Goal: Task Accomplishment & Management: Manage account settings

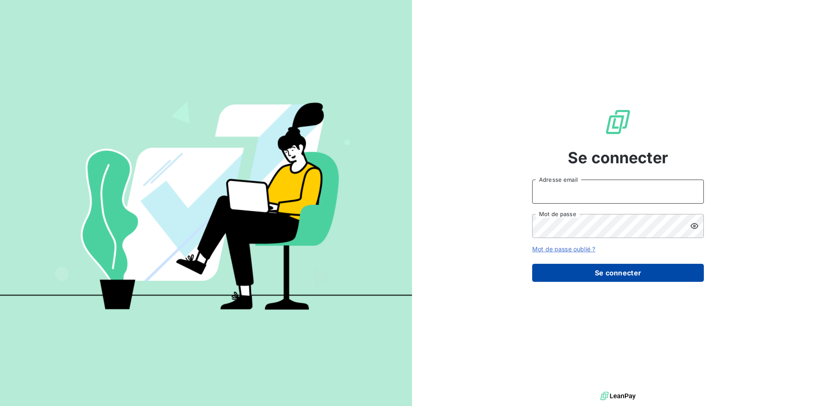
type input "[PERSON_NAME][EMAIL_ADDRESS][PERSON_NAME][DOMAIN_NAME]"
click at [622, 272] on button "Se connecter" at bounding box center [618, 273] width 172 height 18
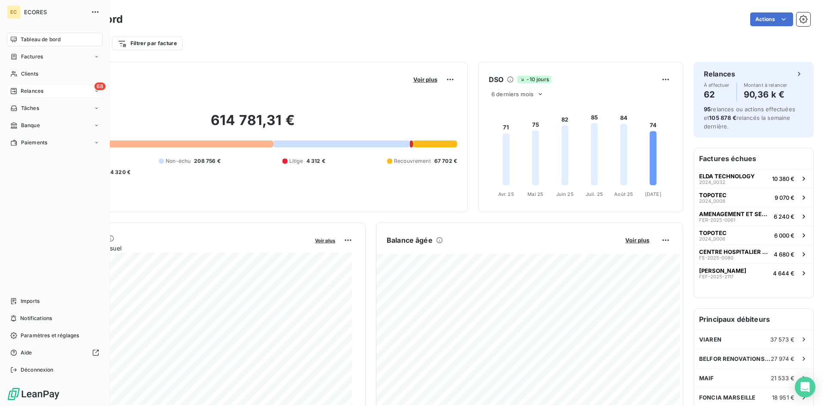
click at [31, 94] on span "Relances" at bounding box center [32, 91] width 23 height 8
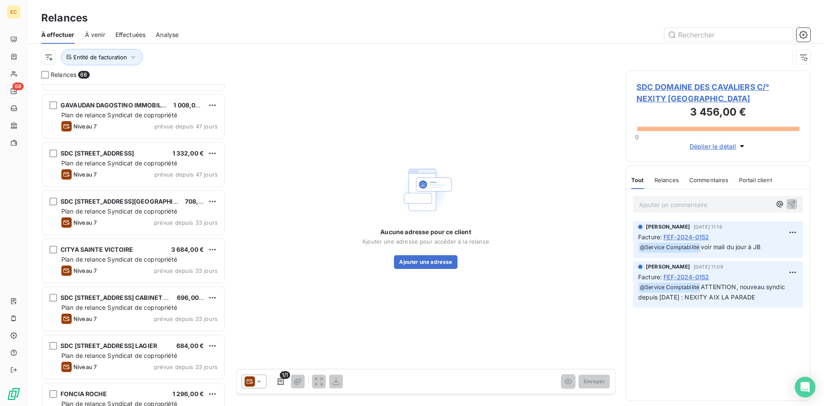
scroll to position [430, 0]
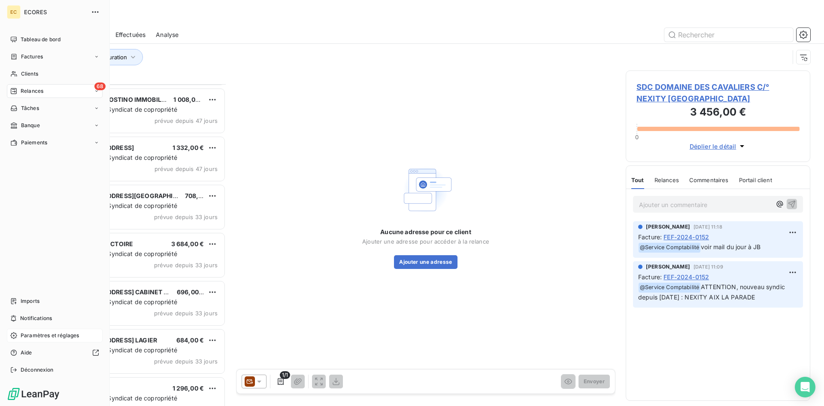
click at [33, 335] on span "Paramètres et réglages" at bounding box center [50, 335] width 58 height 8
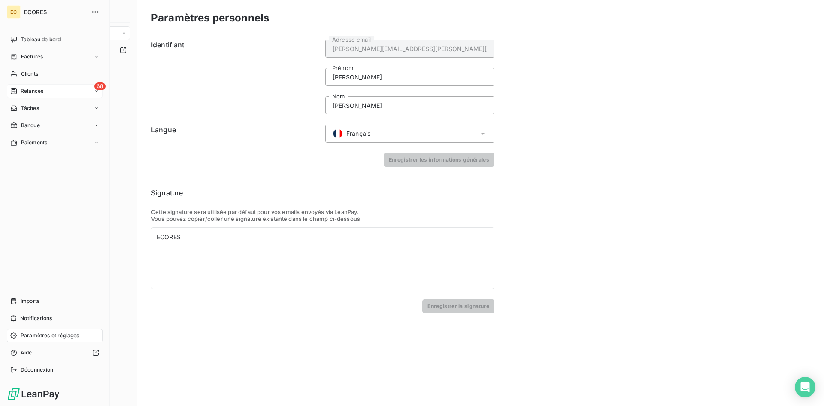
click at [33, 89] on span "Relances" at bounding box center [32, 91] width 23 height 8
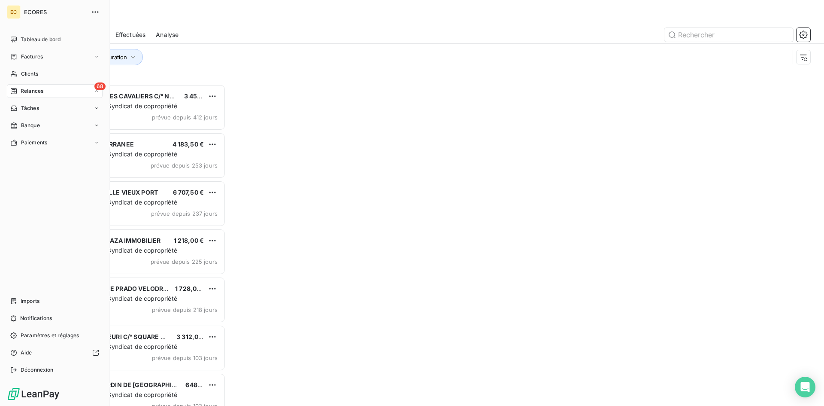
scroll to position [315, 178]
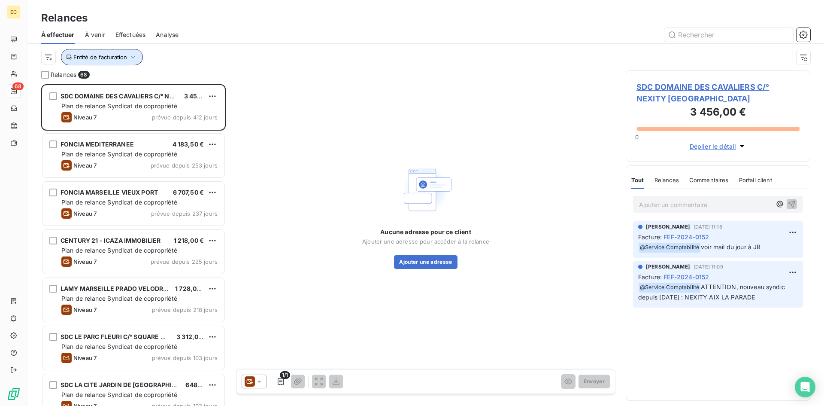
click at [129, 58] on icon "button" at bounding box center [133, 57] width 9 height 9
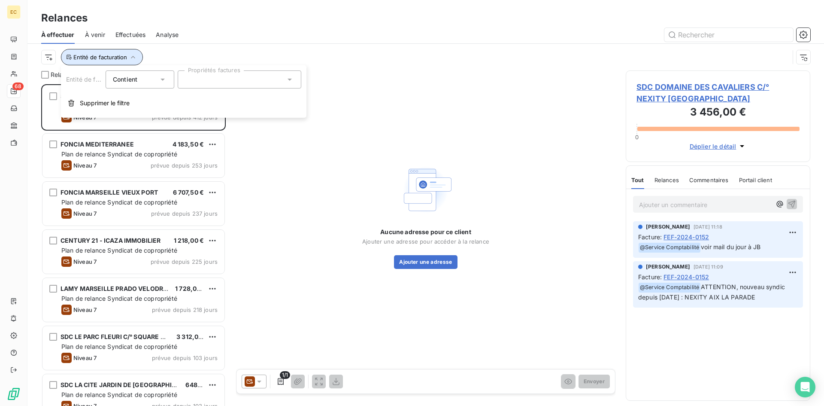
click at [129, 58] on icon "button" at bounding box center [133, 57] width 9 height 9
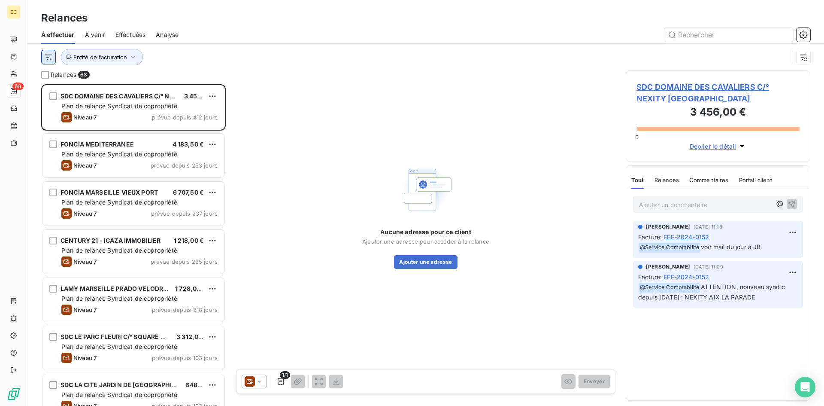
click at [46, 57] on html "EC 68 Relances À effectuer À venir Effectuées Analyse Entité de facturation Rel…" at bounding box center [412, 203] width 824 height 406
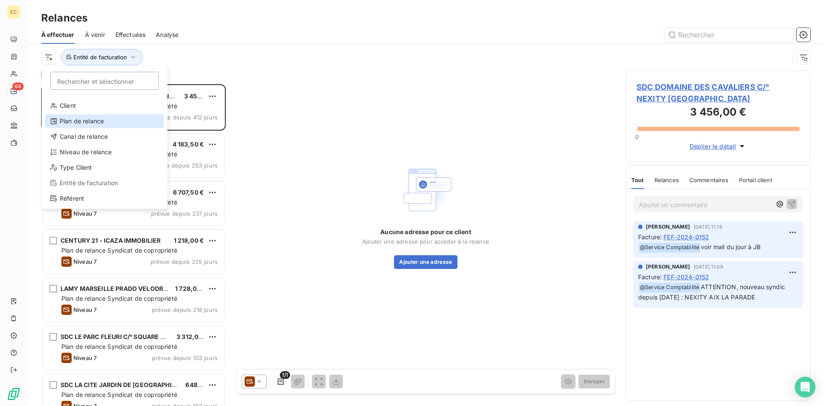
click at [71, 121] on div "Plan de relance" at bounding box center [104, 121] width 119 height 14
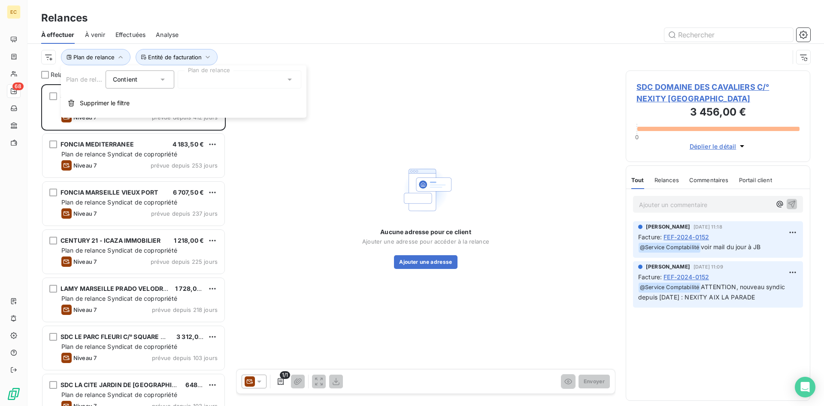
click at [213, 84] on div at bounding box center [240, 79] width 124 height 18
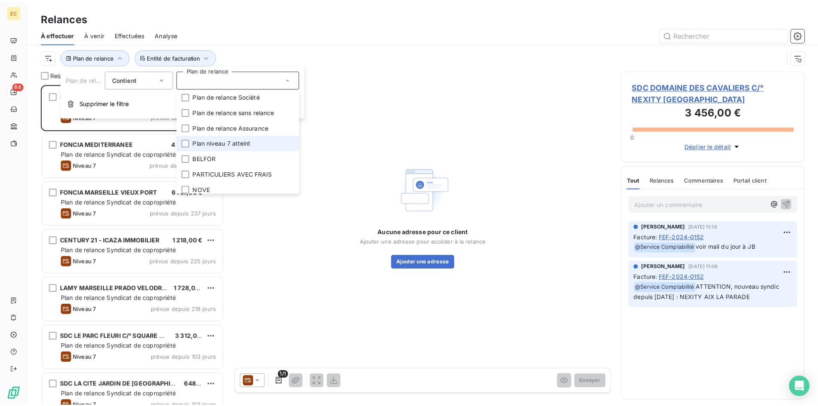
scroll to position [100, 0]
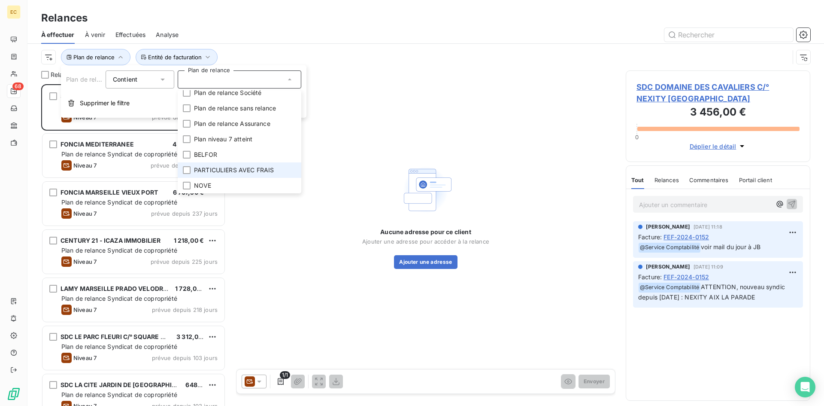
click at [221, 170] on span "PARTICULIERS AVEC FRAIS" at bounding box center [234, 170] width 80 height 9
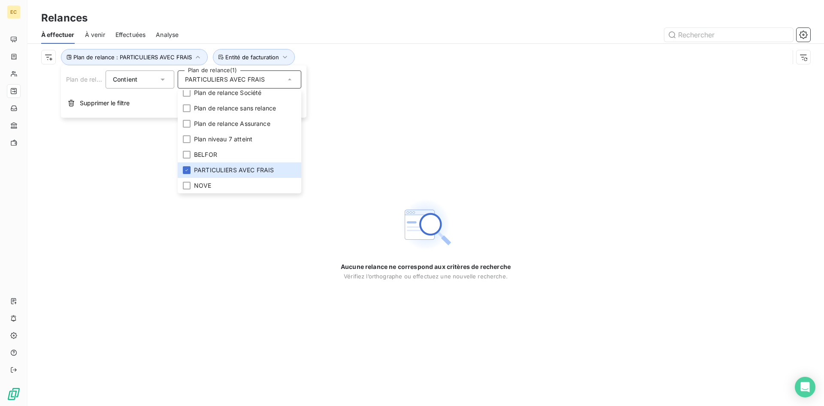
click at [170, 254] on div "Aucune relance ne correspond aux critères de recherche Vérifiez l’orthographe o…" at bounding box center [425, 237] width 797 height 335
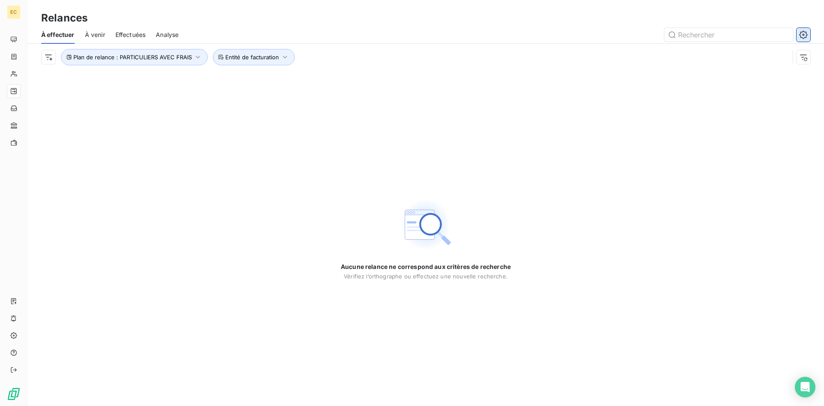
click at [803, 34] on icon "button" at bounding box center [803, 34] width 9 height 9
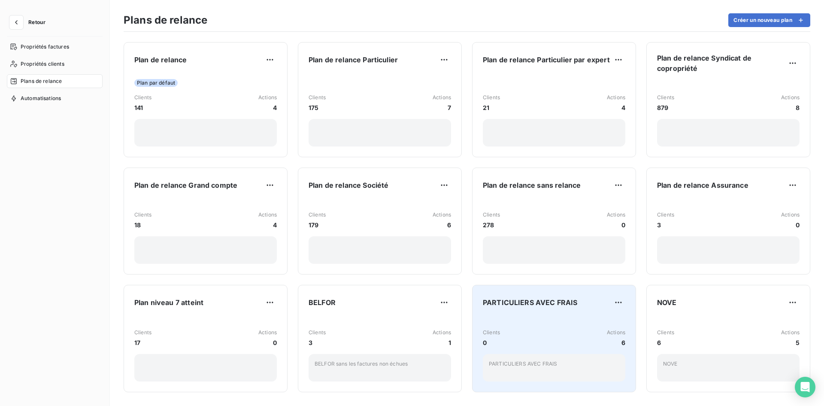
click at [517, 318] on div "Clients 0 Actions 6 PARTICULIERS AVEC FRAIS" at bounding box center [554, 348] width 143 height 65
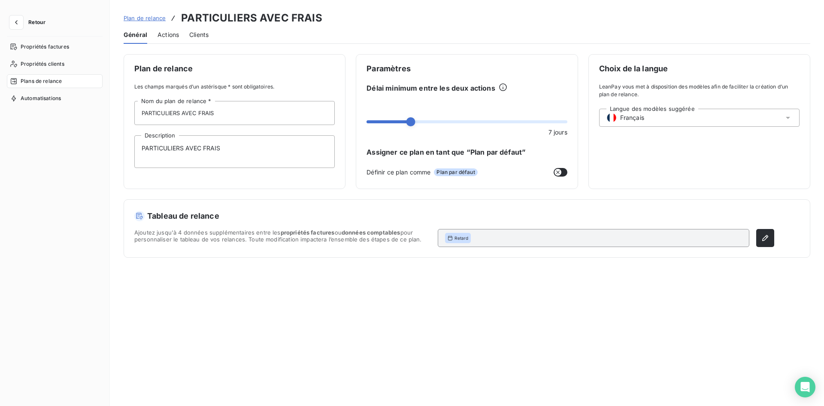
click at [162, 38] on span "Actions" at bounding box center [168, 34] width 21 height 9
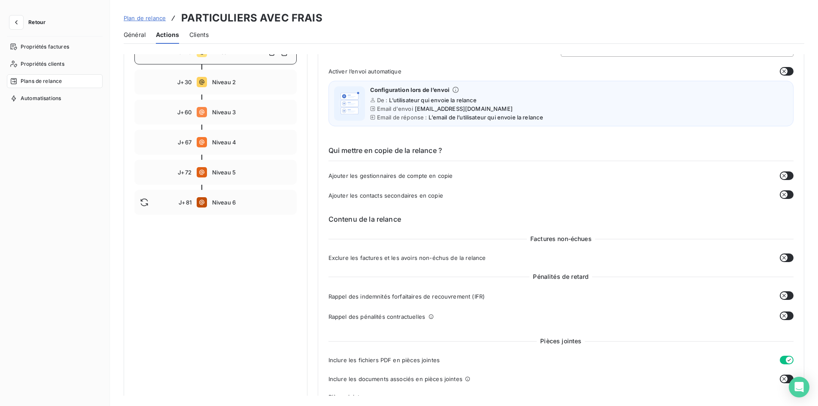
scroll to position [258, 0]
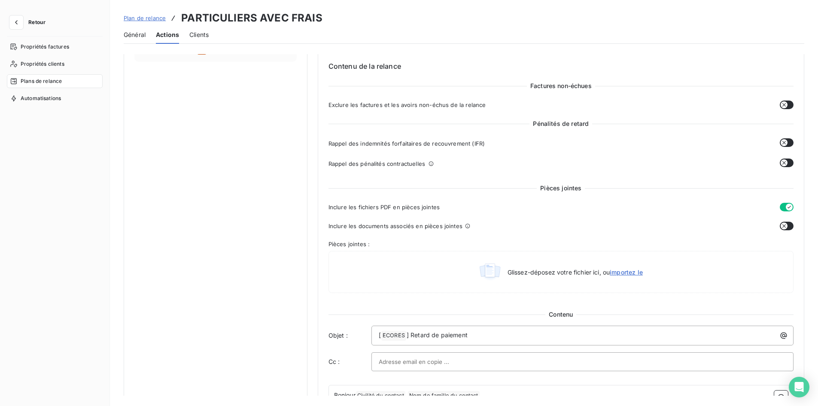
click at [785, 161] on button "button" at bounding box center [787, 162] width 14 height 9
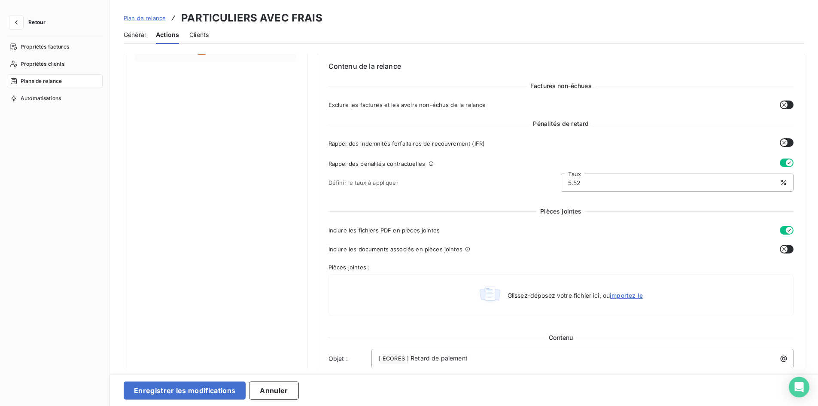
drag, startPoint x: 599, startPoint y: 185, endPoint x: 562, endPoint y: 182, distance: 37.1
click at [562, 182] on input "5.52" at bounding box center [677, 182] width 232 height 17
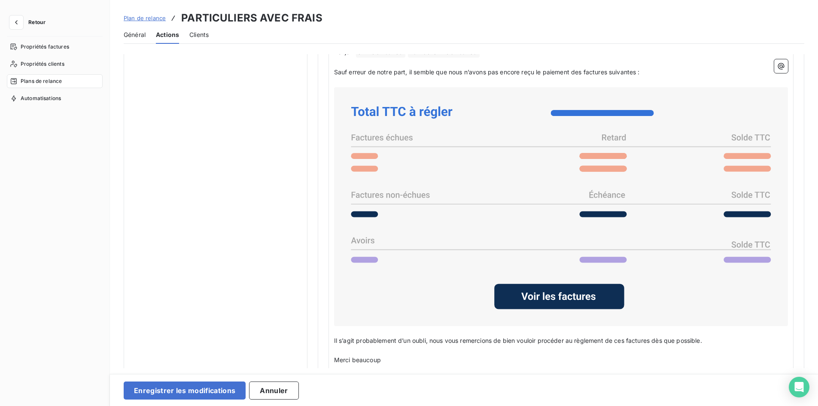
scroll to position [674, 0]
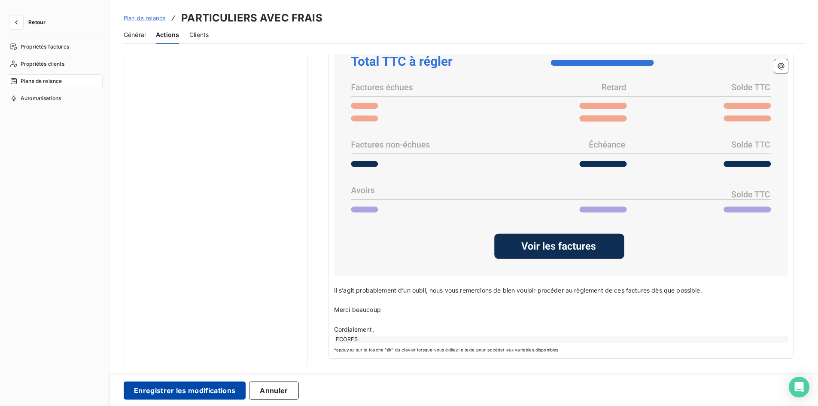
type input "8.28"
click at [209, 395] on button "Enregistrer les modifications" at bounding box center [185, 390] width 122 height 18
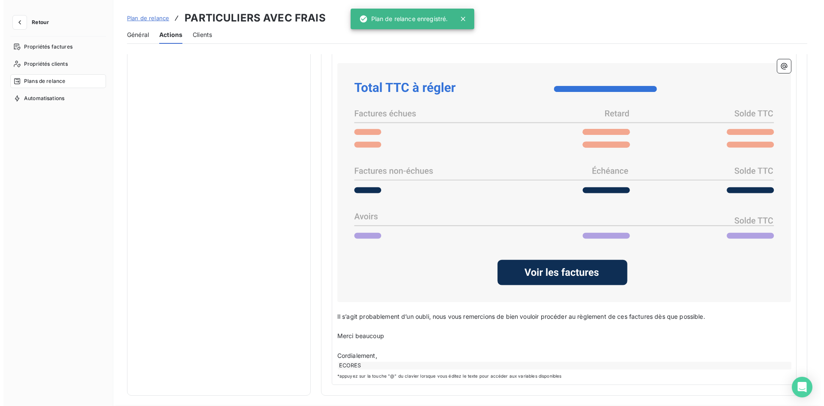
scroll to position [0, 0]
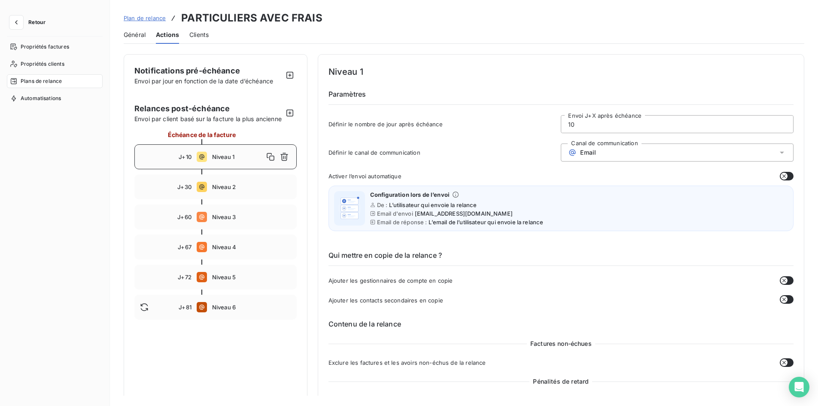
click at [30, 21] on span "Retour" at bounding box center [36, 22] width 17 height 5
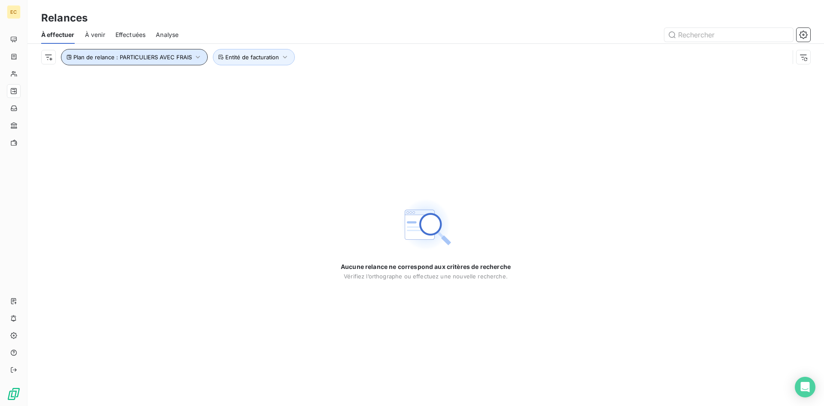
click at [196, 57] on icon "button" at bounding box center [198, 57] width 9 height 9
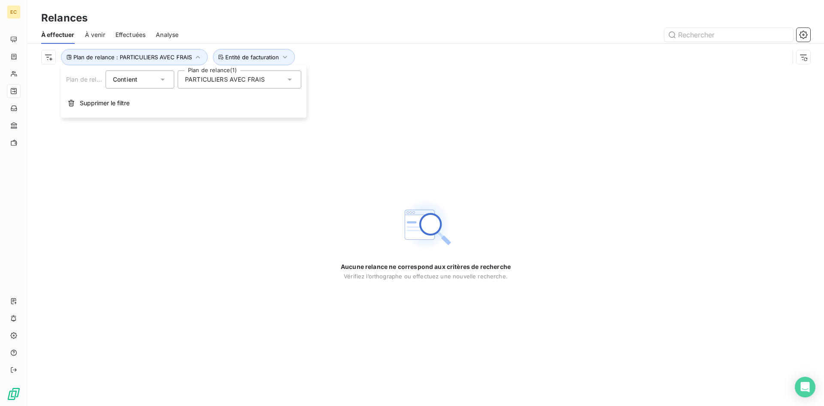
click at [289, 79] on icon at bounding box center [290, 80] width 4 height 2
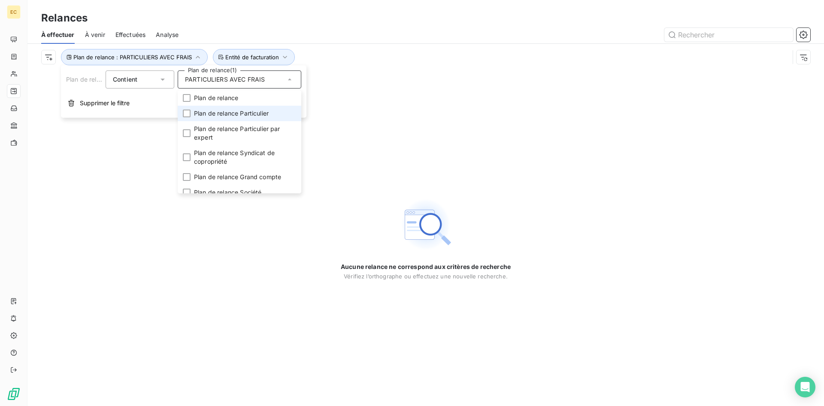
click at [232, 115] on span "Plan de relance Particulier" at bounding box center [231, 113] width 75 height 9
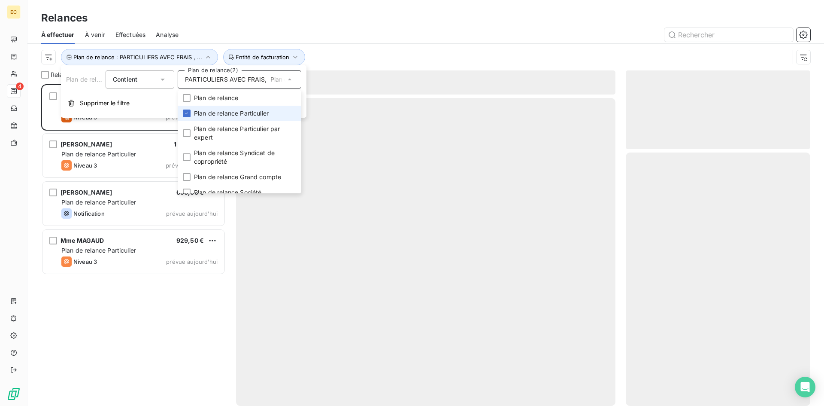
scroll to position [315, 178]
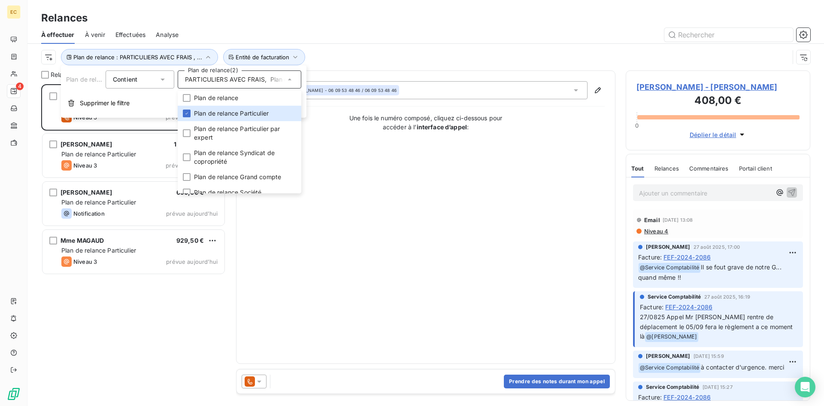
click at [134, 281] on div "Mr AMOYEL Charles 408,00 € Plan de relance Particulier Niveau 5 prévue depuis h…" at bounding box center [133, 245] width 185 height 322
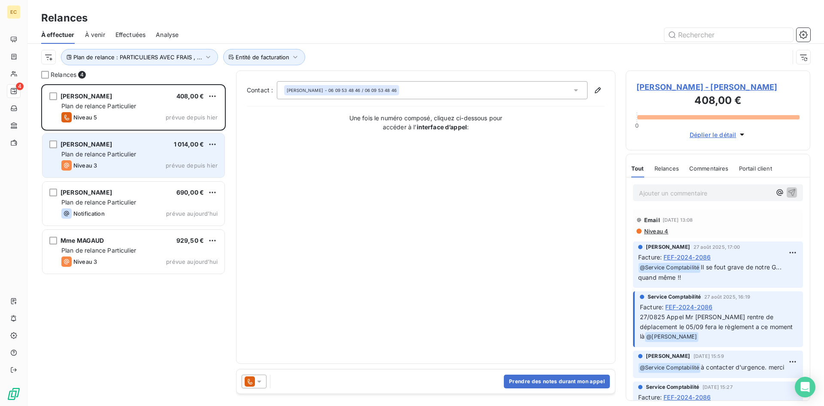
click at [134, 169] on div "Niveau 3 prévue depuis hier" at bounding box center [139, 165] width 156 height 10
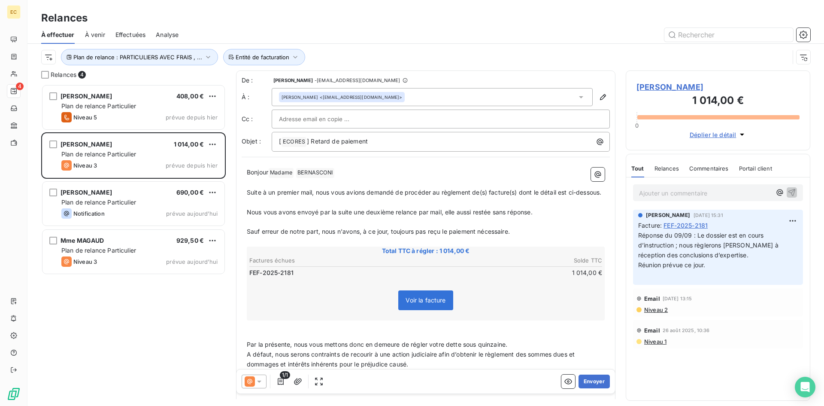
click at [661, 88] on span "[PERSON_NAME]" at bounding box center [718, 87] width 163 height 12
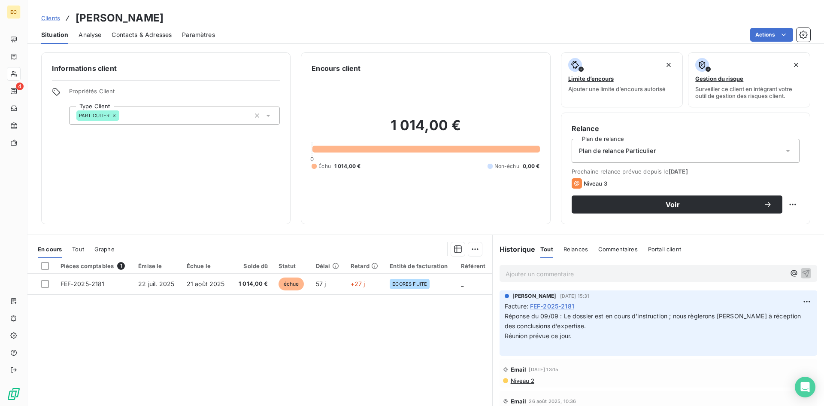
click at [784, 152] on icon at bounding box center [788, 150] width 9 height 9
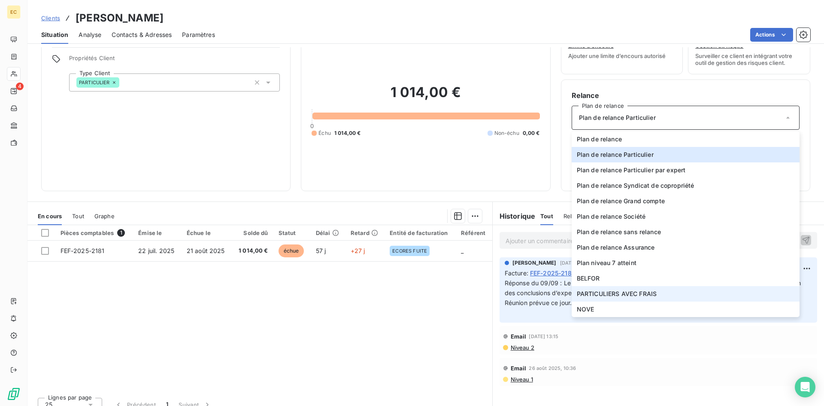
scroll to position [43, 0]
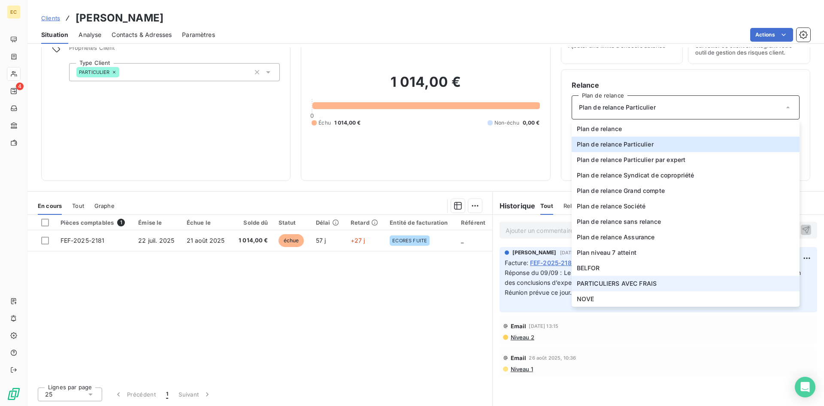
click at [680, 281] on li "PARTICULIERS AVEC FRAIS" at bounding box center [686, 283] width 228 height 15
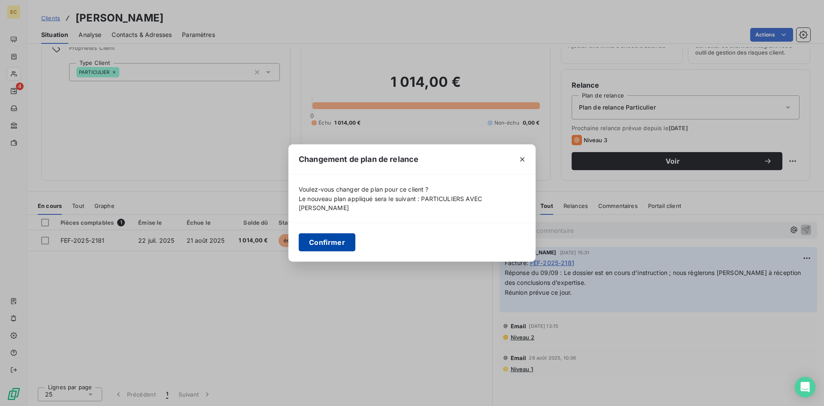
click at [313, 239] on button "Confirmer" at bounding box center [327, 242] width 57 height 18
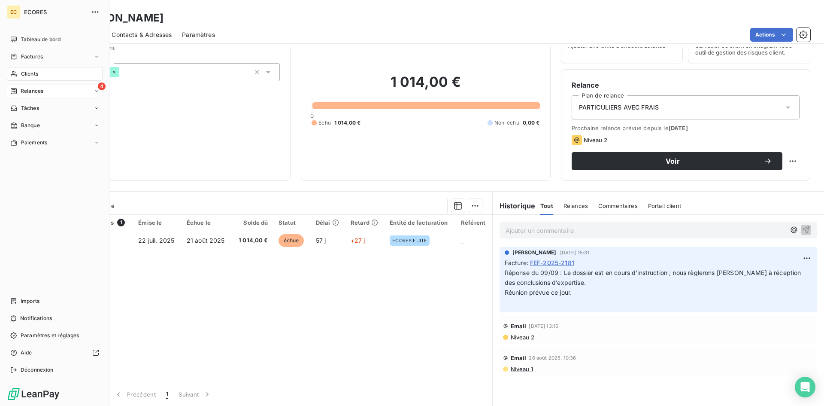
click at [42, 91] on span "Relances" at bounding box center [32, 91] width 23 height 8
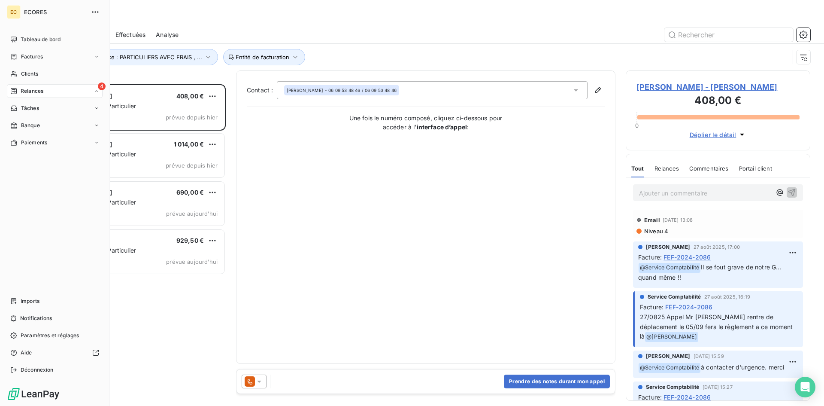
scroll to position [315, 178]
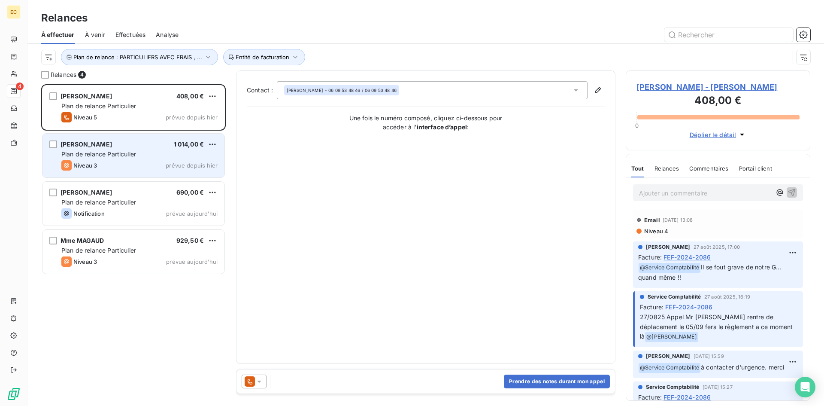
click at [129, 165] on div "Niveau 3 prévue depuis hier" at bounding box center [139, 165] width 156 height 10
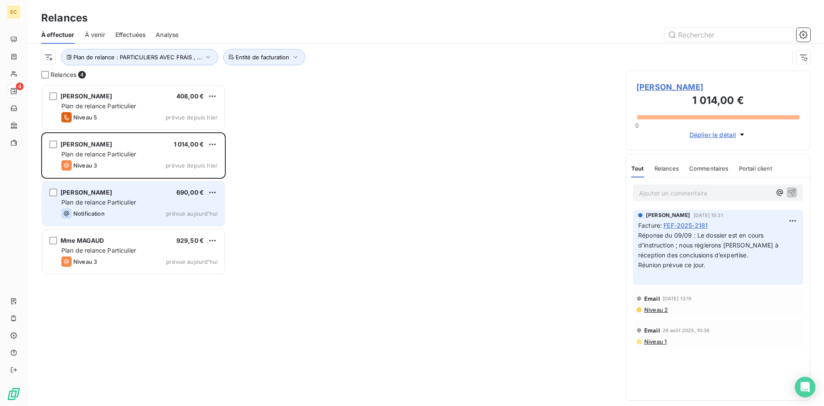
click at [124, 213] on div "Notification prévue aujourd’hui" at bounding box center [139, 213] width 156 height 10
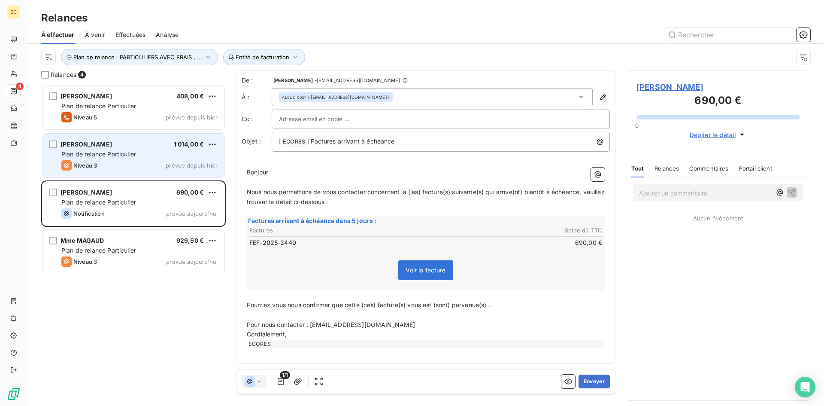
click at [117, 140] on div "Mme BERNASCONI Fréderique 1 014,00 € Plan de relance Particulier Niveau 3 prévu…" at bounding box center [134, 156] width 182 height 44
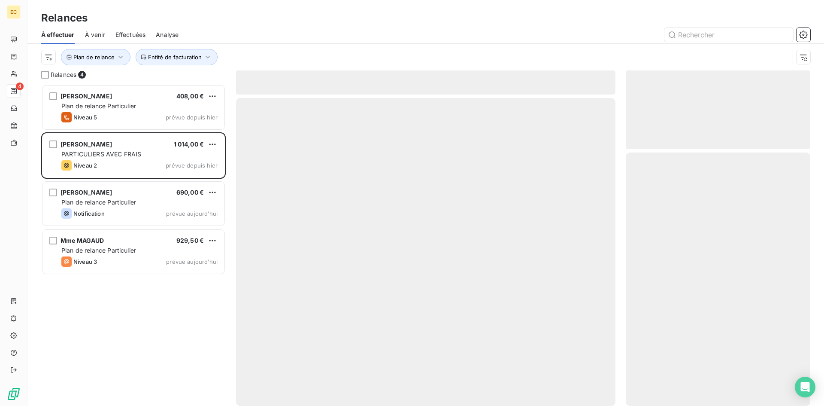
scroll to position [315, 178]
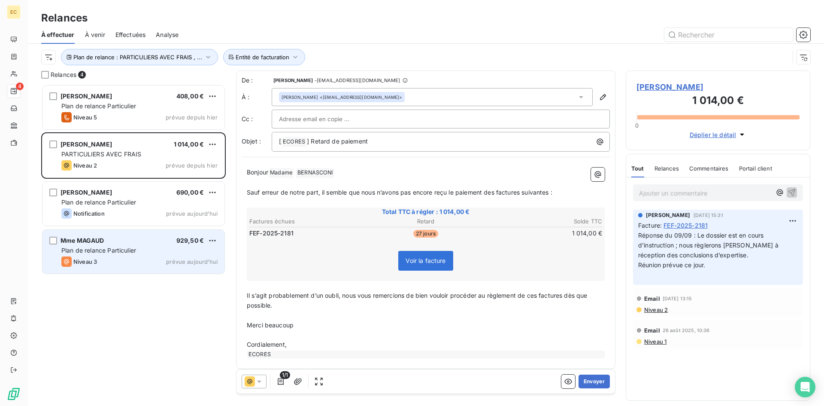
click at [126, 250] on span "Plan de relance Particulier" at bounding box center [98, 249] width 75 height 7
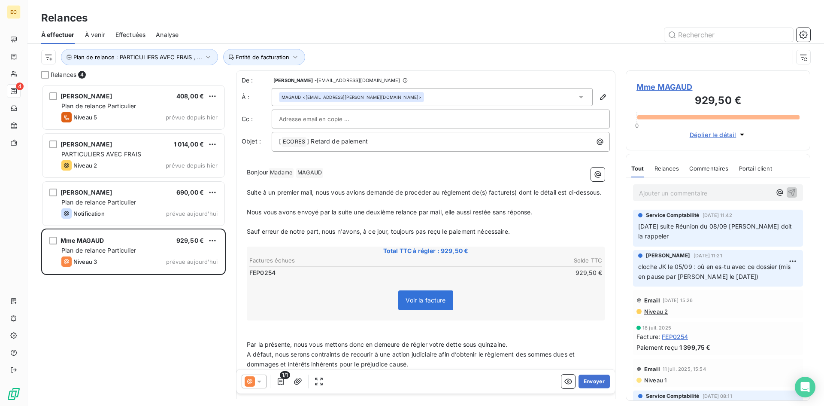
click at [647, 87] on span "Mme MAGAUD" at bounding box center [718, 87] width 163 height 12
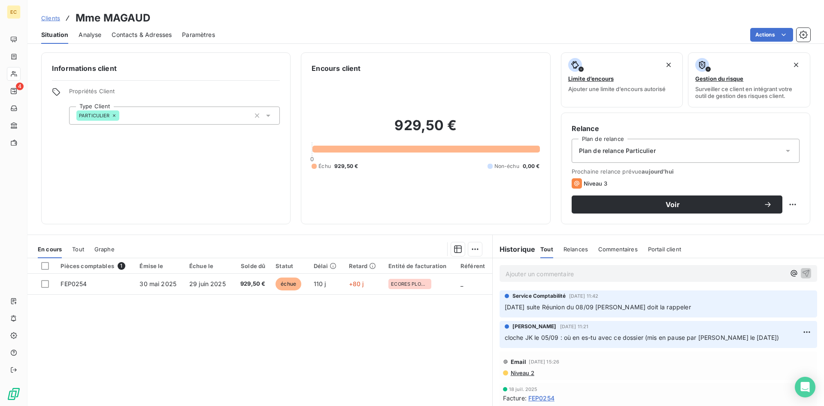
click at [659, 148] on div "Plan de relance Particulier" at bounding box center [686, 151] width 228 height 24
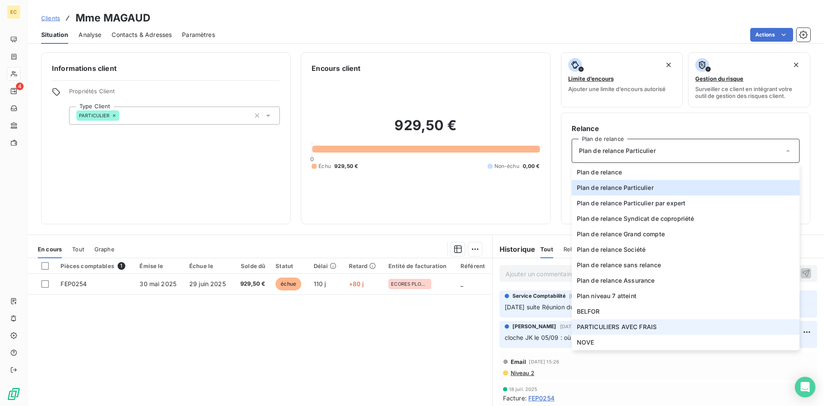
click at [655, 324] on li "PARTICULIERS AVEC FRAIS" at bounding box center [686, 326] width 228 height 15
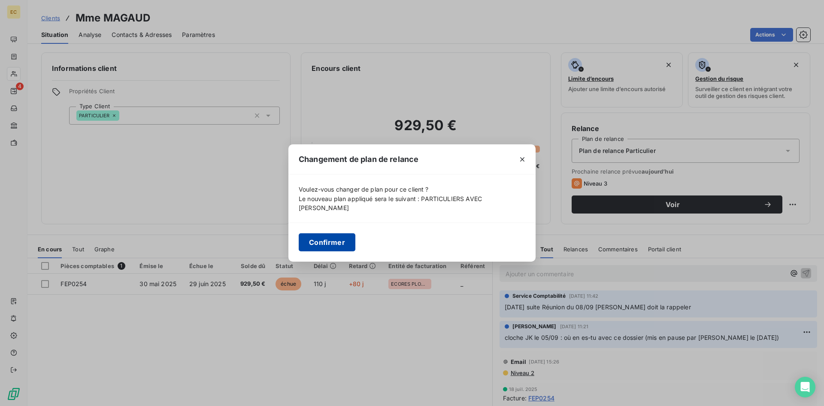
click at [321, 240] on button "Confirmer" at bounding box center [327, 242] width 57 height 18
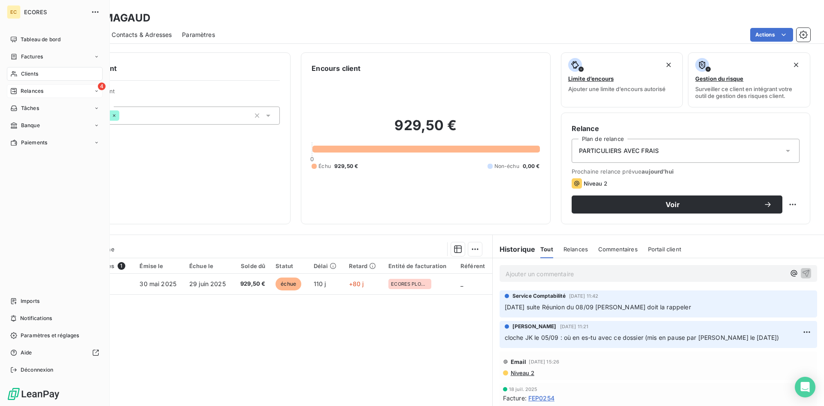
click at [44, 91] on div "4 Relances" at bounding box center [55, 91] width 96 height 14
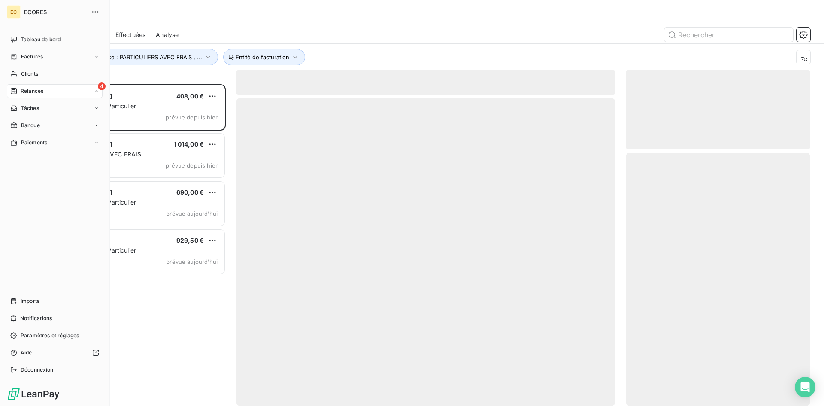
scroll to position [315, 178]
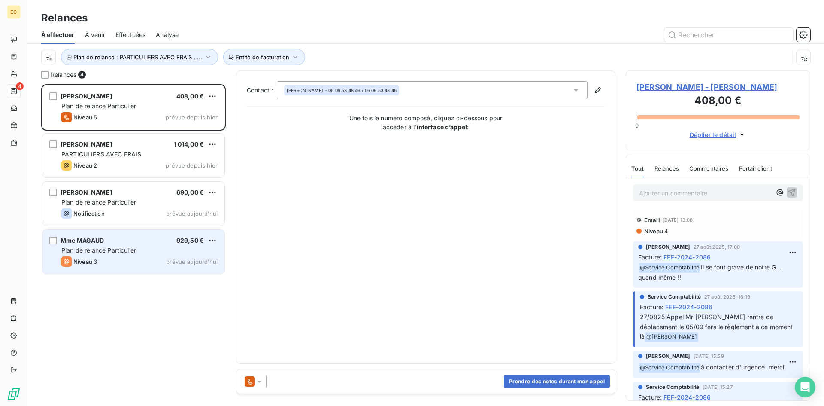
click at [97, 252] on span "Plan de relance Particulier" at bounding box center [98, 249] width 75 height 7
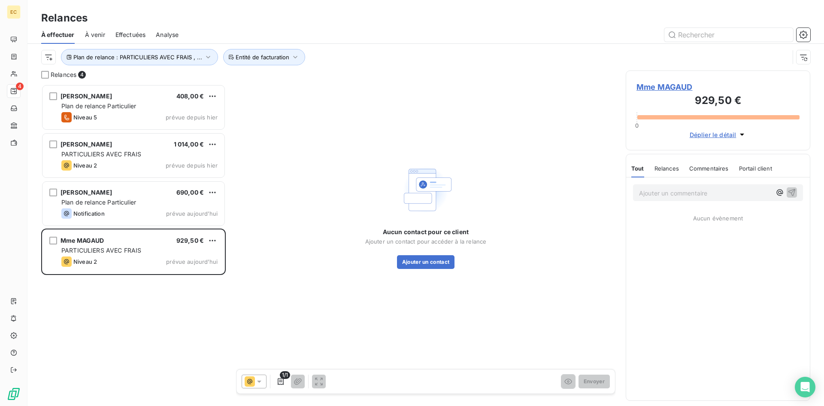
scroll to position [315, 178]
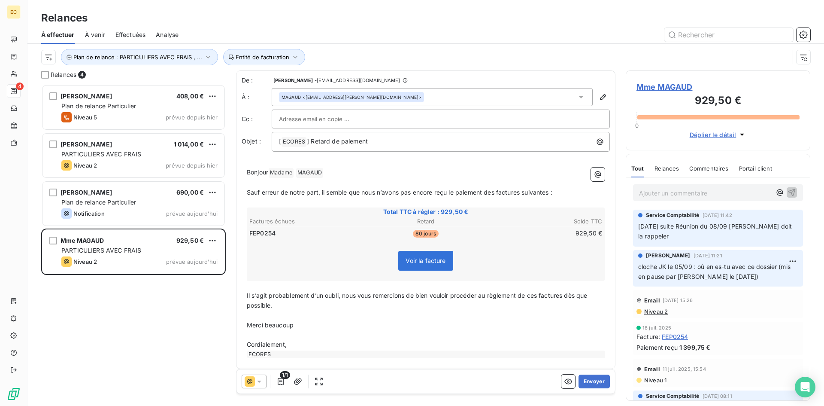
click at [262, 383] on icon at bounding box center [259, 381] width 9 height 9
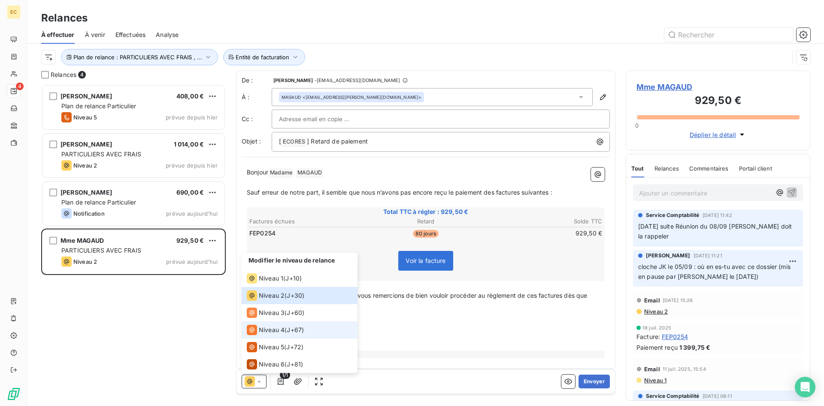
click at [262, 328] on span "Niveau 4" at bounding box center [272, 329] width 26 height 9
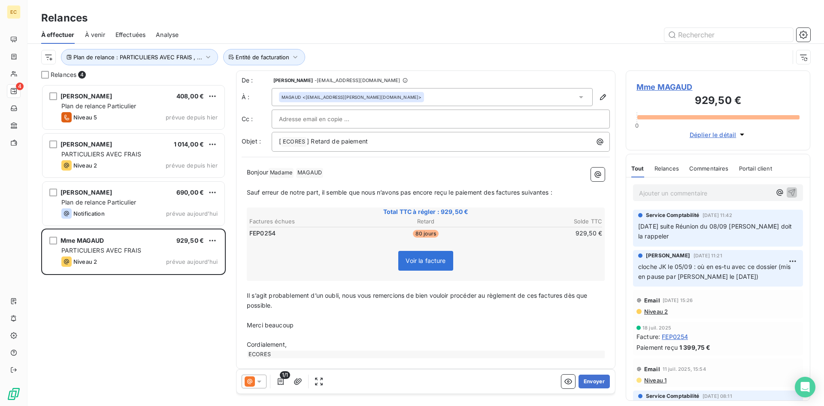
click at [261, 380] on icon at bounding box center [259, 381] width 9 height 9
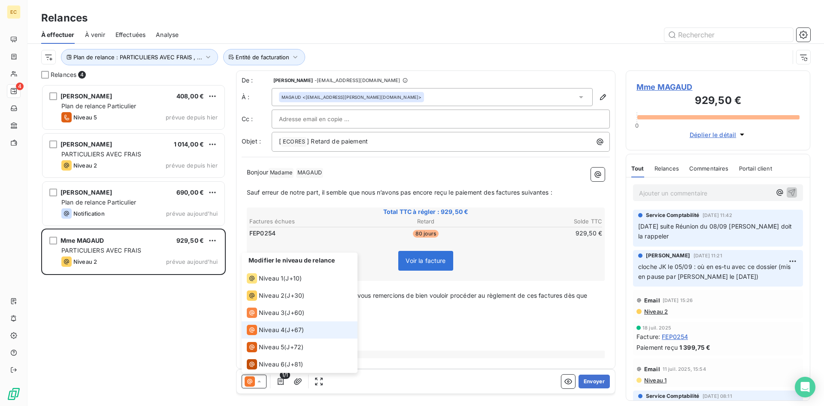
click at [261, 380] on icon at bounding box center [259, 381] width 9 height 9
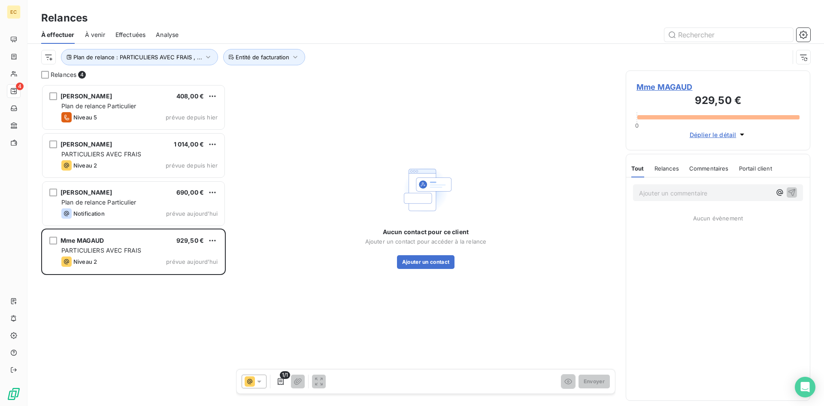
scroll to position [315, 178]
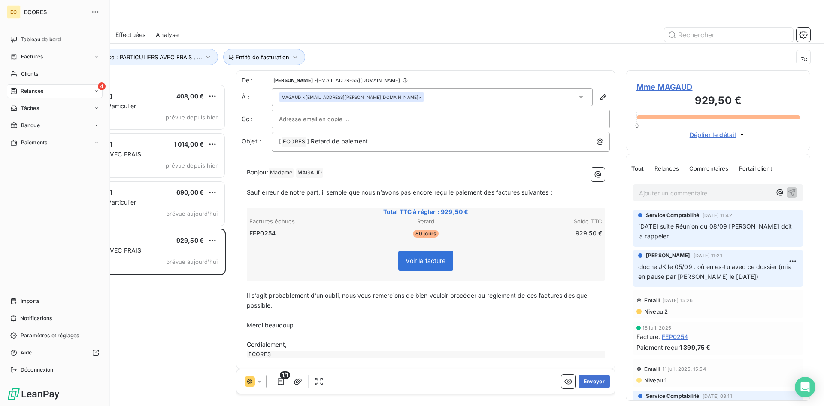
click at [43, 91] on span "Relances" at bounding box center [32, 91] width 23 height 8
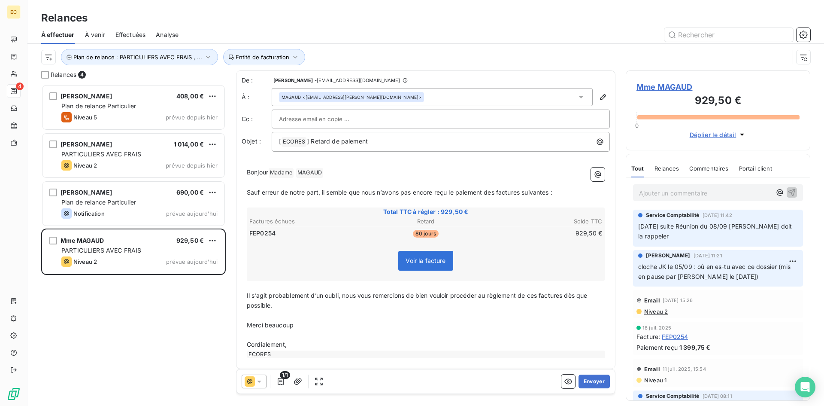
click at [672, 86] on span "Mme MAGAUD" at bounding box center [718, 87] width 163 height 12
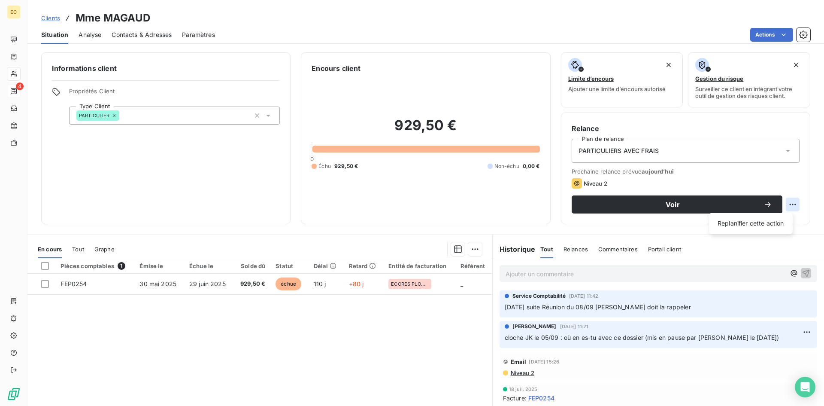
click at [785, 204] on html "EC 4 Clients Mme MAGAUD Situation Analyse Contacts & Adresses Paramètres Action…" at bounding box center [412, 203] width 824 height 406
click at [804, 38] on html "EC 4 Clients Mme MAGAUD Situation Analyse Contacts & Adresses Paramètres Action…" at bounding box center [412, 203] width 824 height 406
click at [803, 36] on icon "button" at bounding box center [803, 34] width 9 height 9
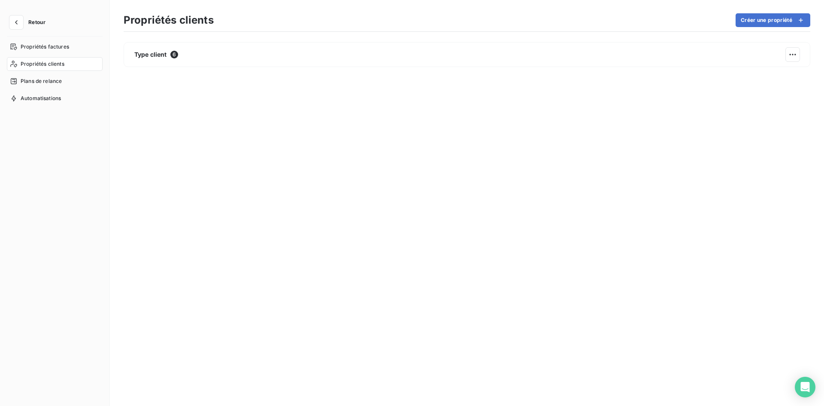
click at [38, 23] on span "Retour" at bounding box center [36, 22] width 17 height 5
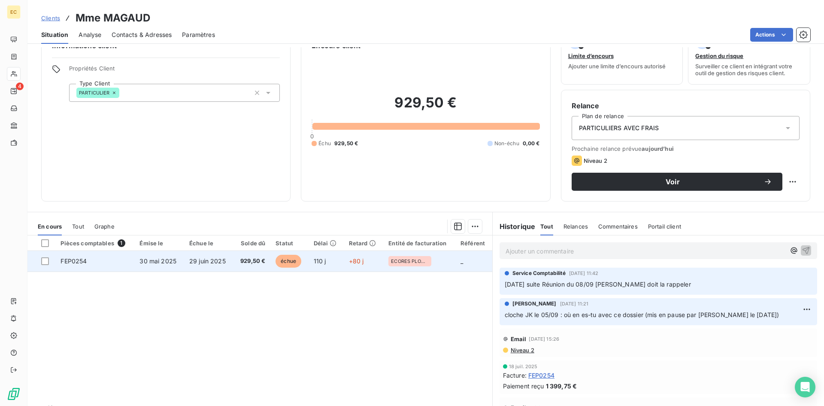
scroll to position [43, 0]
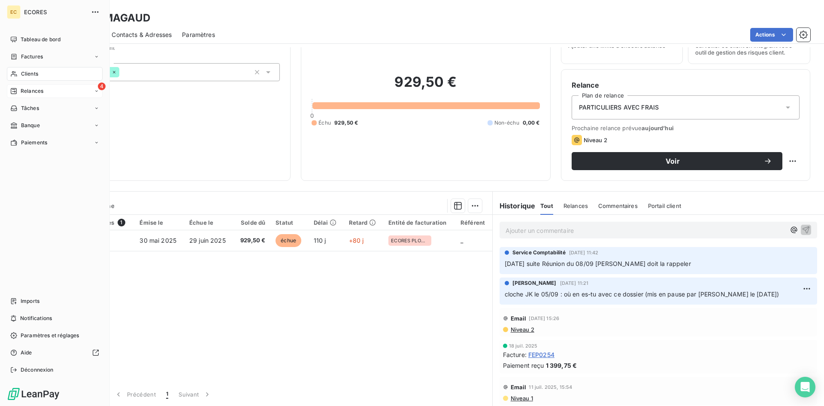
click at [32, 92] on span "Relances" at bounding box center [32, 91] width 23 height 8
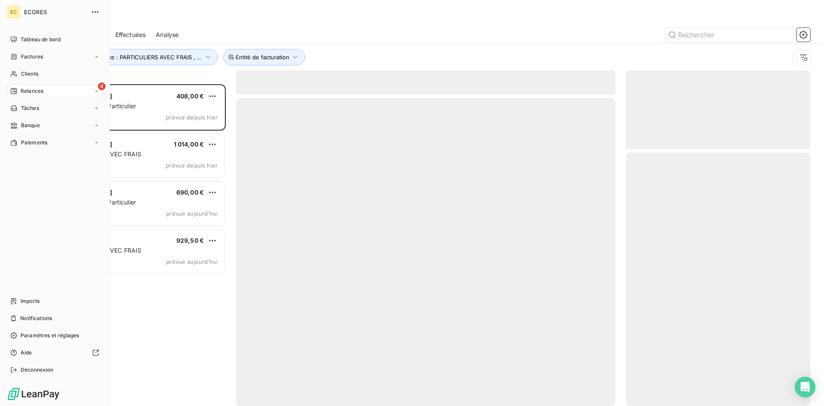
scroll to position [315, 178]
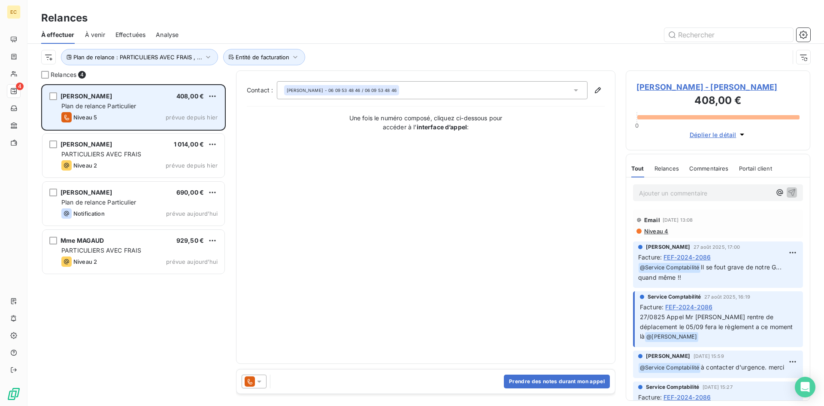
click at [112, 115] on div "Niveau 5 prévue depuis hier" at bounding box center [139, 117] width 156 height 10
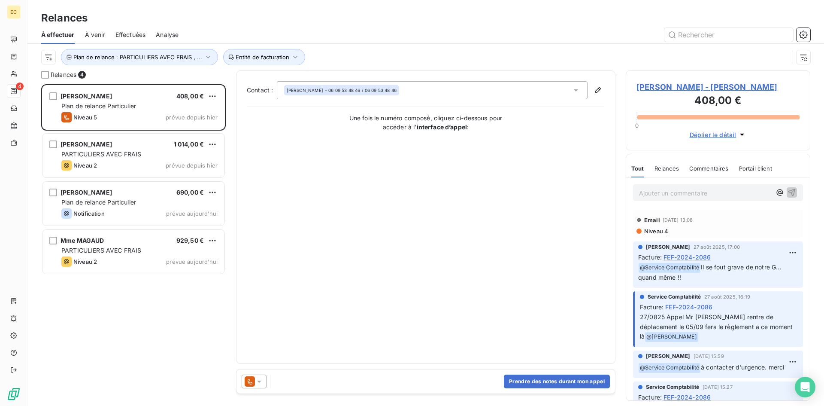
click at [681, 88] on span "Mr AMOYEL Charles - Mr AMOYEL Charles" at bounding box center [718, 87] width 163 height 12
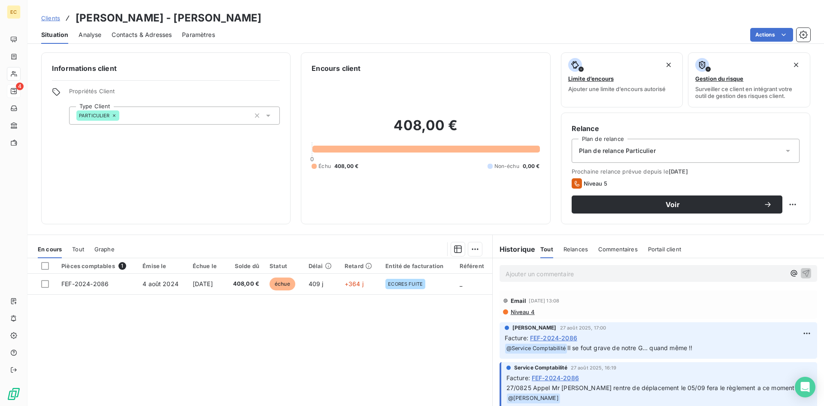
click at [656, 147] on div "Plan de relance Particulier" at bounding box center [686, 151] width 228 height 24
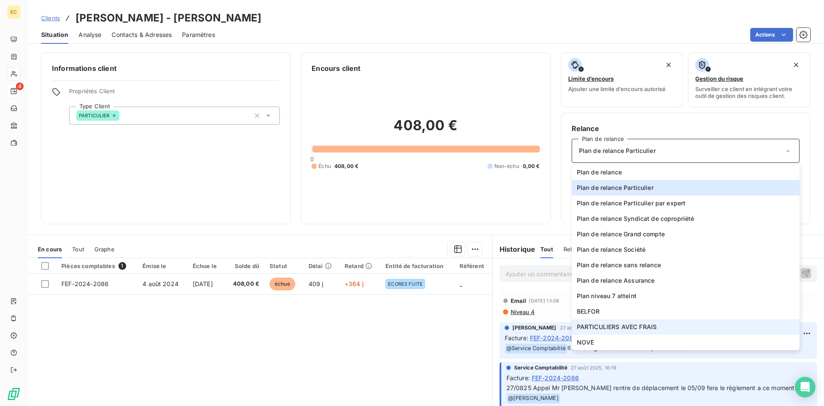
click at [652, 329] on span "PARTICULIERS AVEC FRAIS" at bounding box center [617, 326] width 80 height 9
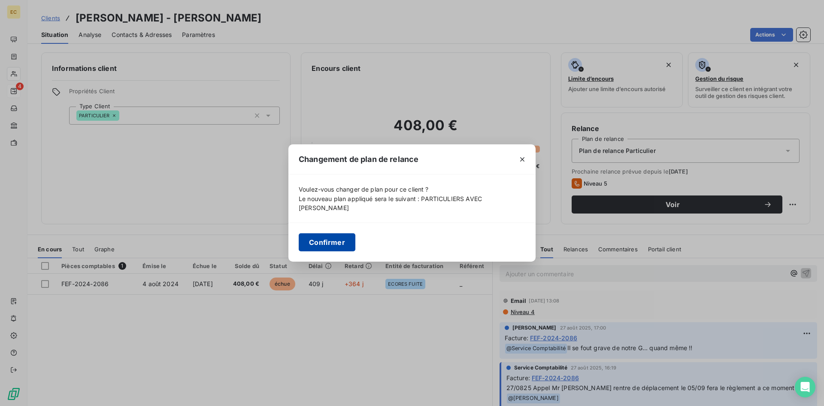
click at [333, 242] on button "Confirmer" at bounding box center [327, 242] width 57 height 18
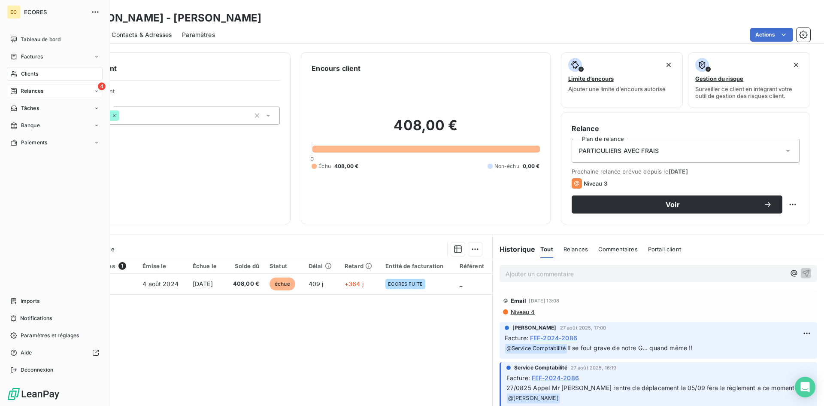
click at [40, 91] on span "Relances" at bounding box center [32, 91] width 23 height 8
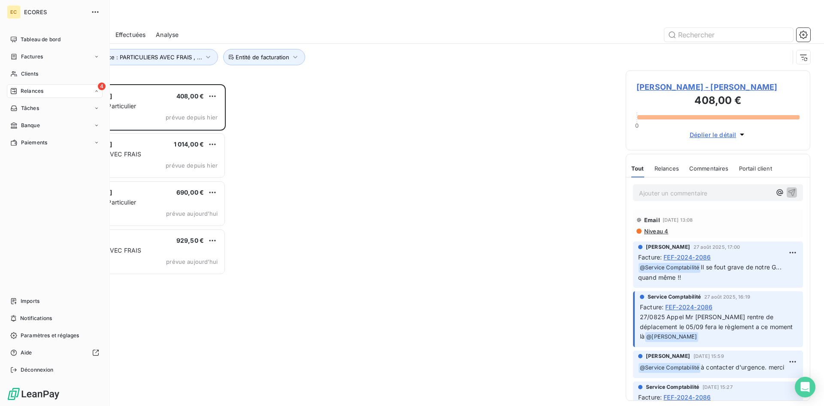
scroll to position [315, 178]
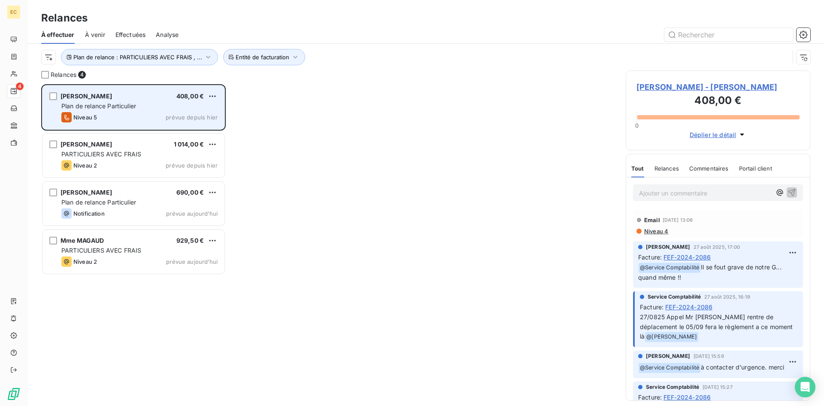
click at [97, 110] on div "Mr AMOYEL Charles 408,00 € Plan de relance Particulier Niveau 5 prévue depuis h…" at bounding box center [134, 107] width 182 height 44
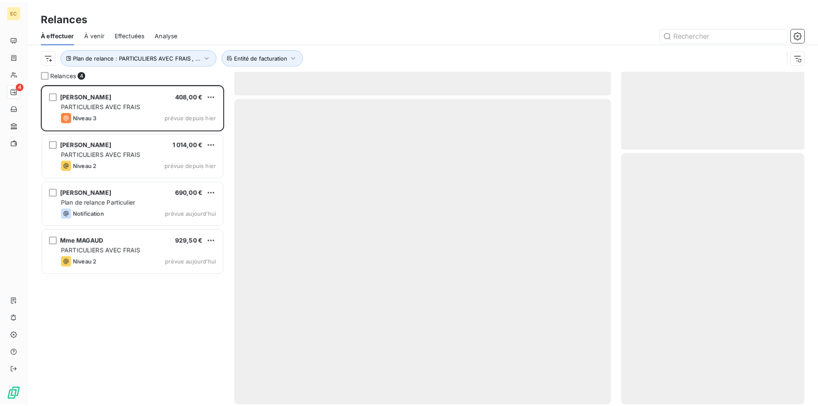
scroll to position [315, 178]
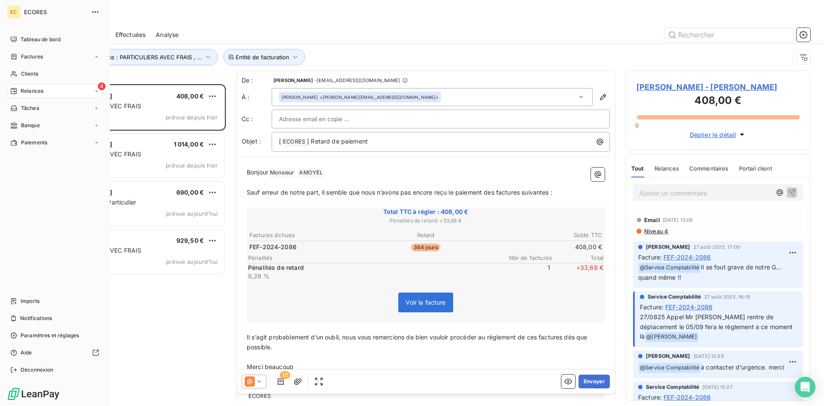
click at [33, 89] on span "Relances" at bounding box center [32, 91] width 23 height 8
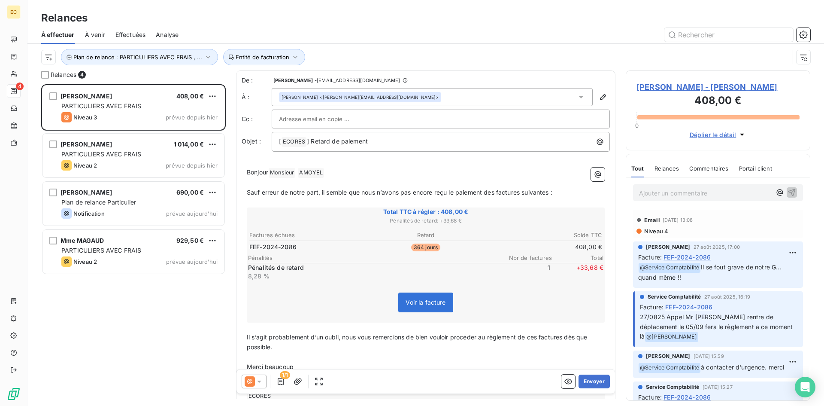
click at [177, 330] on div "[PERSON_NAME] 408,00 € PARTICULIERS AVEC [PERSON_NAME] 3 prévue depuis [DATE] […" at bounding box center [133, 245] width 185 height 322
click at [101, 35] on span "À venir" at bounding box center [95, 34] width 20 height 9
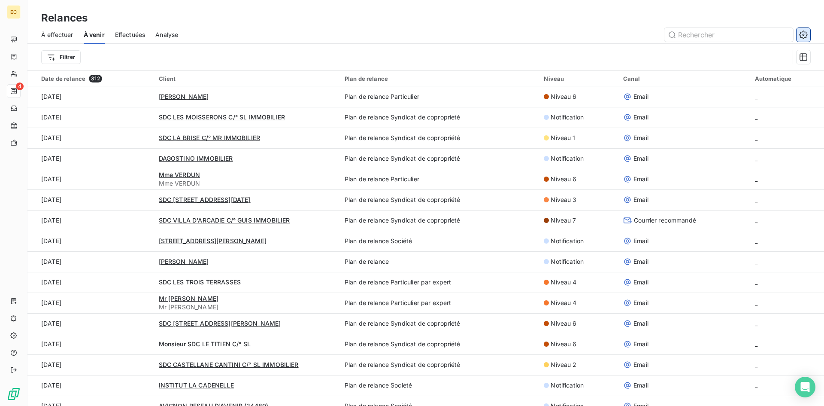
click at [805, 33] on icon "button" at bounding box center [803, 34] width 9 height 9
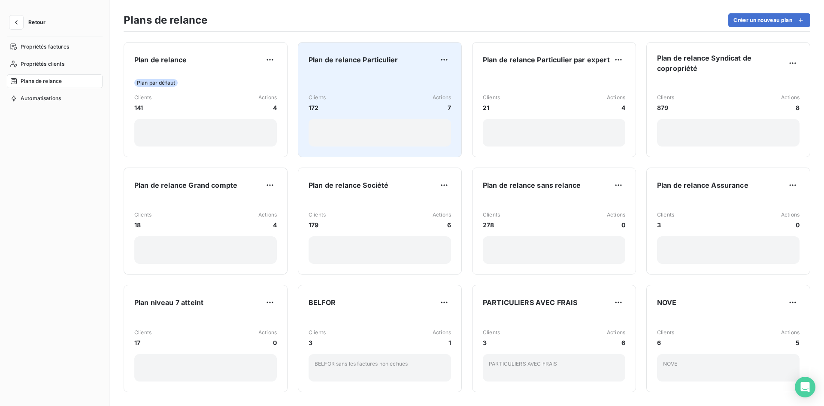
click at [380, 107] on div "Clients 172 Actions 7" at bounding box center [380, 103] width 143 height 18
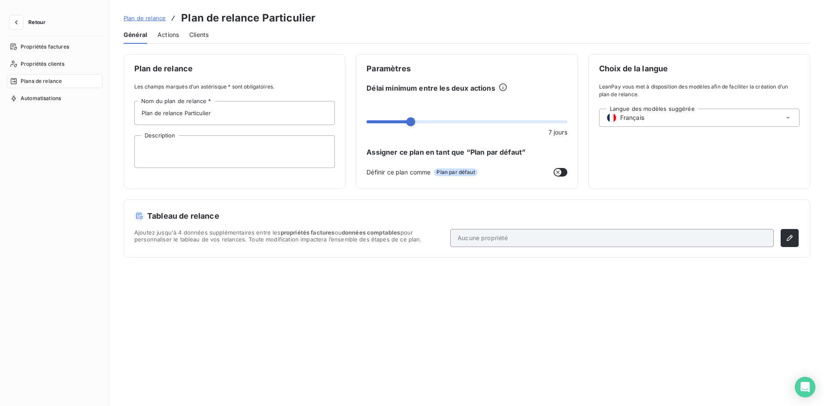
click at [168, 36] on span "Actions" at bounding box center [168, 34] width 21 height 9
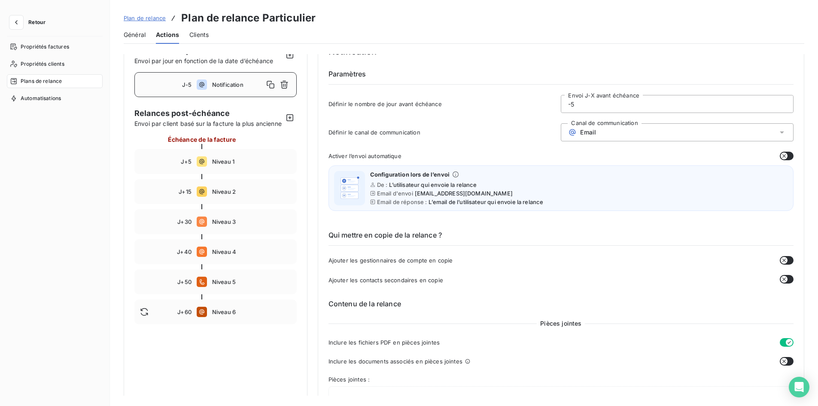
scroll to position [18, 0]
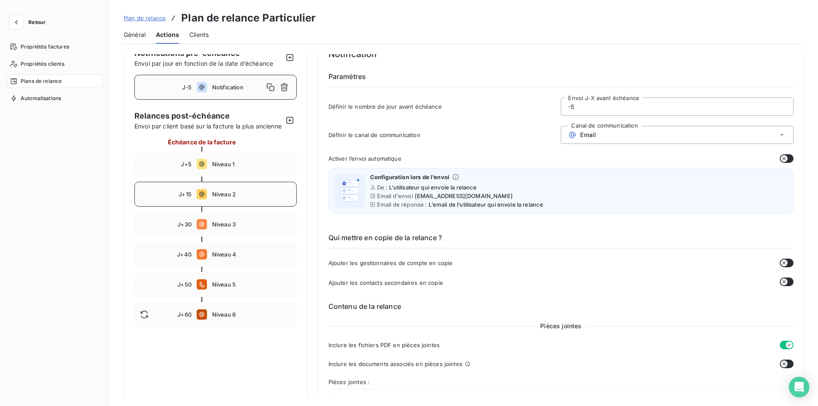
click at [195, 202] on div "J+15 Niveau 2" at bounding box center [215, 194] width 162 height 25
type input "15"
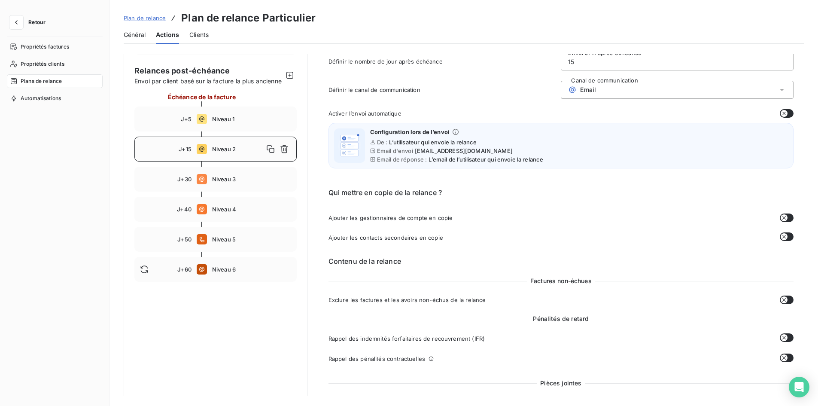
scroll to position [103, 0]
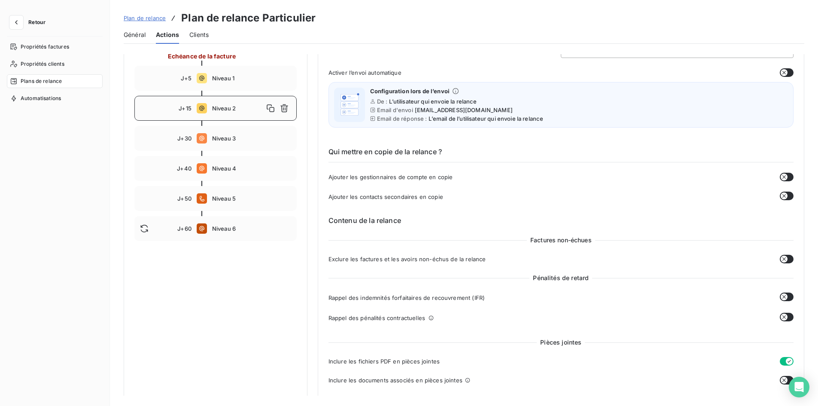
click at [785, 315] on button "button" at bounding box center [787, 317] width 14 height 9
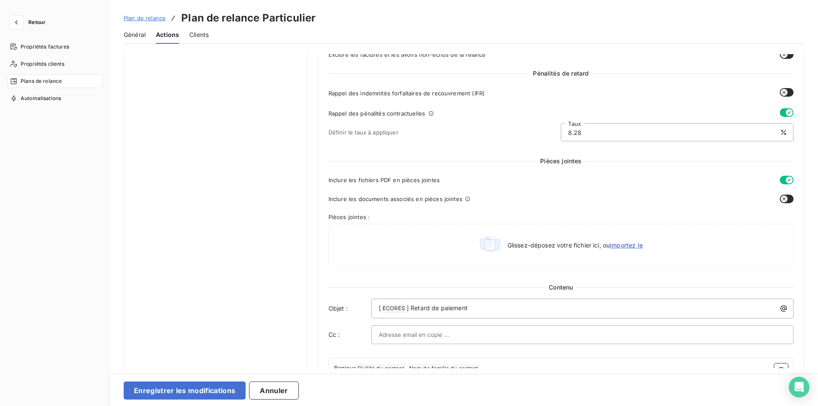
scroll to position [318, 0]
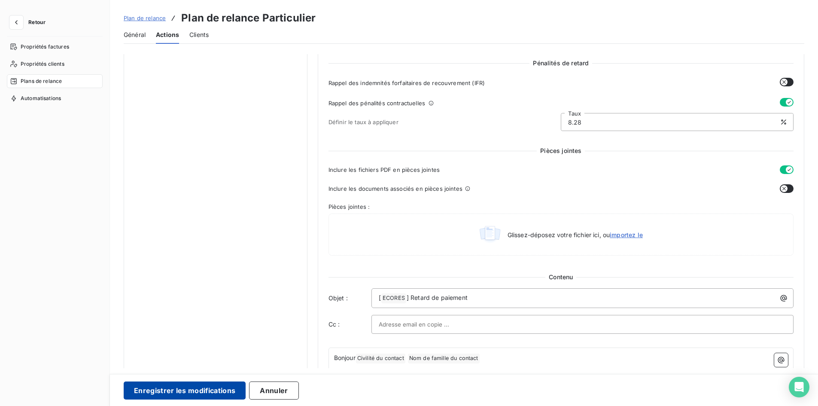
click at [222, 392] on button "Enregistrer les modifications" at bounding box center [185, 390] width 122 height 18
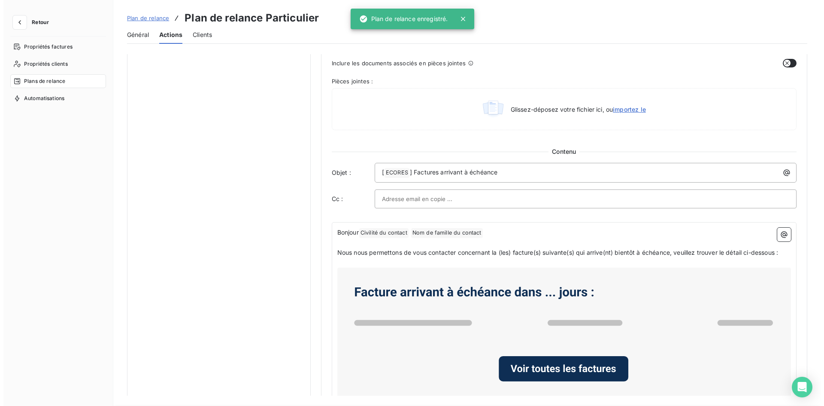
scroll to position [0, 0]
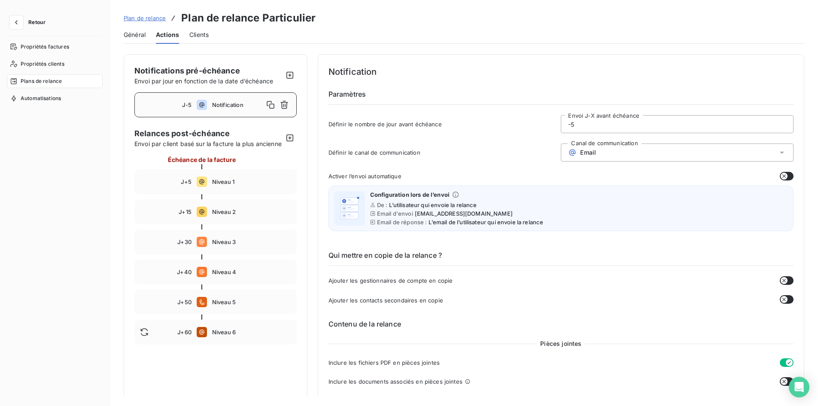
click at [152, 17] on span "Plan de relance" at bounding box center [145, 18] width 42 height 7
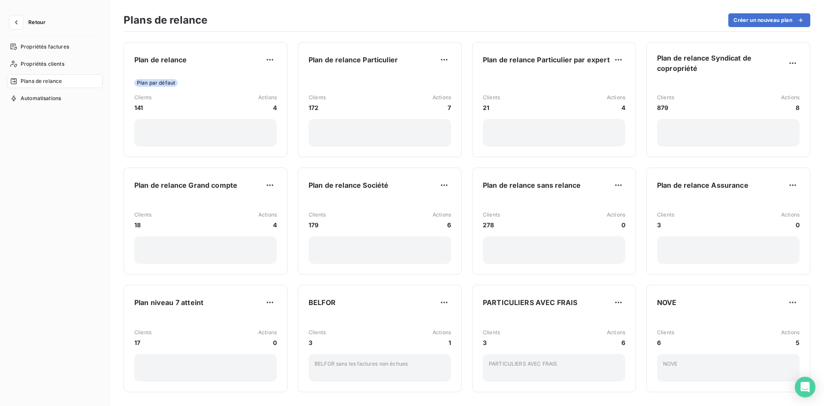
click at [30, 22] on span "Retour" at bounding box center [36, 22] width 17 height 5
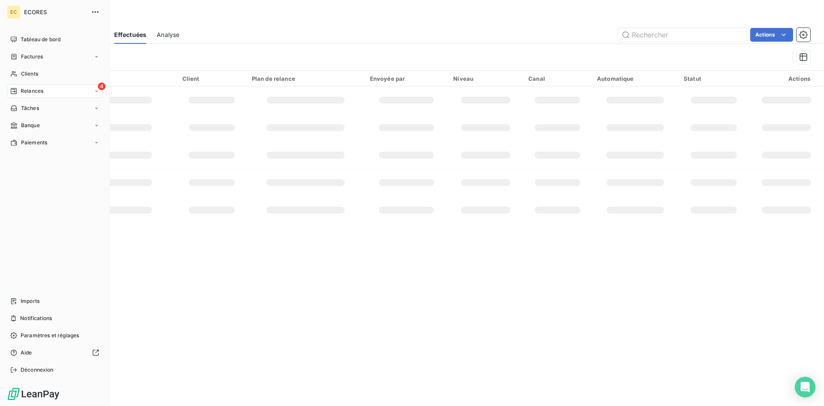
click at [70, 88] on div "4 Relances" at bounding box center [55, 91] width 96 height 14
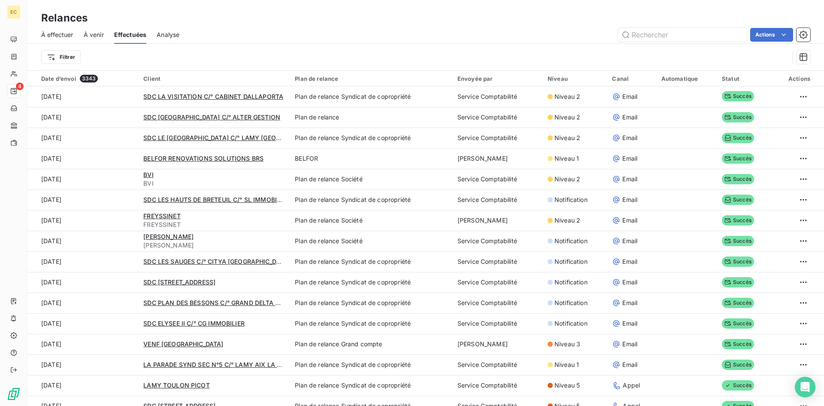
click at [66, 33] on span "À effectuer" at bounding box center [57, 34] width 32 height 9
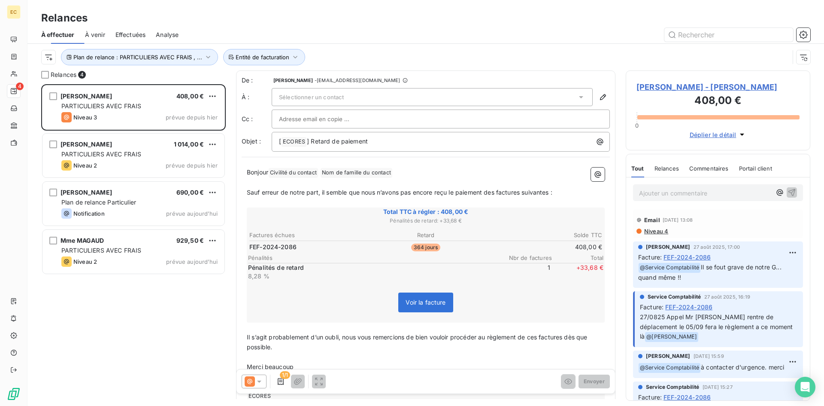
scroll to position [315, 178]
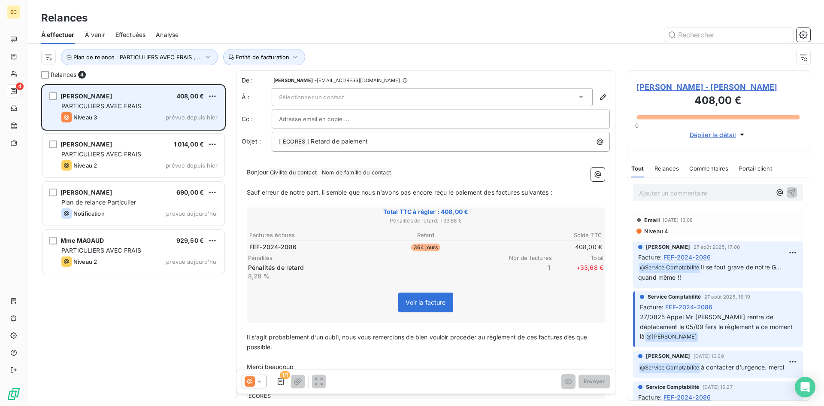
click at [122, 108] on span "PARTICULIERS AVEC FRAIS" at bounding box center [101, 105] width 80 height 7
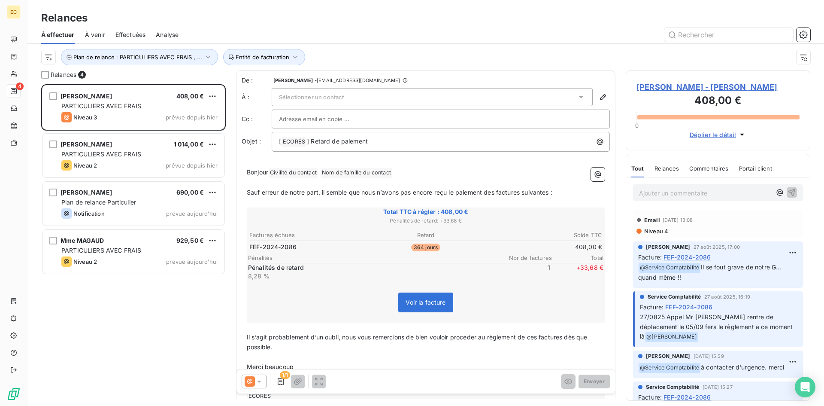
click at [692, 88] on span "Mr AMOYEL Charles - Mr AMOYEL Charles" at bounding box center [718, 87] width 163 height 12
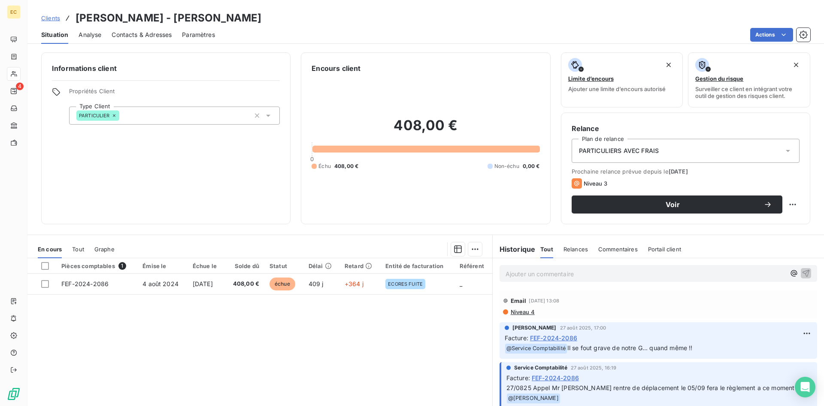
click at [649, 147] on span "PARTICULIERS AVEC FRAIS" at bounding box center [619, 150] width 80 height 9
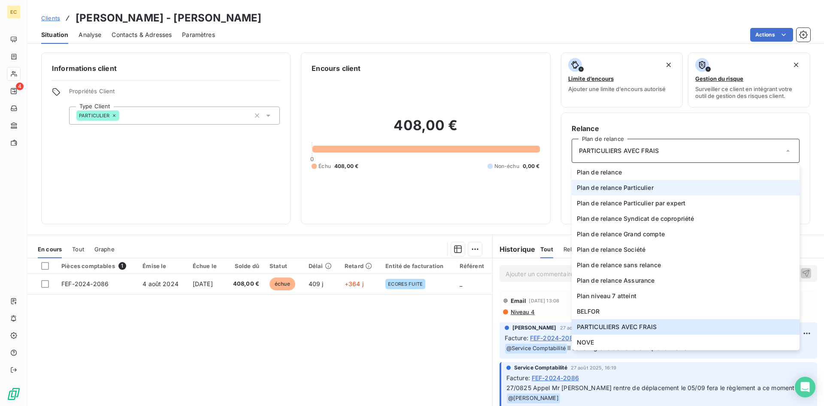
click at [636, 183] on span "Plan de relance Particulier" at bounding box center [615, 187] width 77 height 9
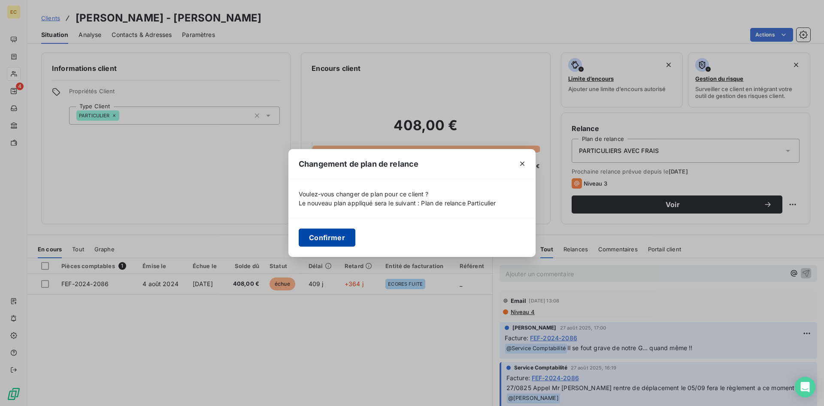
click at [323, 242] on button "Confirmer" at bounding box center [327, 237] width 57 height 18
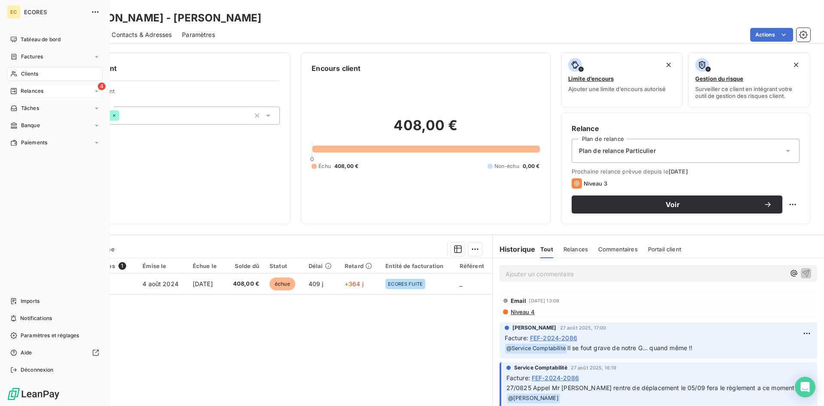
click at [32, 92] on span "Relances" at bounding box center [32, 91] width 23 height 8
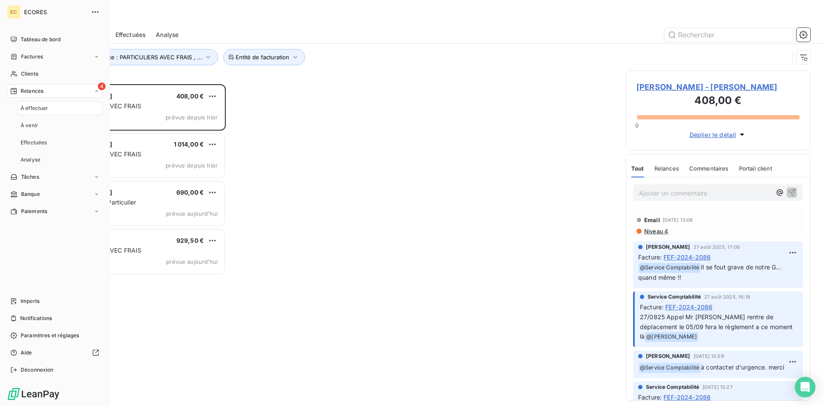
scroll to position [315, 178]
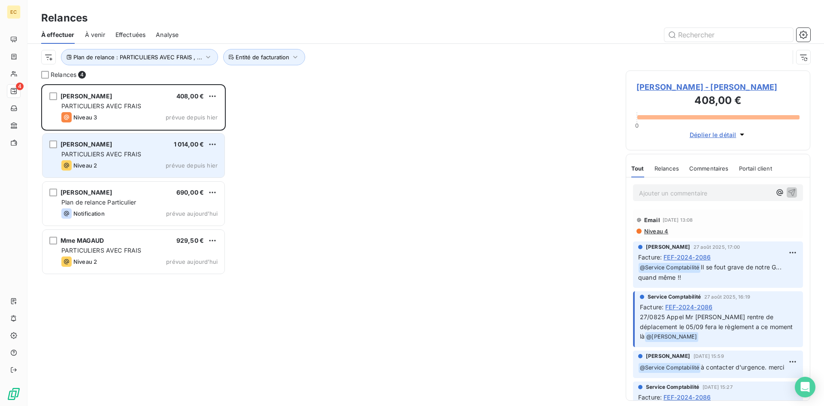
click at [91, 165] on span "Niveau 2" at bounding box center [85, 165] width 24 height 7
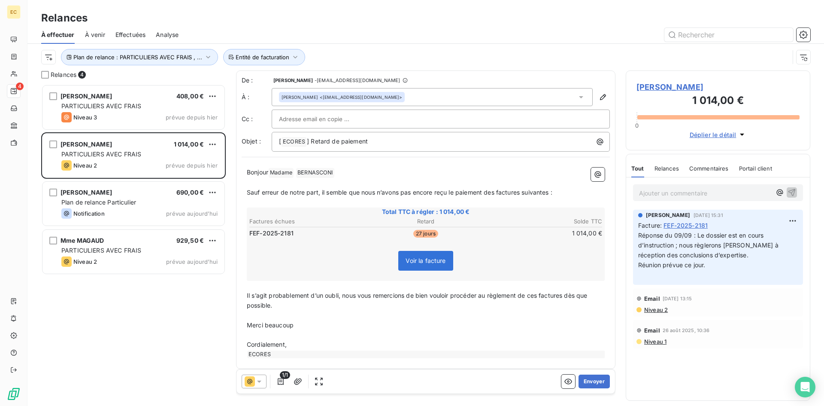
click at [691, 90] on span "Mme BERNASCONI Fréderique" at bounding box center [718, 87] width 163 height 12
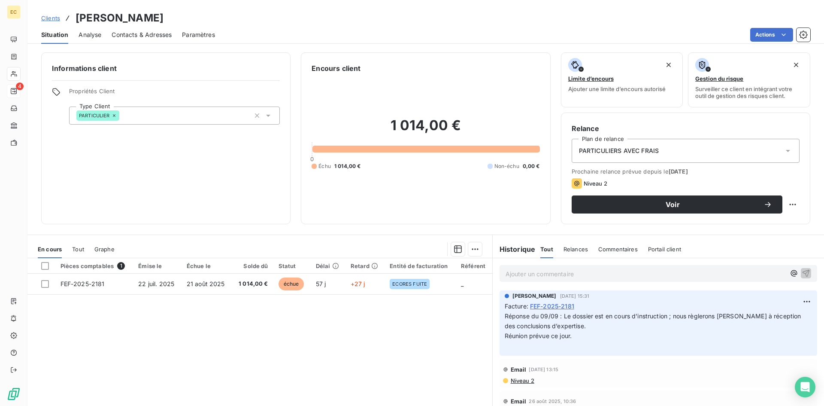
click at [666, 147] on div "PARTICULIERS AVEC FRAIS" at bounding box center [686, 151] width 228 height 24
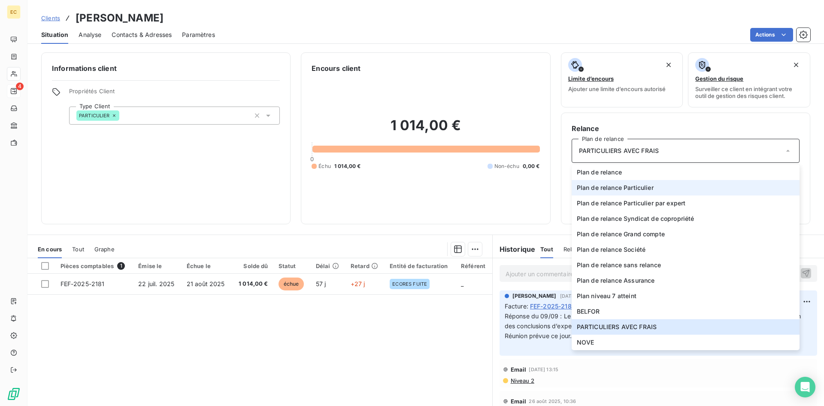
click at [635, 185] on span "Plan de relance Particulier" at bounding box center [615, 187] width 77 height 9
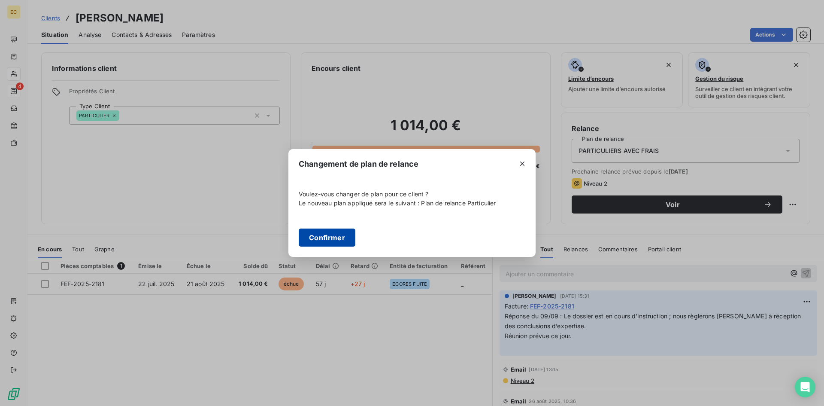
click at [333, 237] on button "Confirmer" at bounding box center [327, 237] width 57 height 18
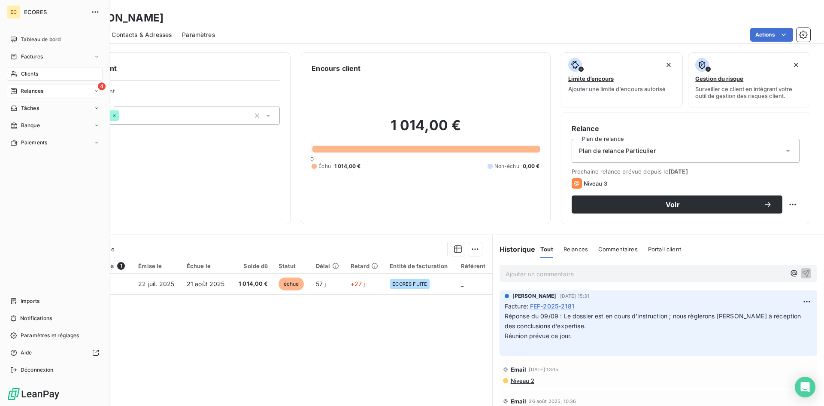
click at [30, 94] on span "Relances" at bounding box center [32, 91] width 23 height 8
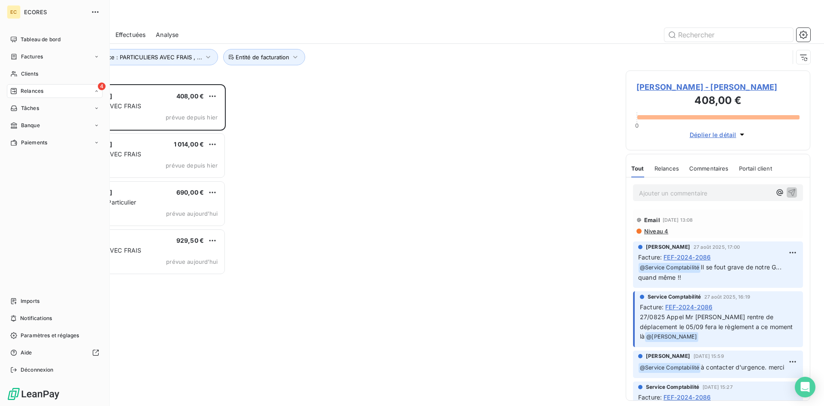
scroll to position [315, 178]
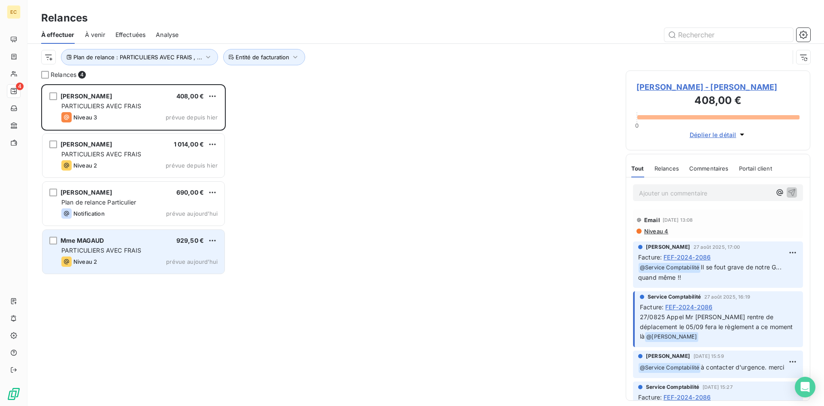
click at [108, 257] on div "Niveau 2 prévue aujourd’hui" at bounding box center [139, 261] width 156 height 10
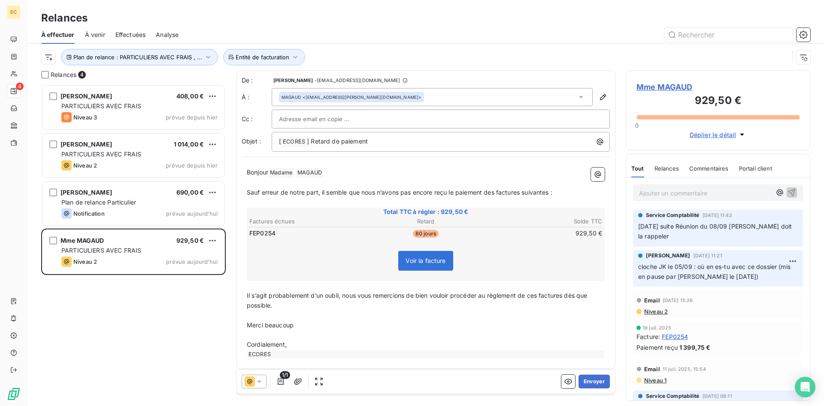
click at [653, 86] on span "Mme MAGAUD" at bounding box center [718, 87] width 163 height 12
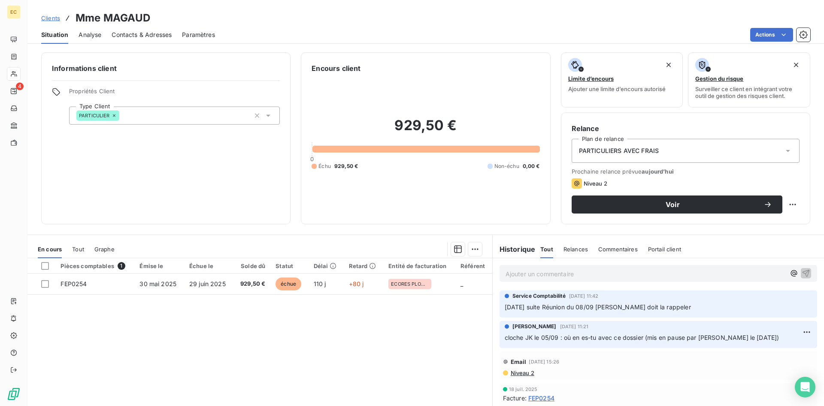
click at [654, 146] on div "PARTICULIERS AVEC FRAIS" at bounding box center [686, 151] width 228 height 24
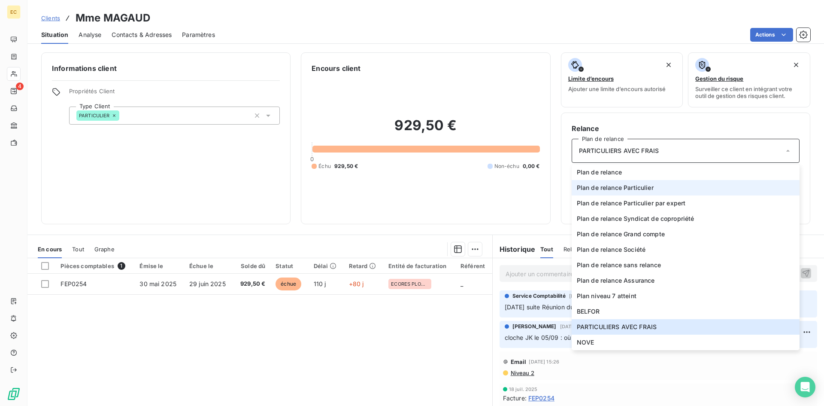
click at [639, 184] on span "Plan de relance Particulier" at bounding box center [615, 187] width 77 height 9
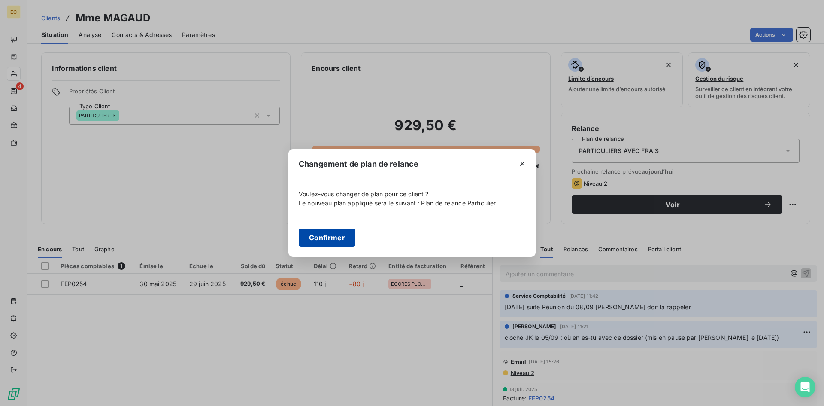
click at [319, 241] on button "Confirmer" at bounding box center [327, 237] width 57 height 18
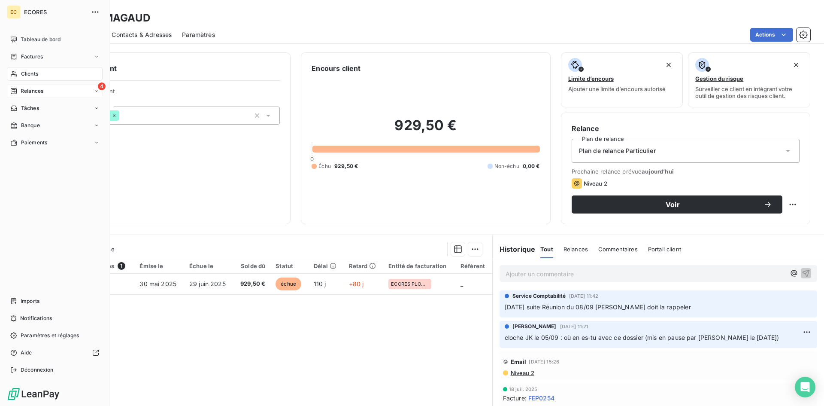
click at [28, 89] on span "Relances" at bounding box center [32, 91] width 23 height 8
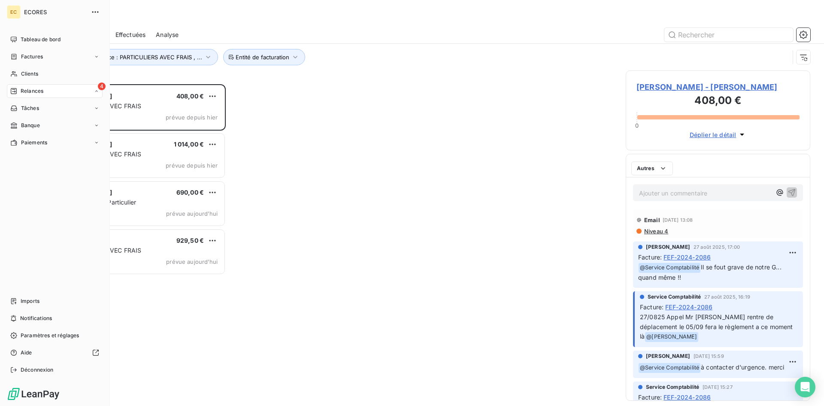
scroll to position [315, 178]
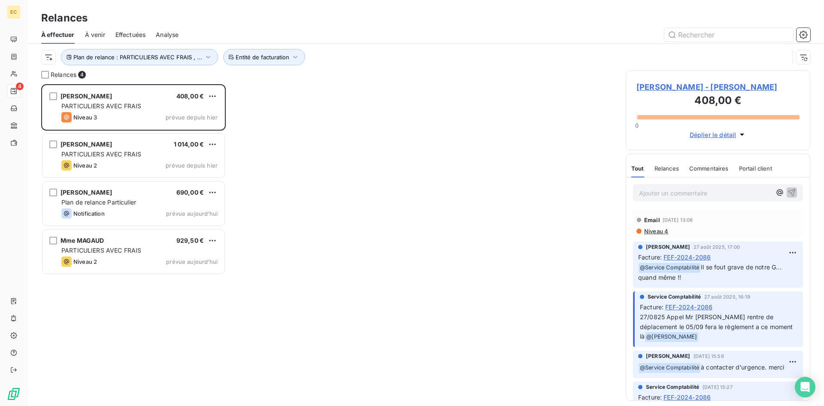
click at [696, 89] on span "Mr AMOYEL Charles - Mr AMOYEL Charles" at bounding box center [718, 87] width 163 height 12
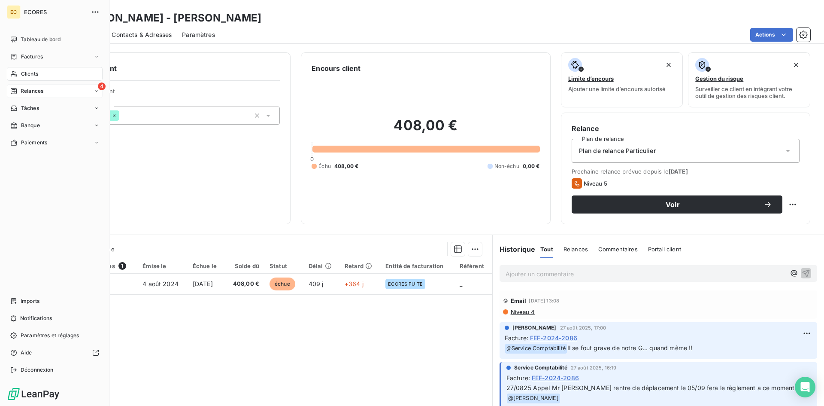
click at [26, 91] on span "Relances" at bounding box center [32, 91] width 23 height 8
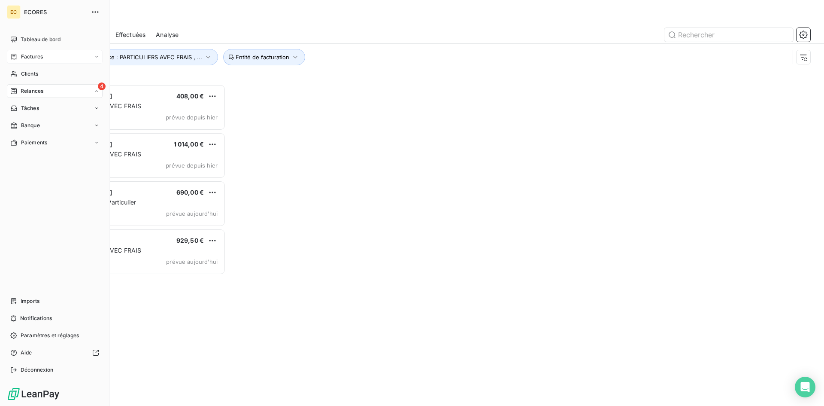
scroll to position [315, 178]
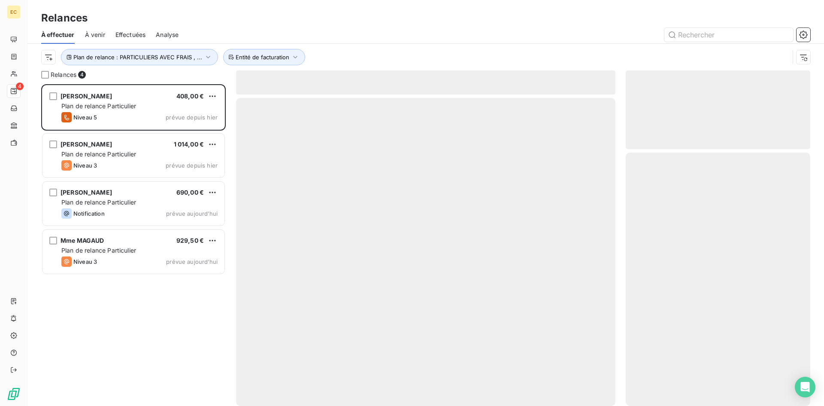
scroll to position [315, 178]
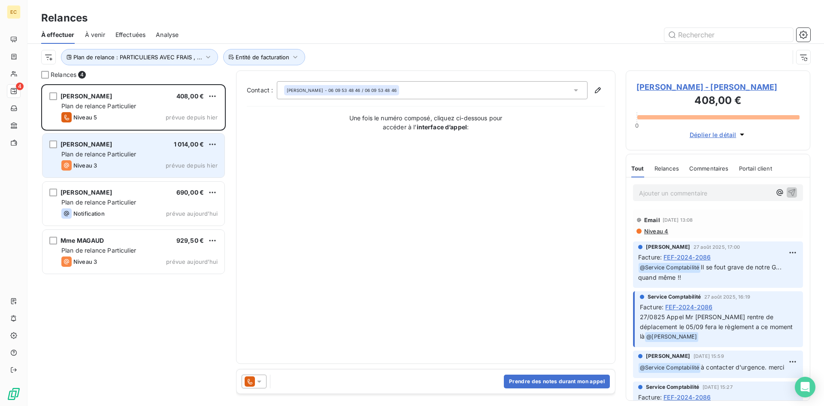
click at [96, 163] on span "Niveau 3" at bounding box center [85, 165] width 24 height 7
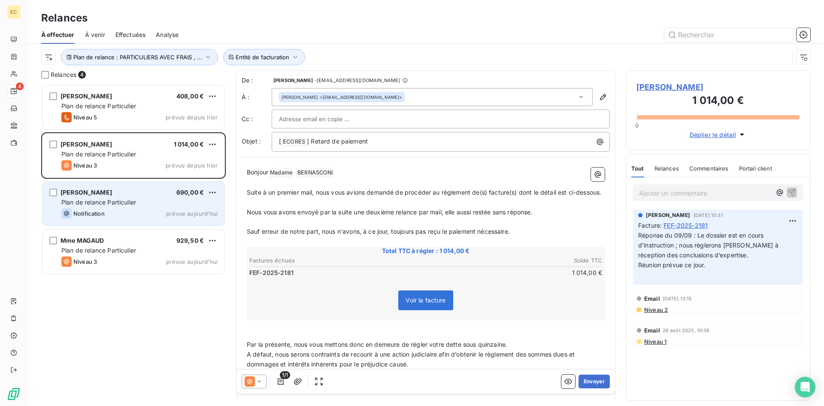
click at [119, 210] on div "Notification prévue aujourd’hui" at bounding box center [139, 213] width 156 height 10
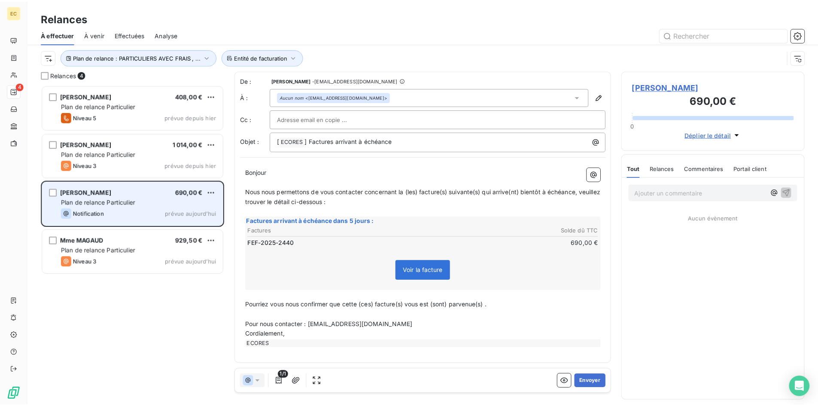
scroll to position [315, 178]
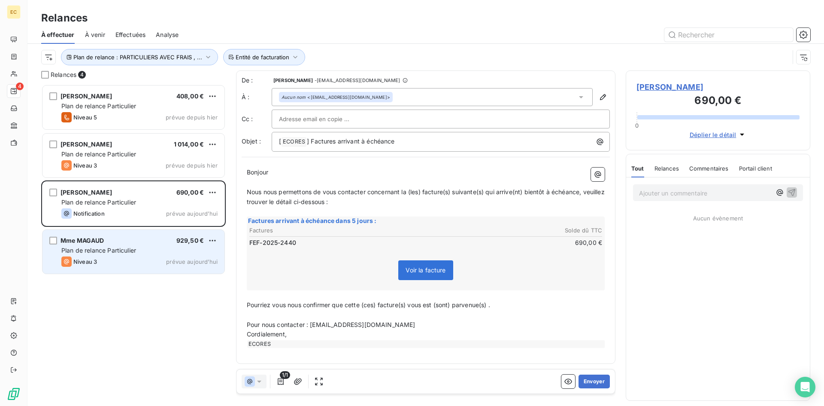
click at [108, 258] on div "Niveau 3 prévue aujourd’hui" at bounding box center [139, 261] width 156 height 10
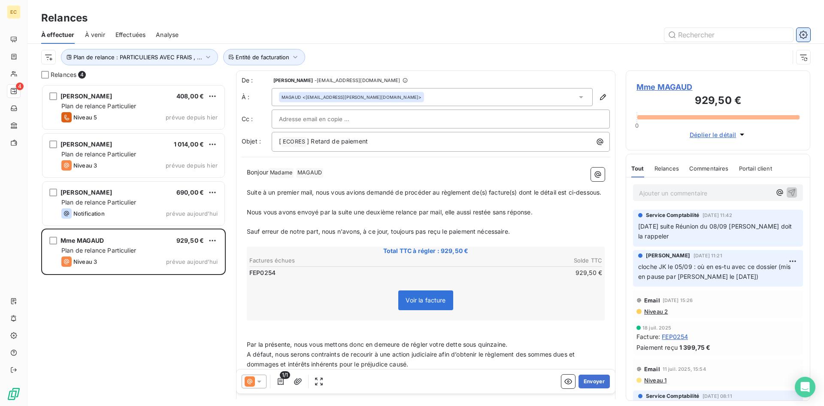
click at [800, 37] on icon "button" at bounding box center [803, 34] width 9 height 9
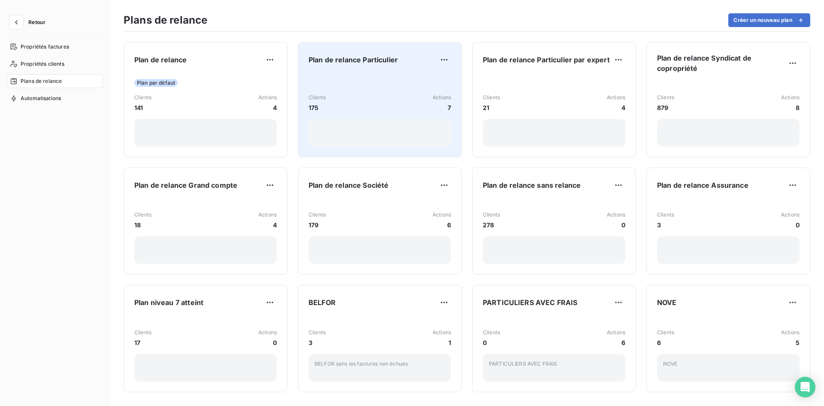
click at [415, 94] on div "Clients 175 Actions 7" at bounding box center [380, 103] width 143 height 18
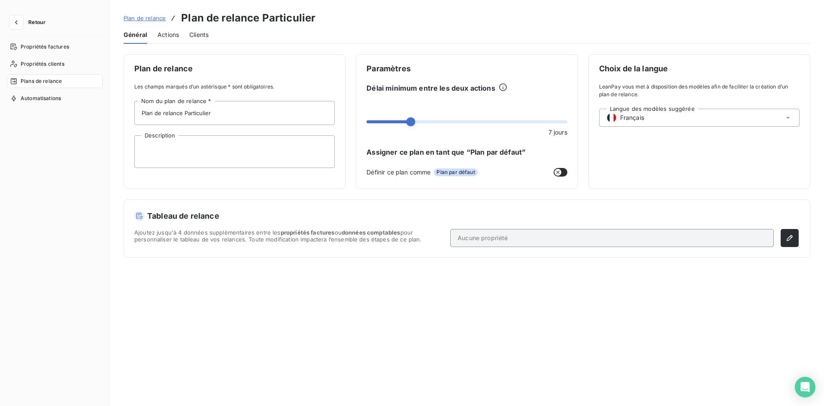
click at [170, 32] on span "Actions" at bounding box center [168, 34] width 21 height 9
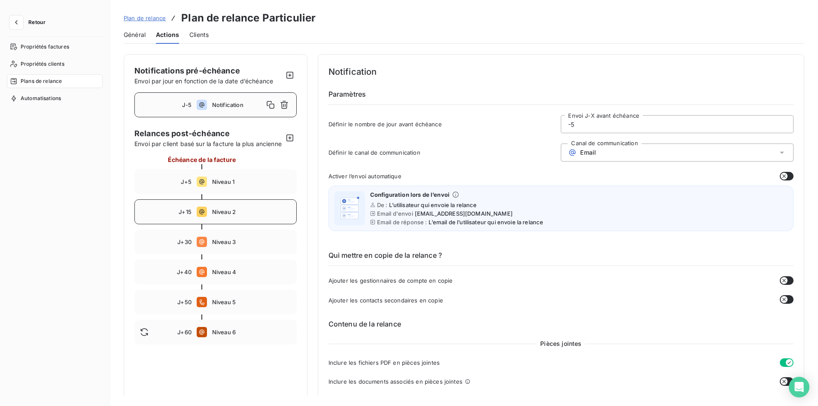
click at [205, 217] on icon at bounding box center [202, 212] width 10 height 10
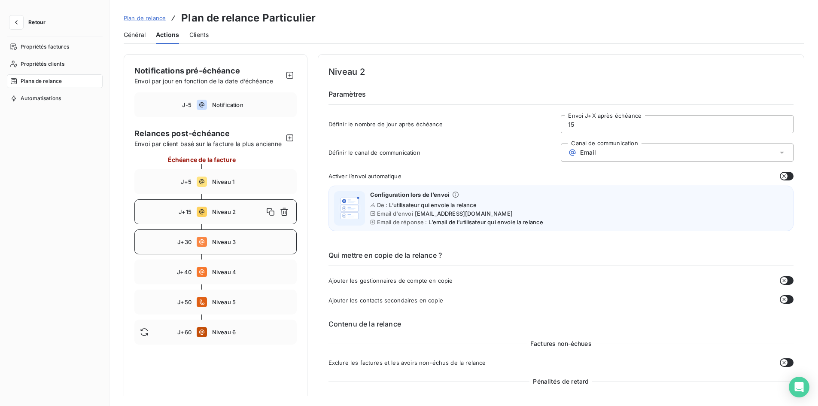
click at [222, 245] on div "J+30 Niveau 3" at bounding box center [215, 241] width 162 height 25
type input "30"
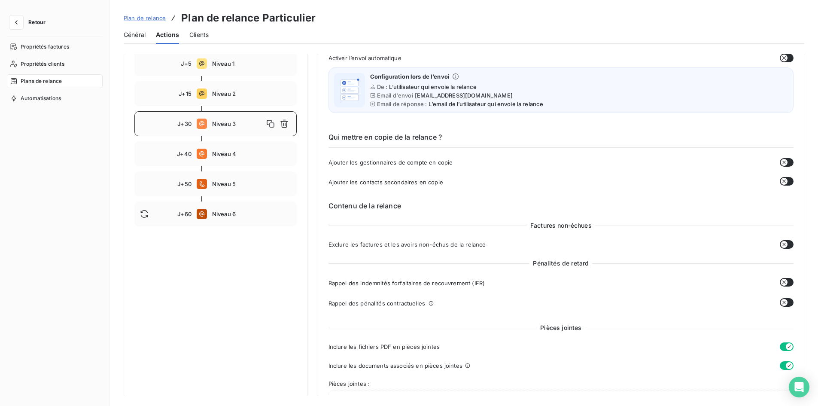
scroll to position [129, 0]
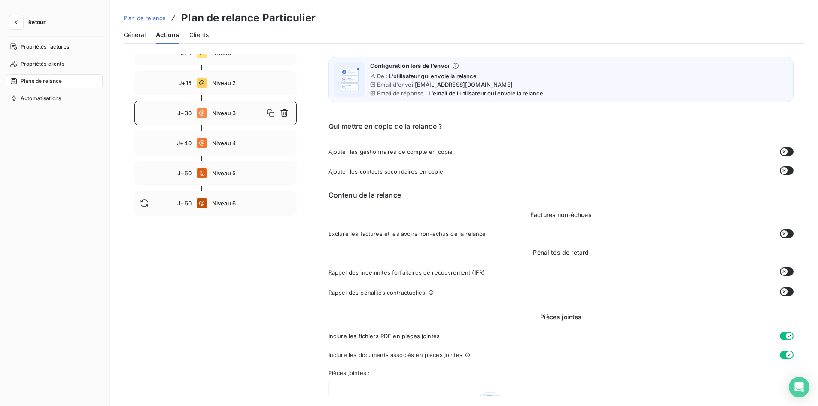
click at [787, 291] on button "button" at bounding box center [787, 291] width 14 height 9
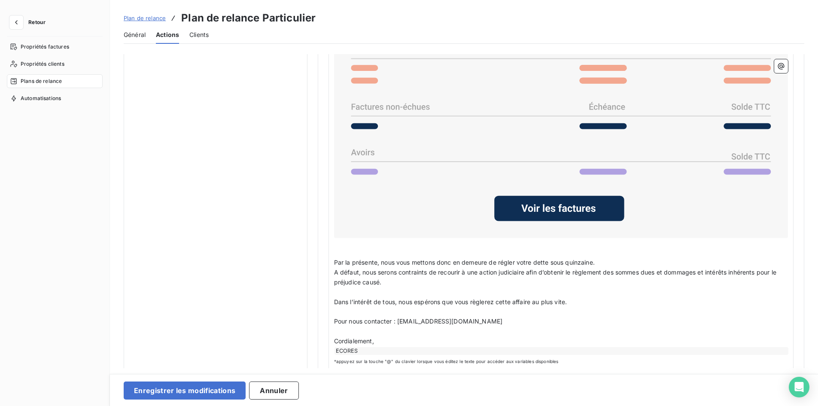
scroll to position [763, 0]
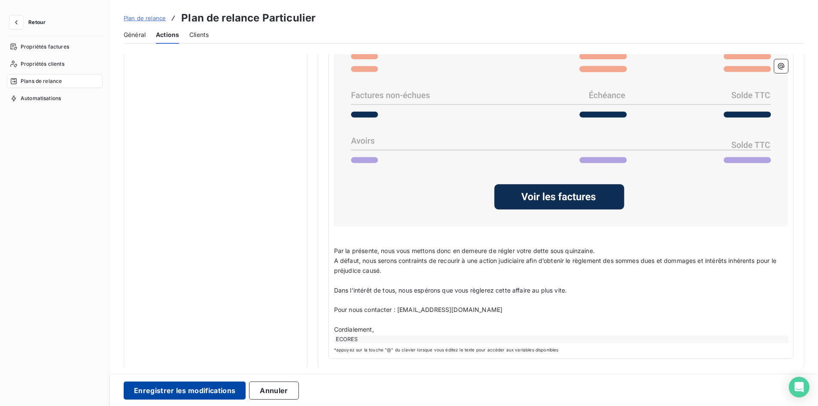
click at [206, 393] on button "Enregistrer les modifications" at bounding box center [185, 390] width 122 height 18
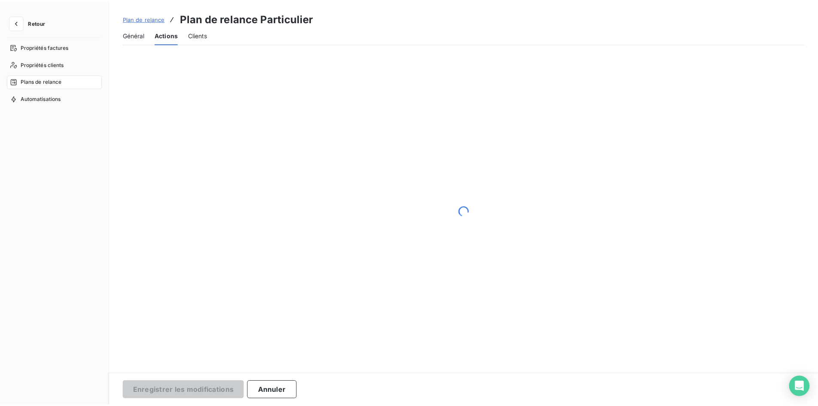
scroll to position [0, 0]
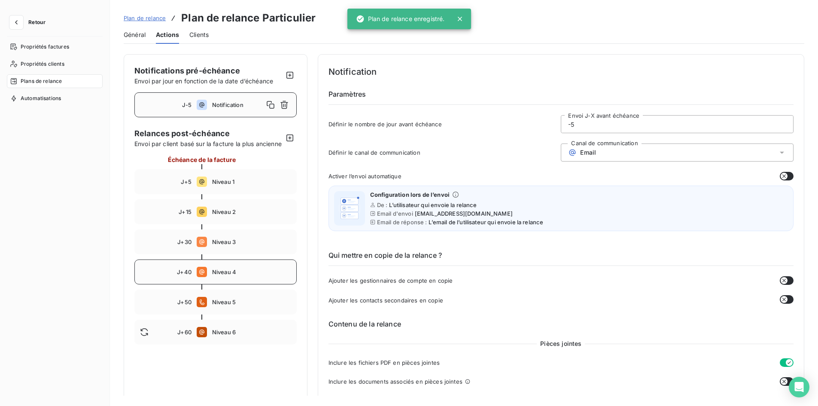
click at [226, 275] on span "Niveau 4" at bounding box center [251, 271] width 79 height 7
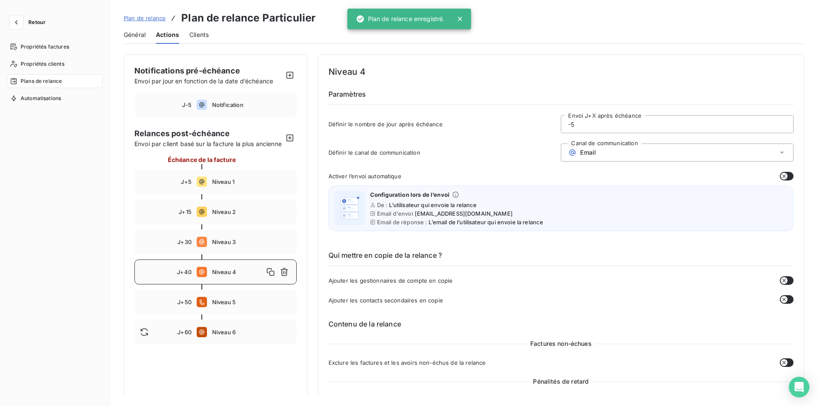
type input "40"
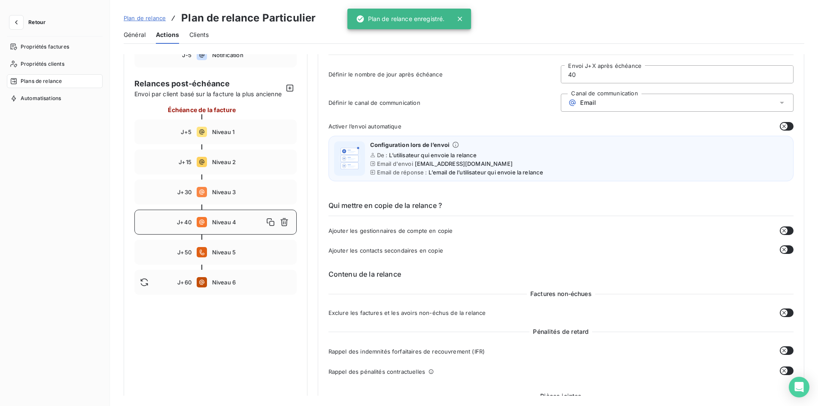
scroll to position [129, 0]
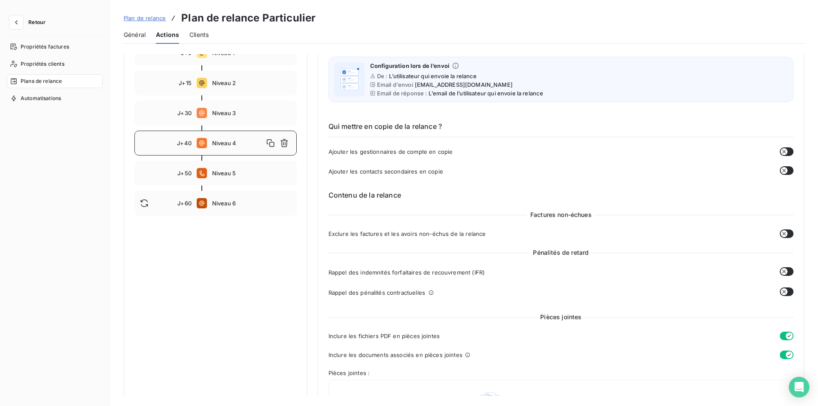
click at [784, 290] on button "button" at bounding box center [787, 291] width 14 height 9
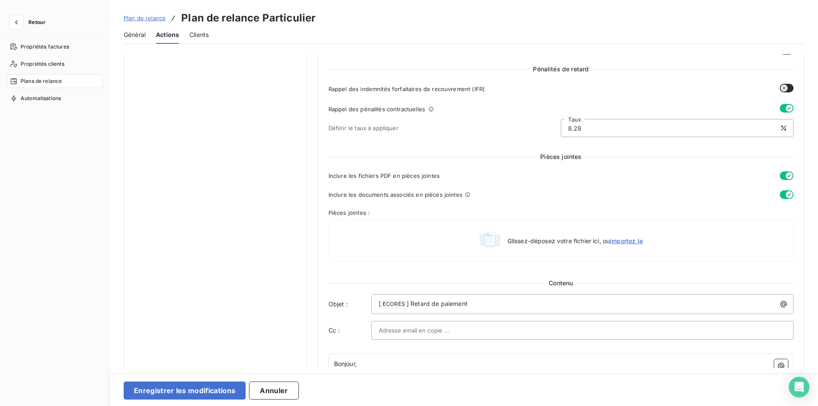
scroll to position [343, 0]
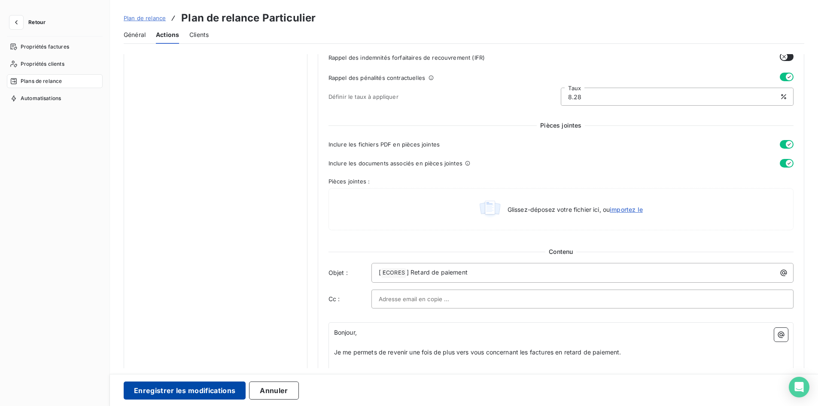
click at [213, 388] on button "Enregistrer les modifications" at bounding box center [185, 390] width 122 height 18
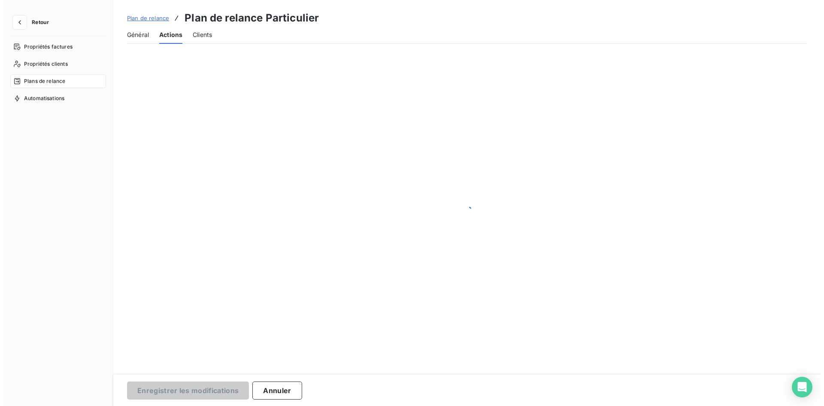
scroll to position [0, 0]
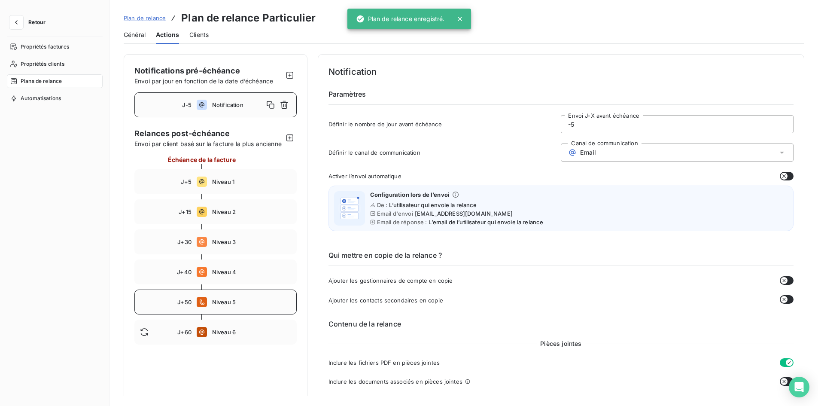
click at [227, 305] on span "Niveau 5" at bounding box center [251, 301] width 79 height 7
type input "50"
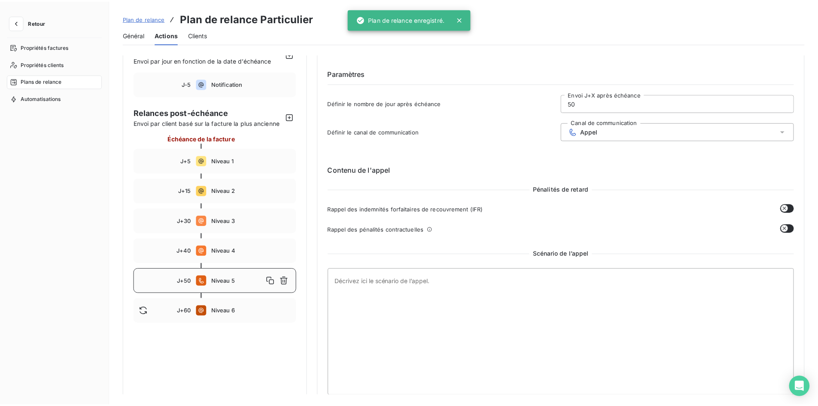
scroll to position [32, 0]
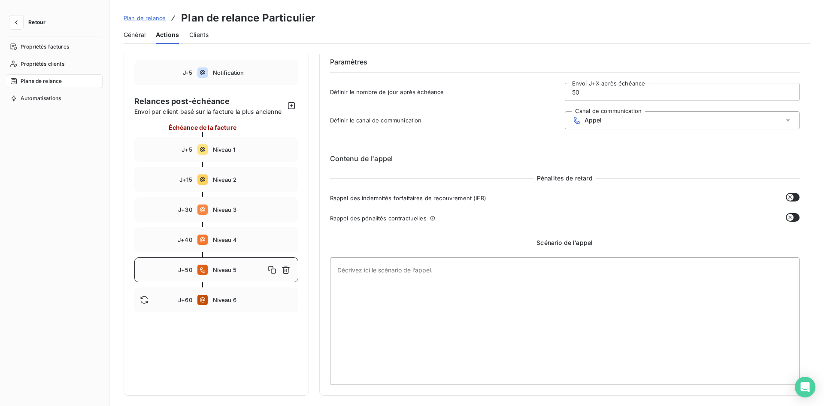
click at [789, 214] on icon "button" at bounding box center [790, 217] width 7 height 7
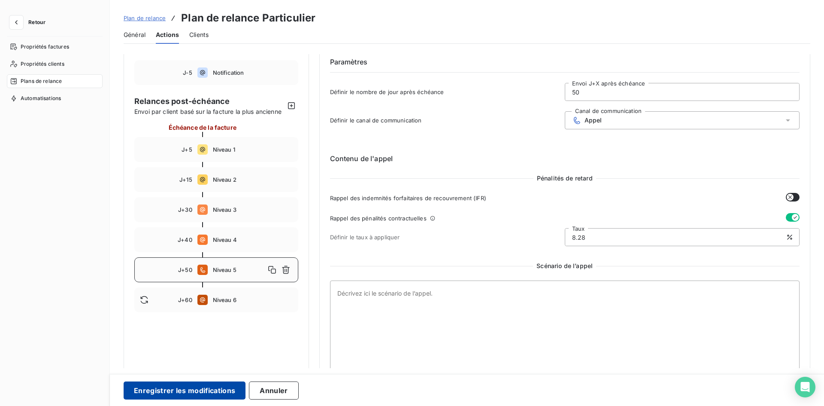
click at [194, 388] on button "Enregistrer les modifications" at bounding box center [185, 390] width 122 height 18
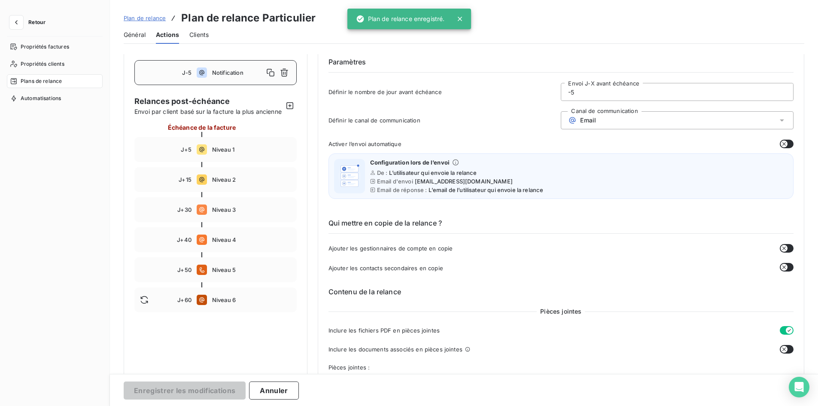
scroll to position [0, 0]
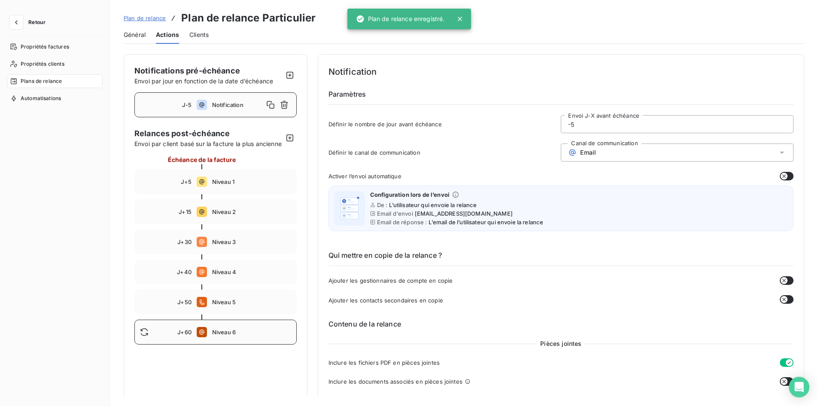
click at [209, 344] on div "J+60 Niveau 6" at bounding box center [215, 331] width 162 height 25
type input "60"
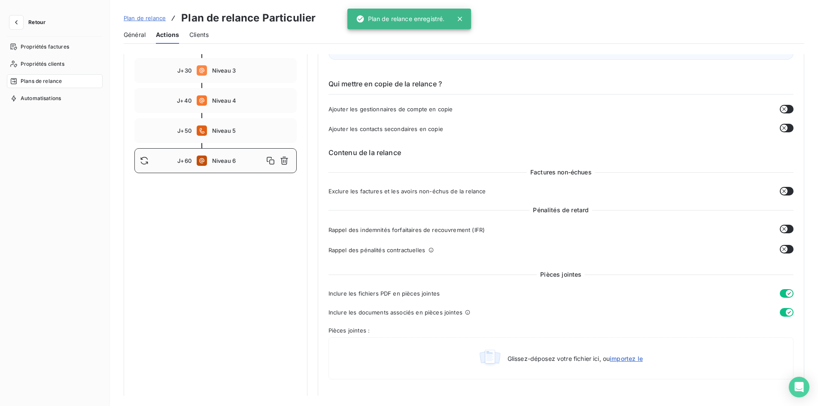
scroll to position [172, 0]
click at [784, 247] on button "button" at bounding box center [787, 248] width 14 height 9
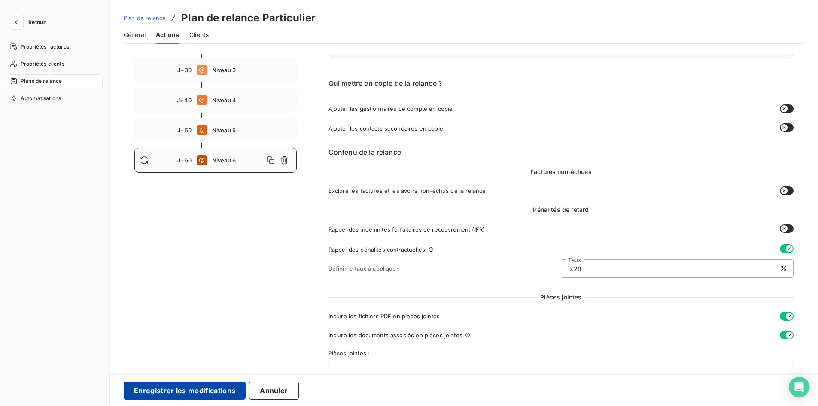
click at [204, 390] on button "Enregistrer les modifications" at bounding box center [185, 390] width 122 height 18
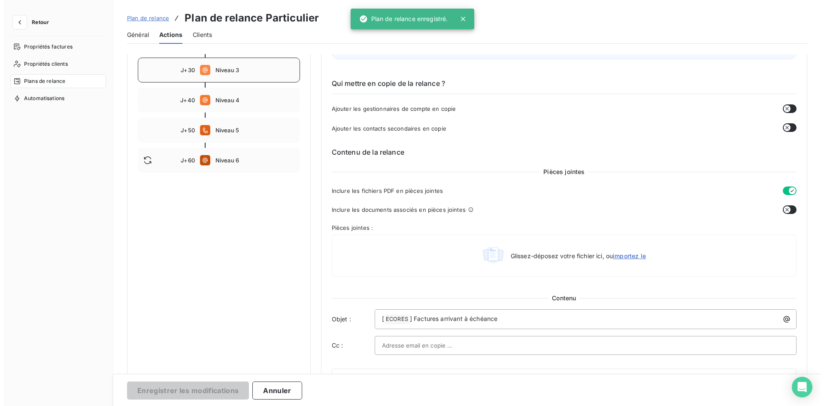
scroll to position [0, 0]
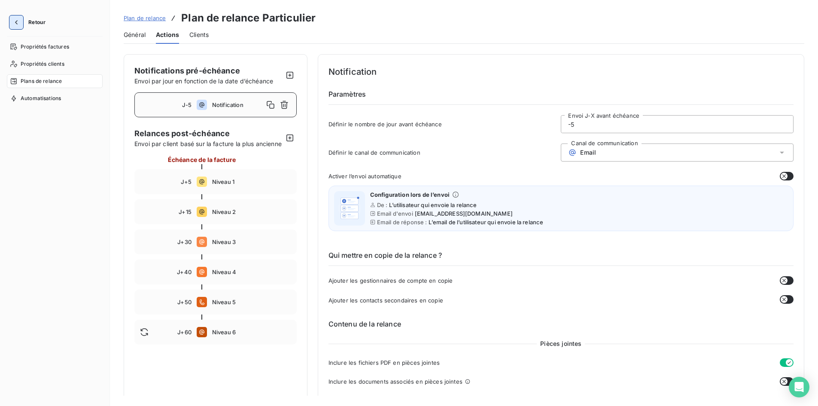
click at [18, 21] on icon "button" at bounding box center [16, 22] width 9 height 9
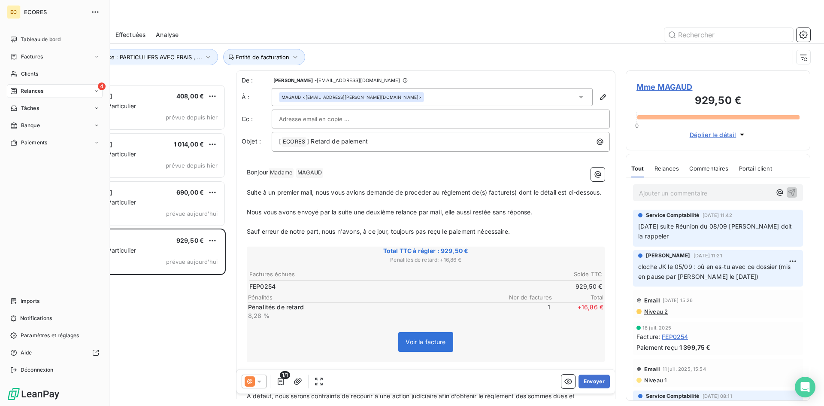
scroll to position [315, 178]
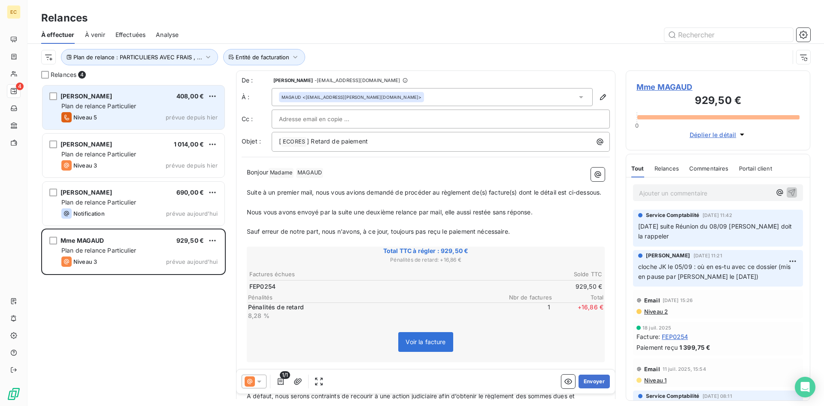
click at [101, 102] on span "Plan de relance Particulier" at bounding box center [98, 105] width 75 height 7
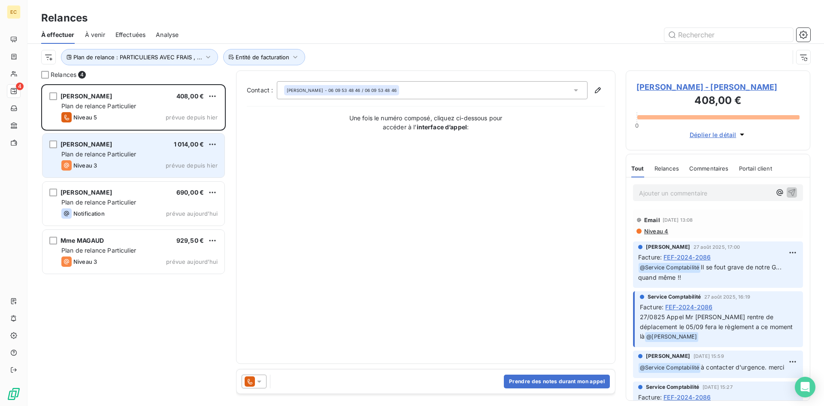
click at [93, 162] on span "Niveau 3" at bounding box center [85, 165] width 24 height 7
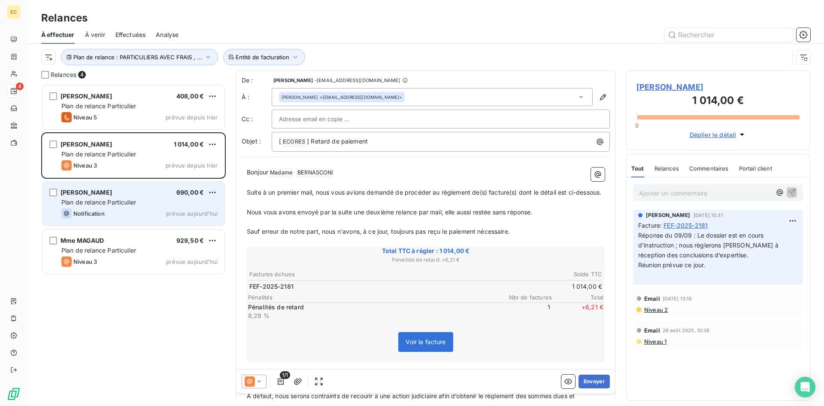
click at [89, 214] on span "Notification" at bounding box center [88, 213] width 31 height 7
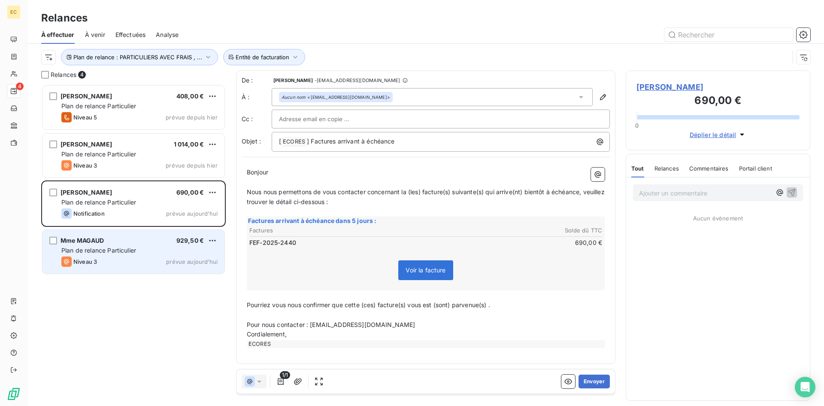
click at [103, 257] on div "Niveau 3 prévue aujourd’hui" at bounding box center [139, 261] width 156 height 10
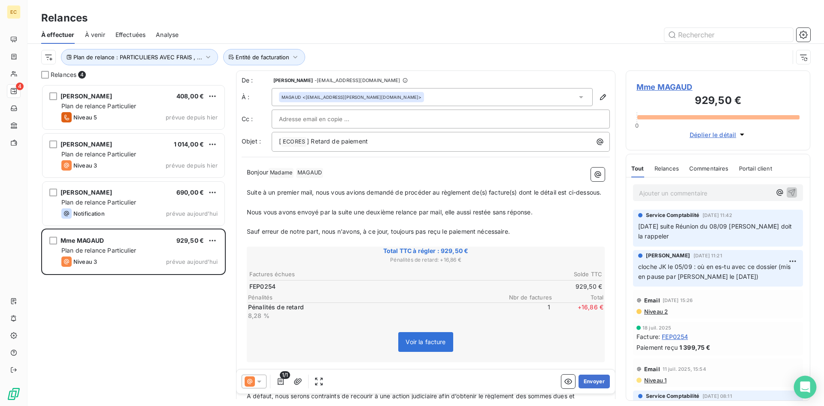
click at [801, 388] on icon "Open Intercom Messenger" at bounding box center [805, 386] width 11 height 11
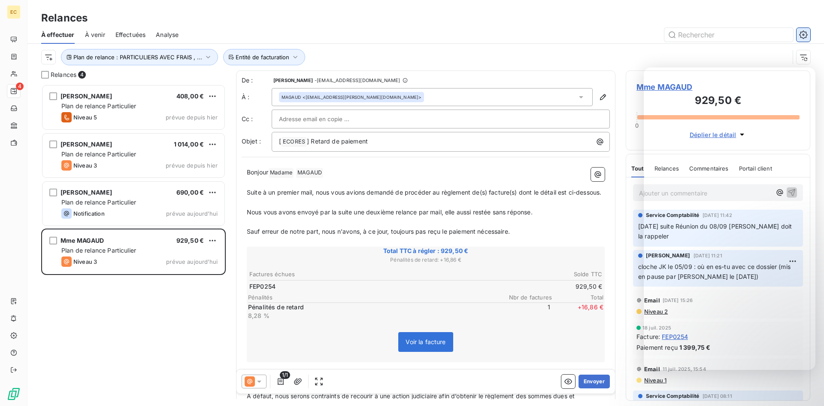
click at [804, 31] on icon "button" at bounding box center [803, 34] width 8 height 8
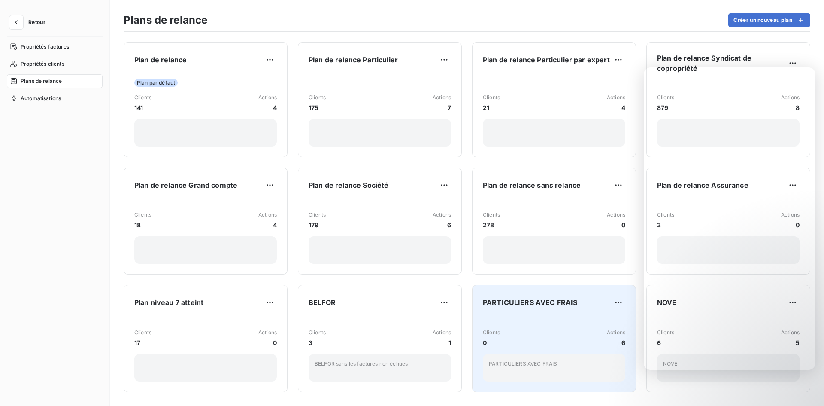
click at [527, 320] on div "Clients 0 Actions 6 PARTICULIERS AVEC FRAIS" at bounding box center [554, 348] width 143 height 65
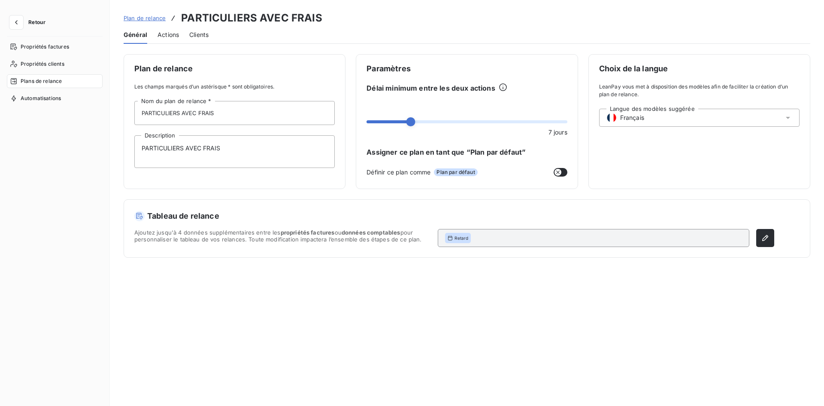
click at [149, 17] on span "Plan de relance" at bounding box center [145, 18] width 42 height 7
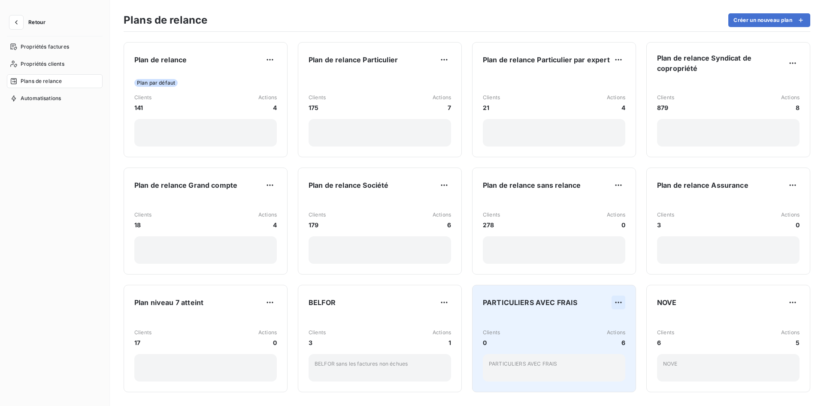
click at [616, 304] on html "Retour Propriétés factures Propriétés clients Plans de relance Automatisations …" at bounding box center [412, 203] width 824 height 406
click at [606, 338] on div "Supprimer" at bounding box center [596, 337] width 49 height 14
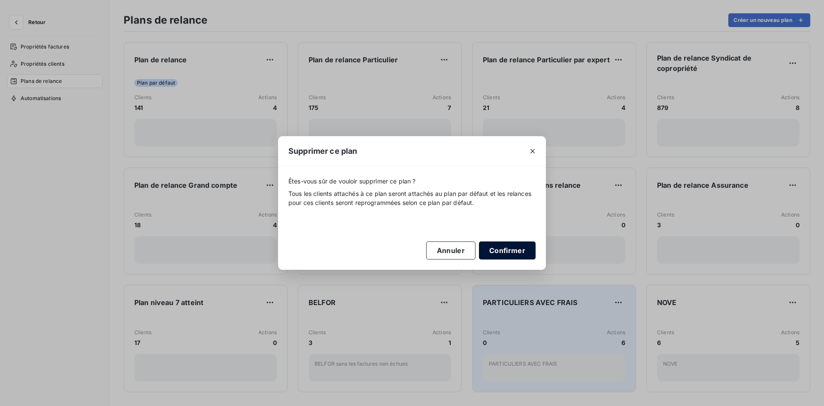
click at [495, 252] on button "Confirmer" at bounding box center [507, 250] width 57 height 18
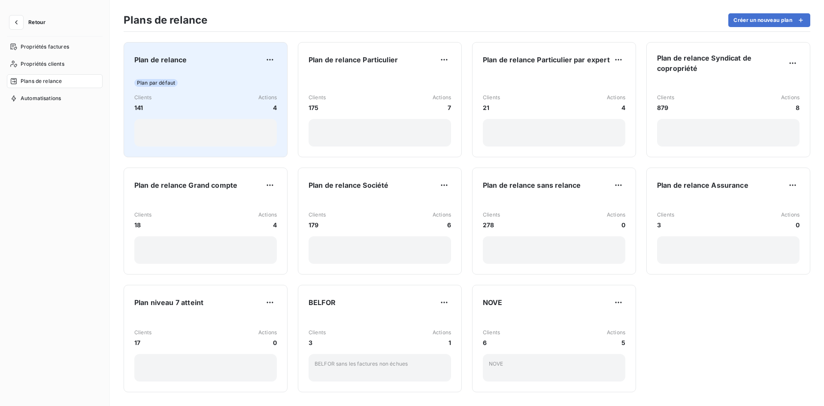
click at [196, 101] on div "Clients 141 Actions 4" at bounding box center [205, 103] width 143 height 18
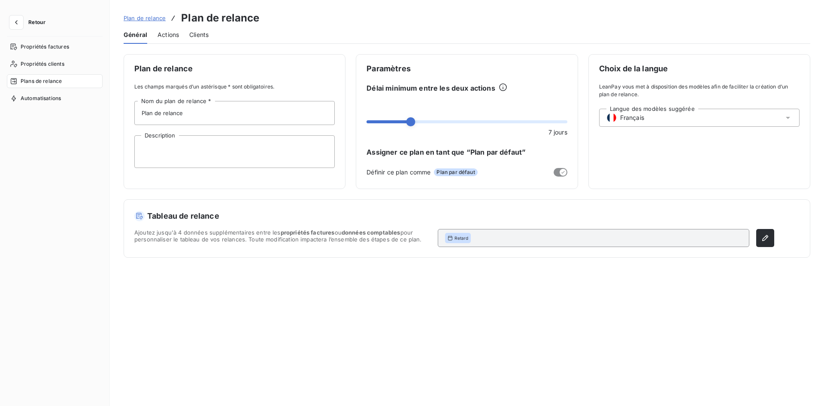
click at [198, 39] on div "Clients" at bounding box center [198, 35] width 19 height 18
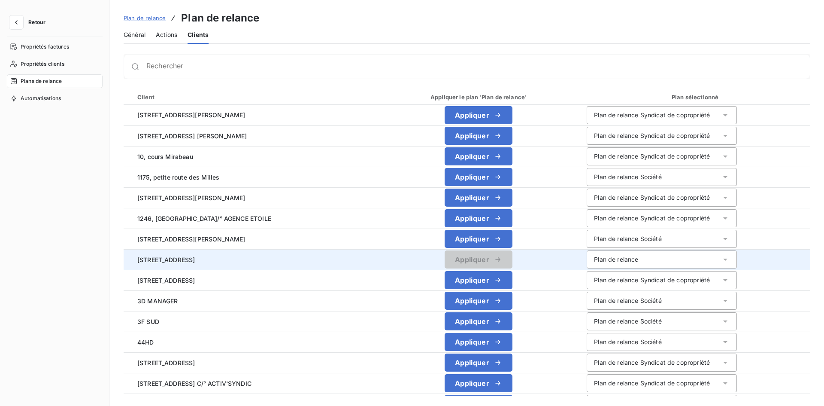
click at [674, 260] on div "Plan de relance" at bounding box center [662, 259] width 150 height 18
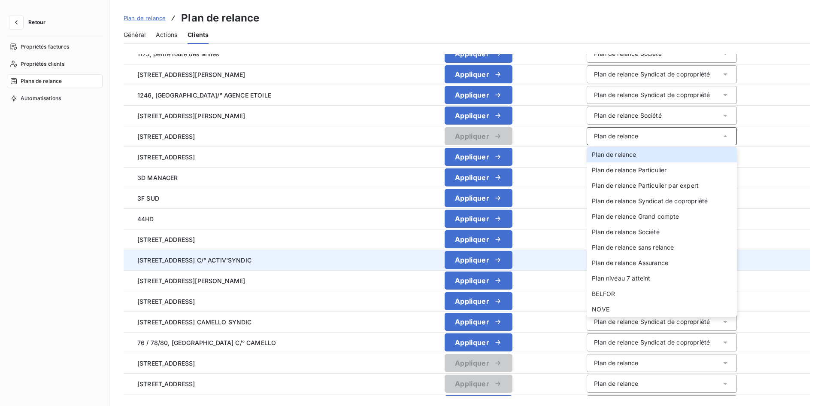
scroll to position [172, 0]
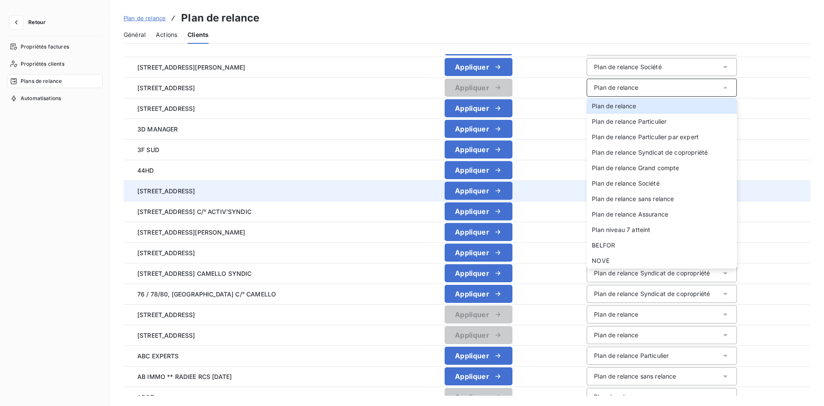
click at [773, 189] on td "Plan de relance Syndicat de copropriété" at bounding box center [695, 190] width 231 height 21
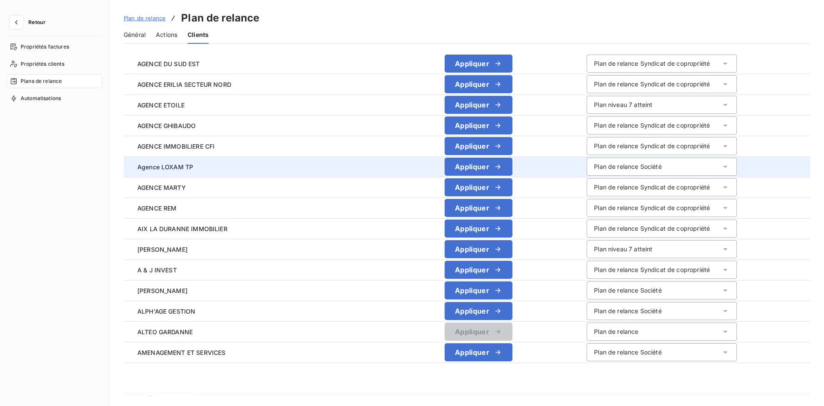
scroll to position [799, 0]
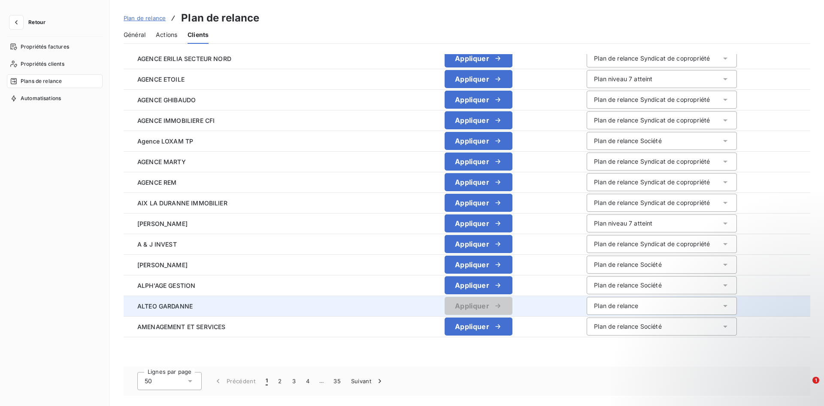
click at [723, 305] on icon at bounding box center [725, 306] width 4 height 2
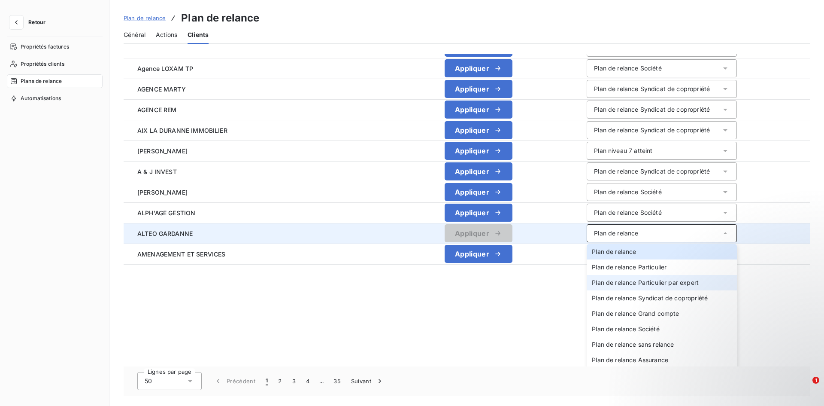
scroll to position [86, 0]
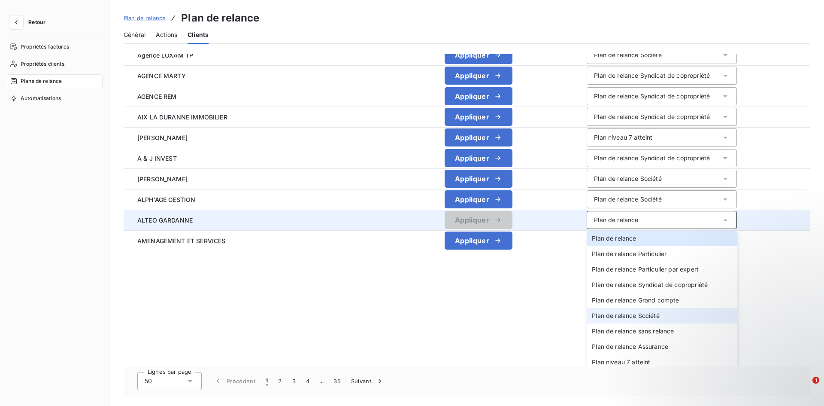
click at [621, 317] on span "Plan de relance Société" at bounding box center [625, 315] width 67 height 7
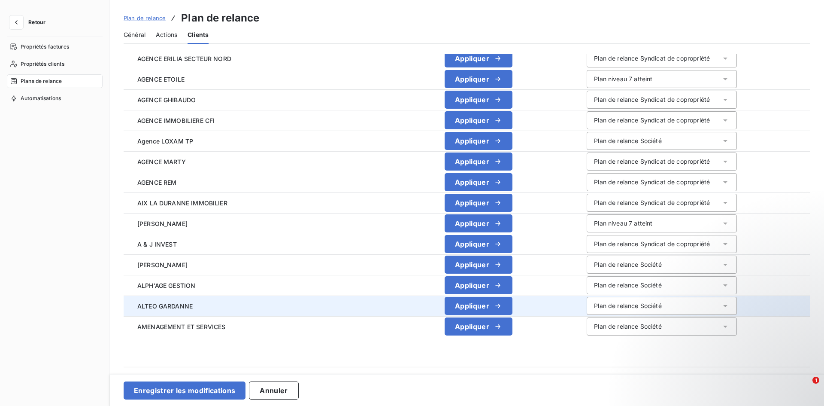
scroll to position [826, 0]
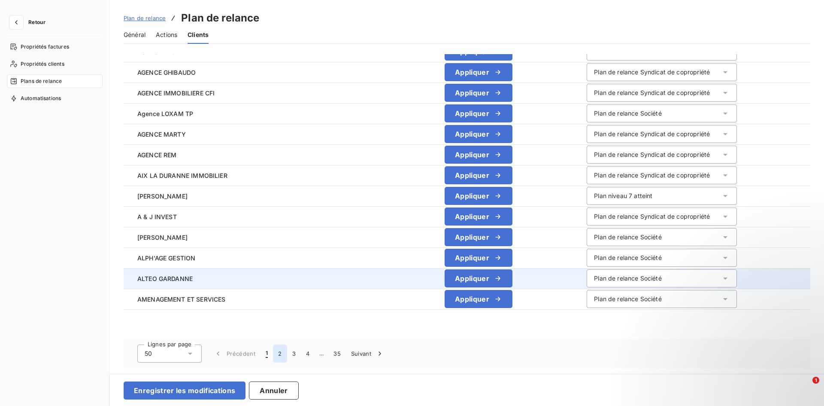
click at [281, 355] on button "2" at bounding box center [280, 353] width 14 height 18
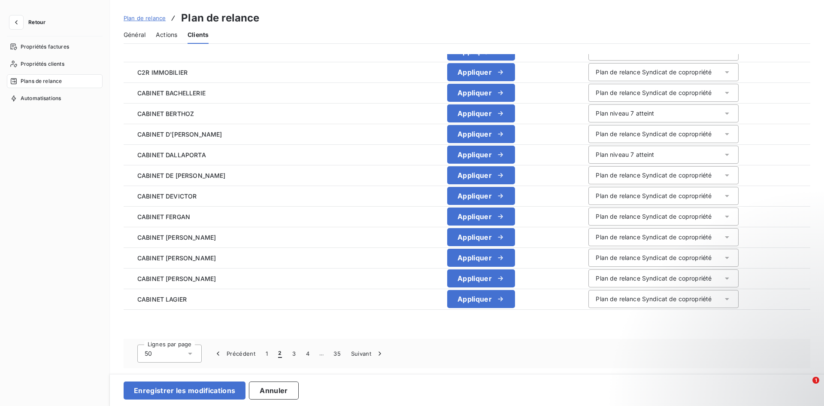
click at [145, 18] on span "Plan de relance" at bounding box center [145, 18] width 42 height 7
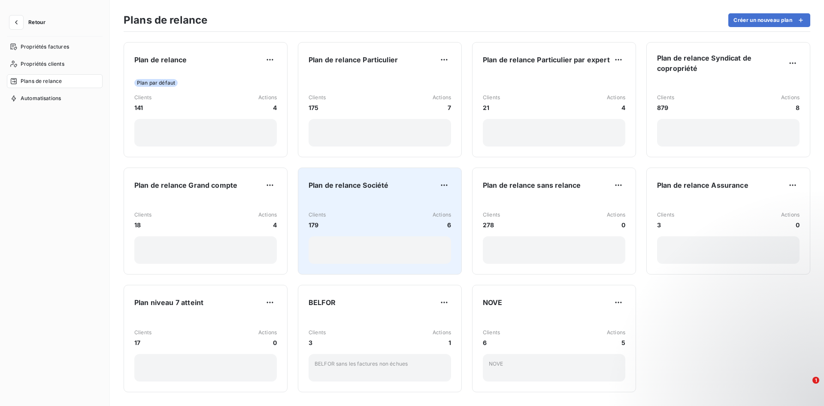
click at [365, 216] on div "Clients 179 Actions 6" at bounding box center [380, 220] width 143 height 18
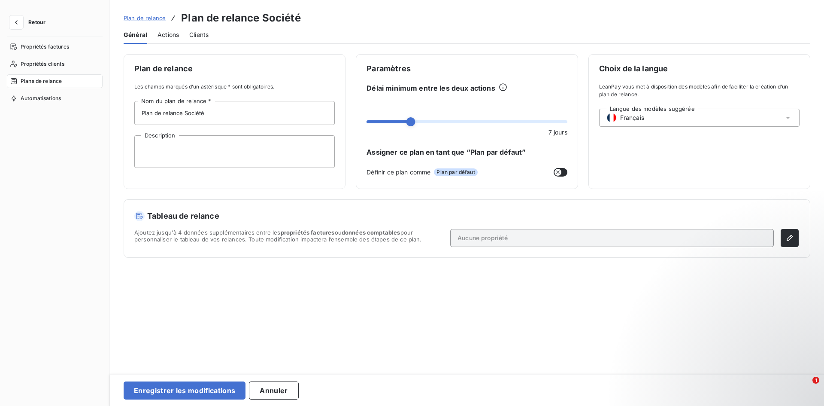
click at [166, 36] on span "Actions" at bounding box center [168, 34] width 21 height 9
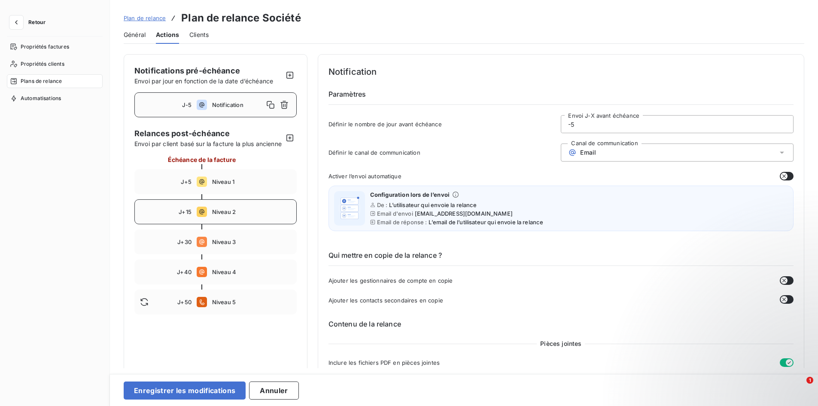
click at [210, 224] on div "J+15 Niveau 2" at bounding box center [215, 211] width 162 height 25
type input "15"
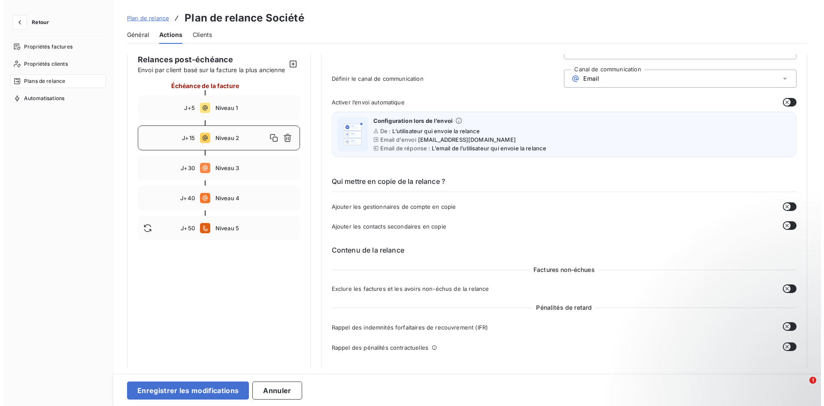
scroll to position [129, 0]
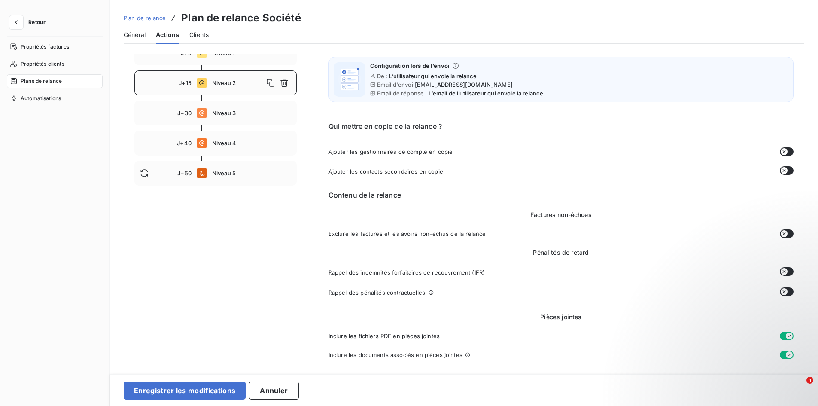
click at [783, 290] on icon "button" at bounding box center [784, 291] width 7 height 7
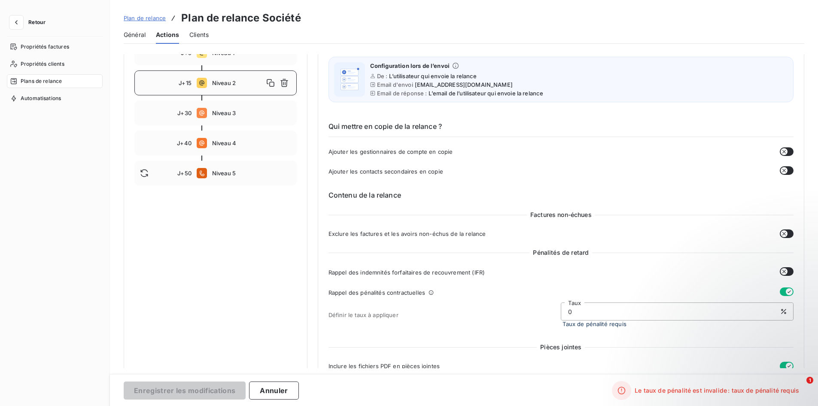
click at [781, 270] on icon "button" at bounding box center [784, 271] width 7 height 7
drag, startPoint x: 582, startPoint y: 315, endPoint x: 559, endPoint y: 313, distance: 22.4
click at [561, 313] on input "0" at bounding box center [677, 311] width 232 height 17
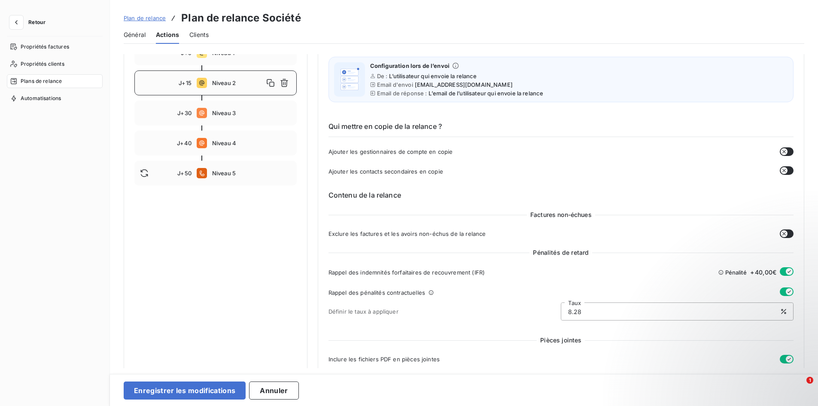
type input "8.28"
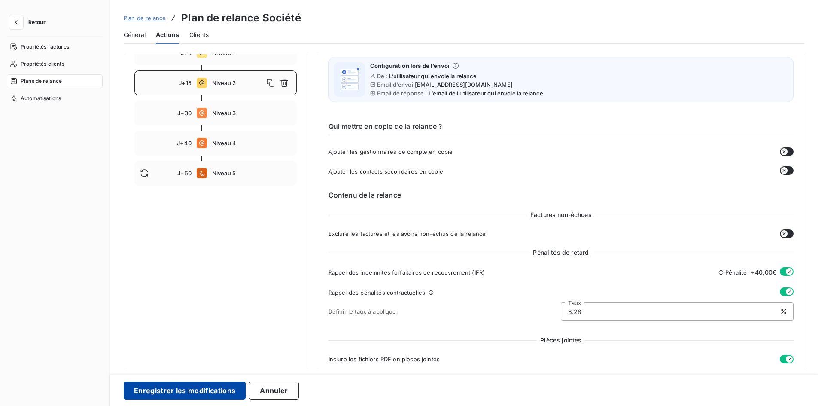
click at [214, 394] on button "Enregistrer les modifications" at bounding box center [185, 390] width 122 height 18
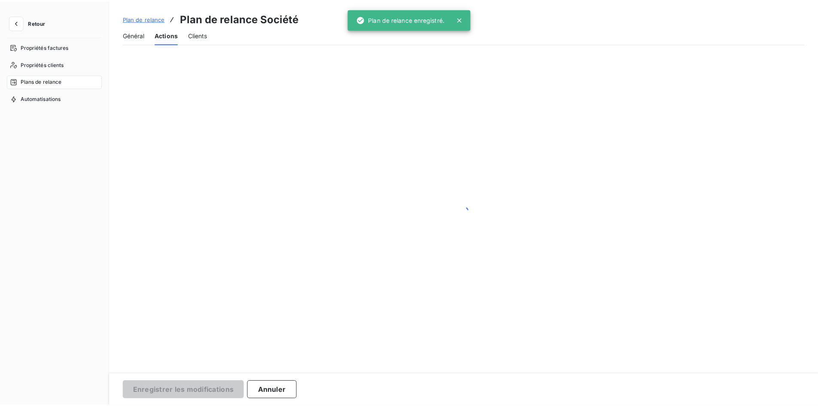
scroll to position [0, 0]
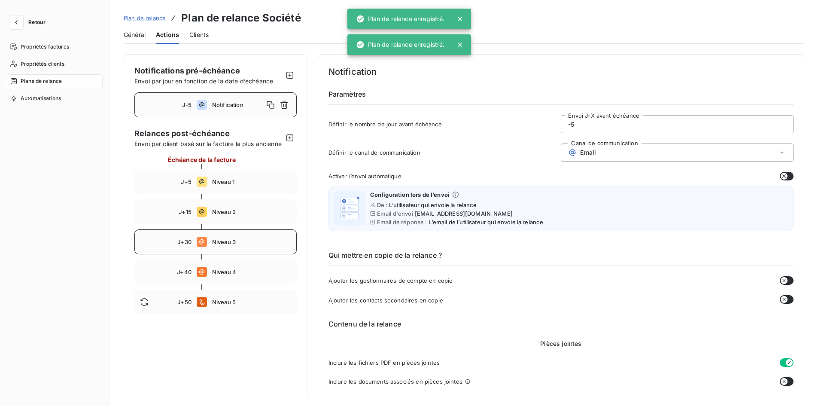
click at [212, 254] on div "J+30 Niveau 3" at bounding box center [215, 241] width 162 height 25
type input "30"
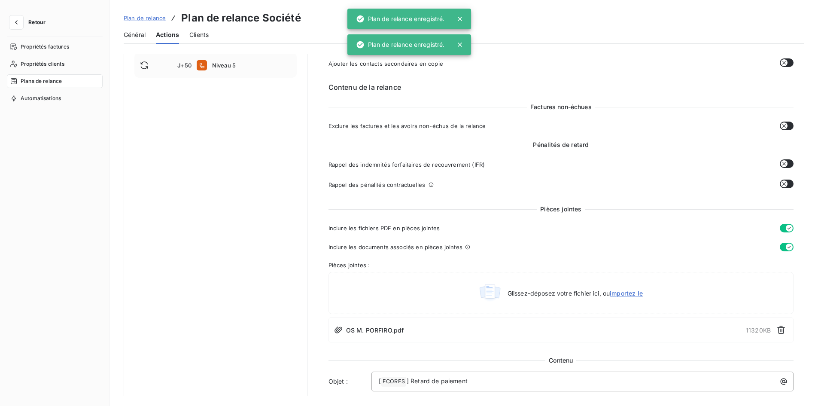
scroll to position [301, 0]
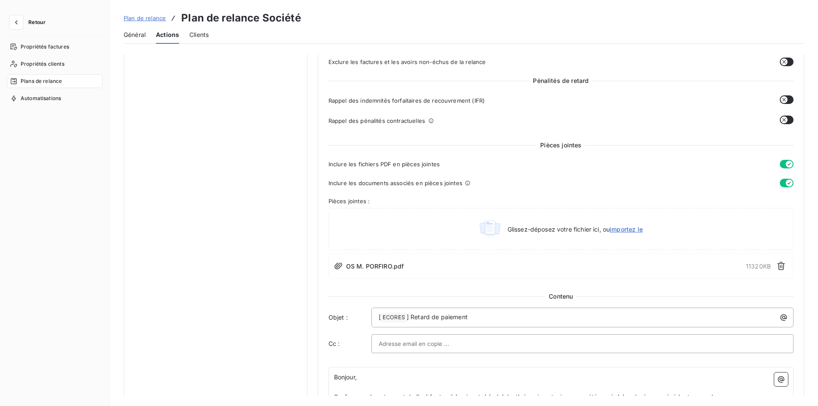
click at [782, 120] on icon "button" at bounding box center [784, 119] width 7 height 7
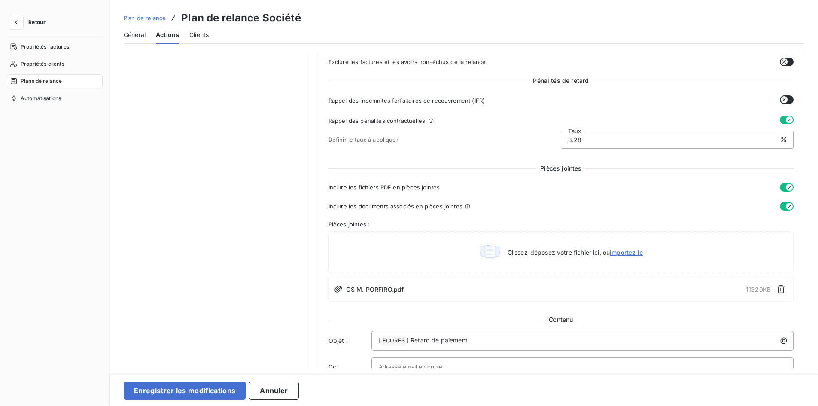
click at [786, 99] on button "button" at bounding box center [787, 99] width 14 height 9
click at [218, 391] on button "Enregistrer les modifications" at bounding box center [185, 390] width 122 height 18
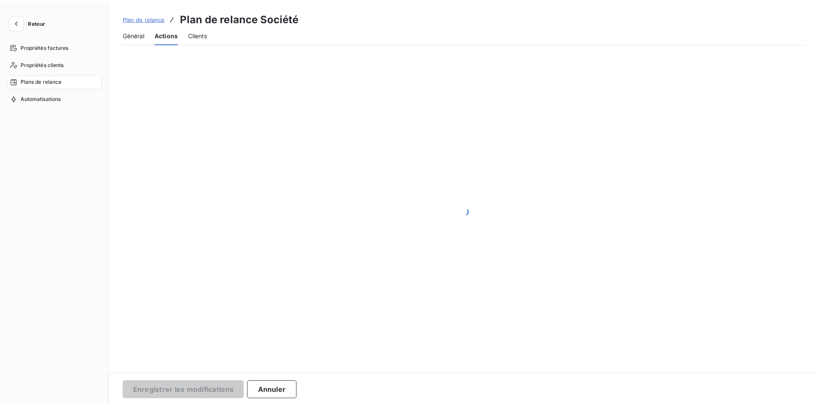
scroll to position [0, 0]
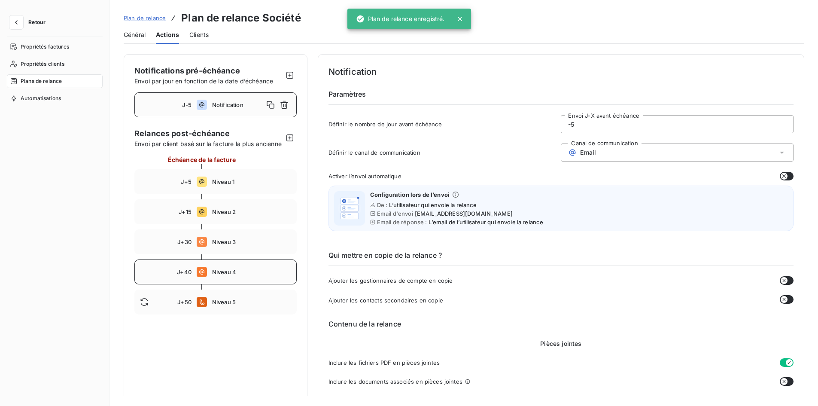
click at [231, 275] on span "Niveau 4" at bounding box center [251, 271] width 79 height 7
type input "40"
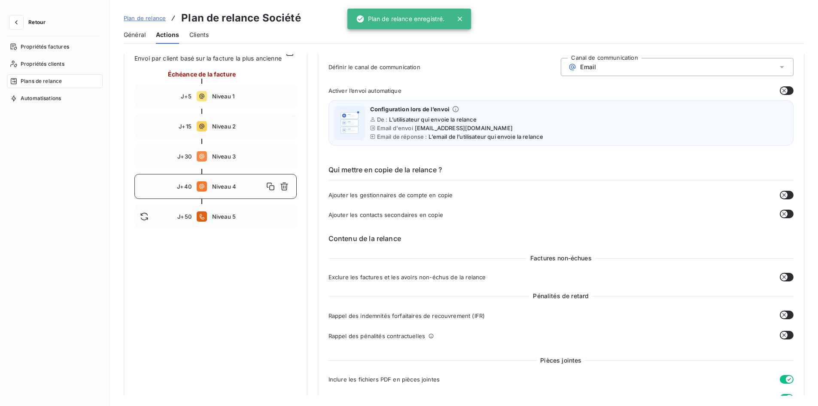
scroll to position [86, 0]
click at [787, 312] on button "button" at bounding box center [787, 314] width 14 height 9
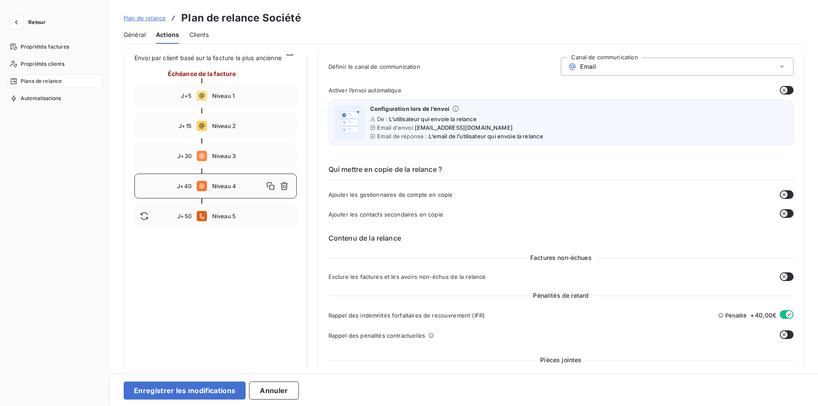
click at [783, 331] on button "button" at bounding box center [787, 334] width 14 height 9
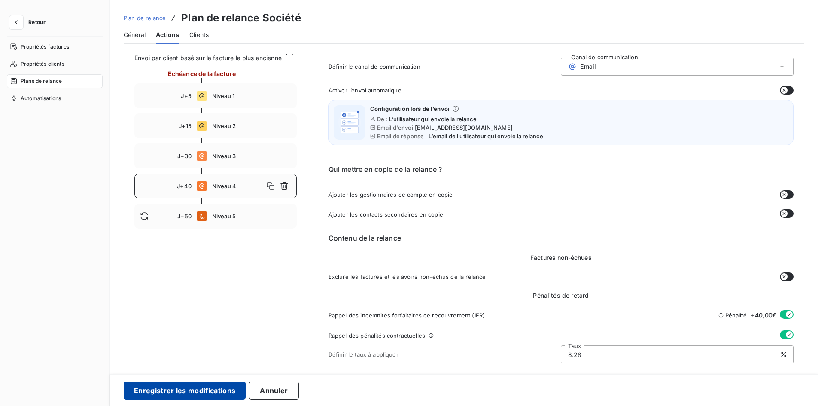
click at [203, 390] on button "Enregistrer les modifications" at bounding box center [185, 390] width 122 height 18
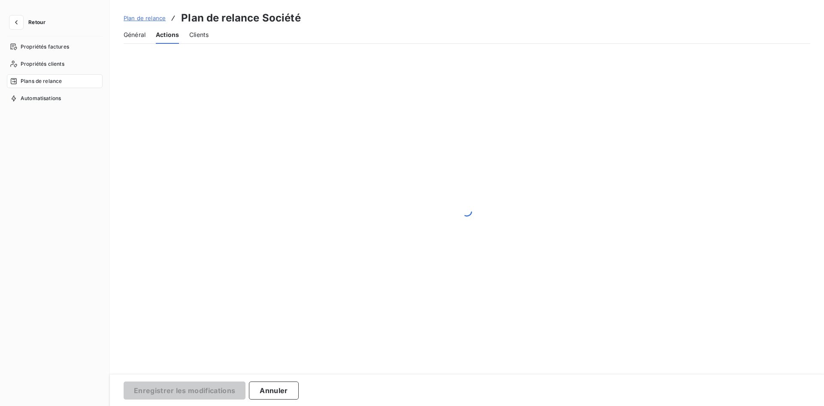
scroll to position [0, 0]
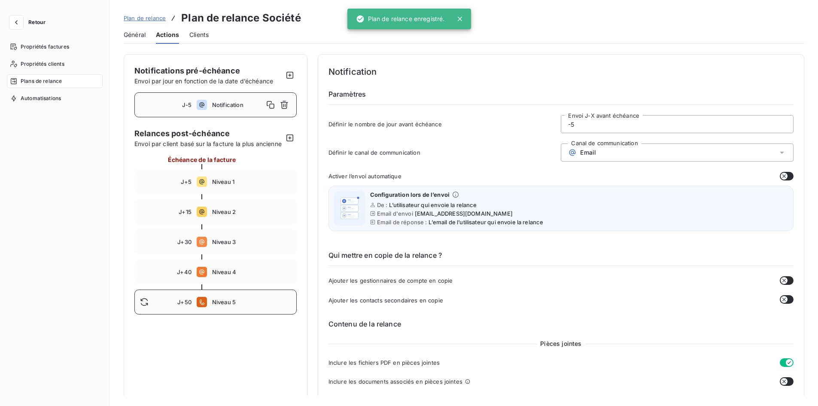
click at [219, 305] on span "Niveau 5" at bounding box center [251, 301] width 79 height 7
type input "50"
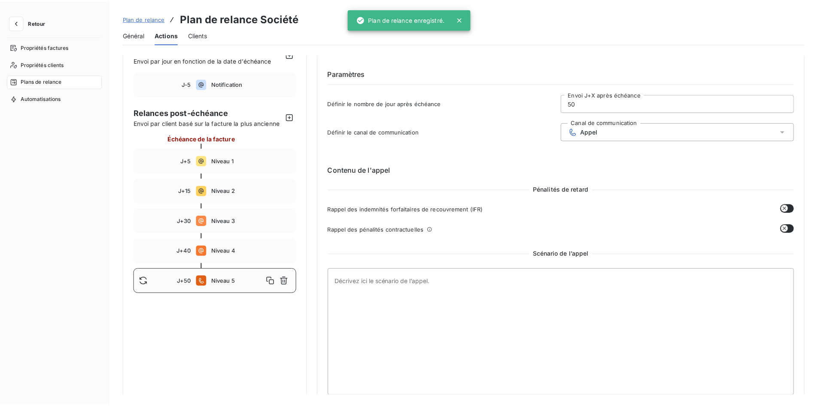
scroll to position [32, 0]
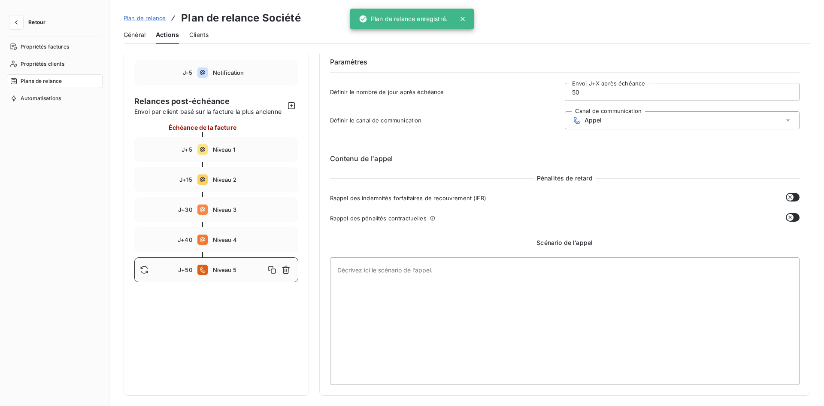
click at [790, 195] on button "button" at bounding box center [793, 197] width 14 height 9
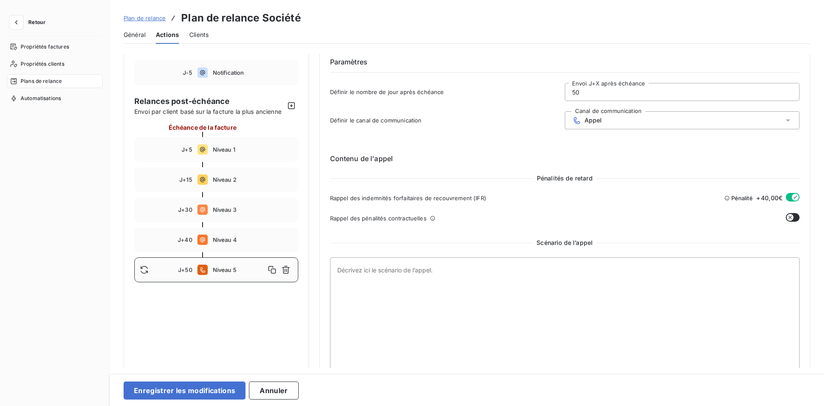
click at [793, 215] on button "button" at bounding box center [793, 217] width 14 height 9
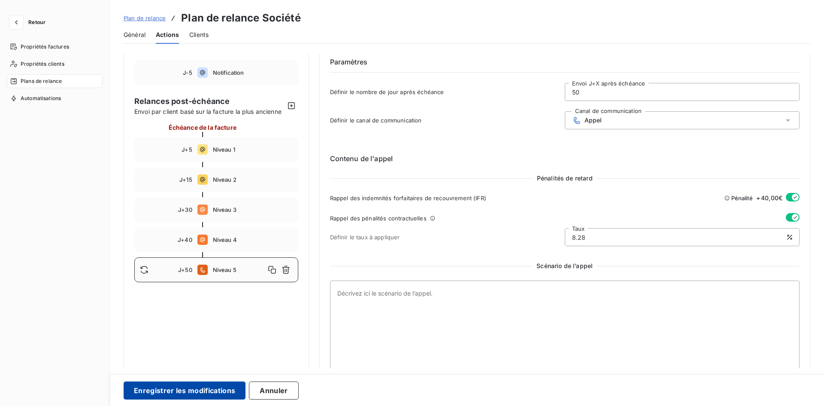
click at [198, 388] on button "Enregistrer les modifications" at bounding box center [185, 390] width 122 height 18
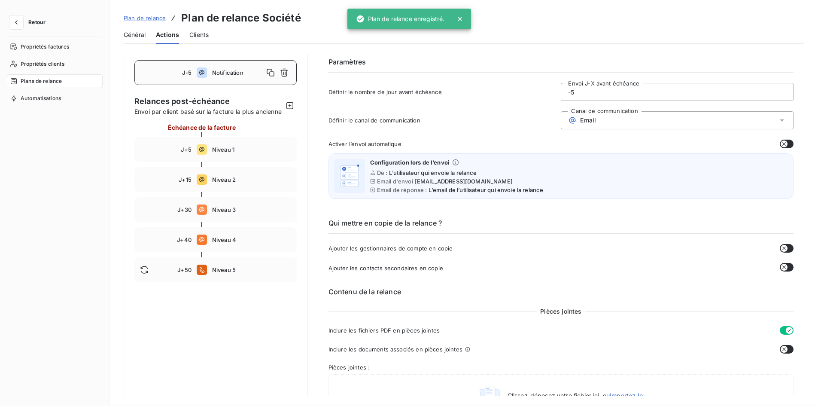
scroll to position [0, 0]
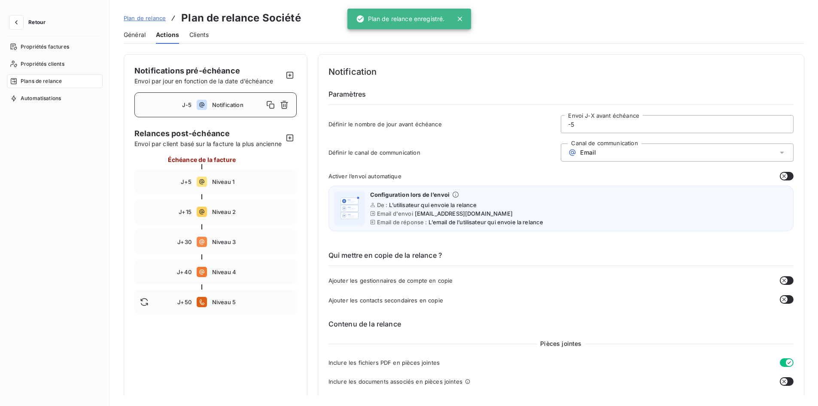
click at [138, 21] on span "Plan de relance" at bounding box center [145, 18] width 42 height 7
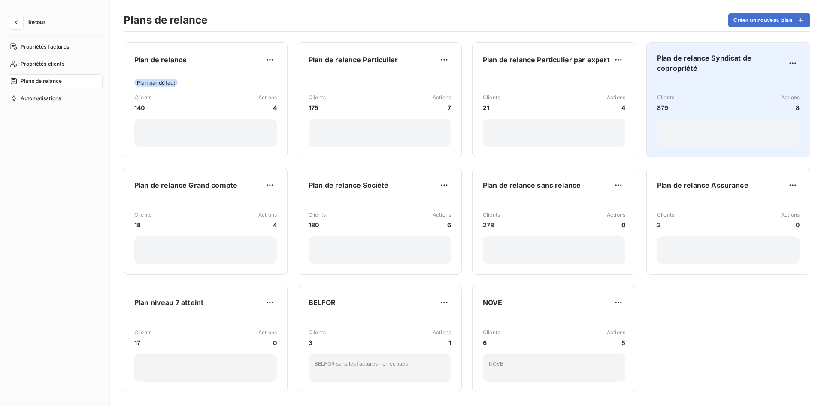
click at [721, 90] on div "Clients 879 Actions 8" at bounding box center [728, 113] width 143 height 66
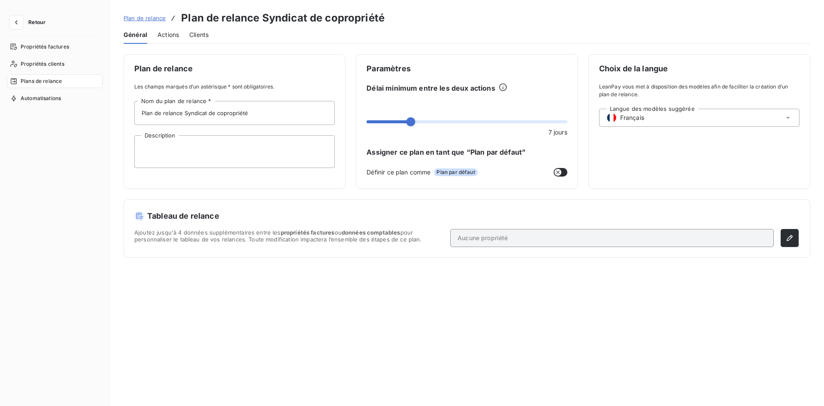
click at [164, 36] on span "Actions" at bounding box center [168, 34] width 21 height 9
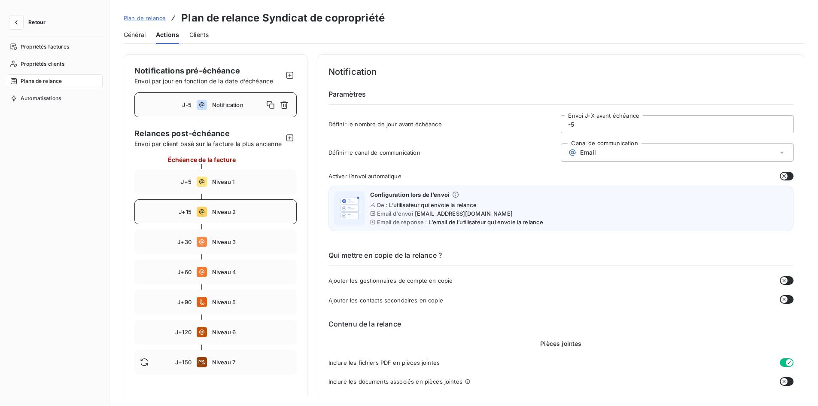
click at [216, 215] on span "Niveau 2" at bounding box center [251, 211] width 79 height 7
type input "15"
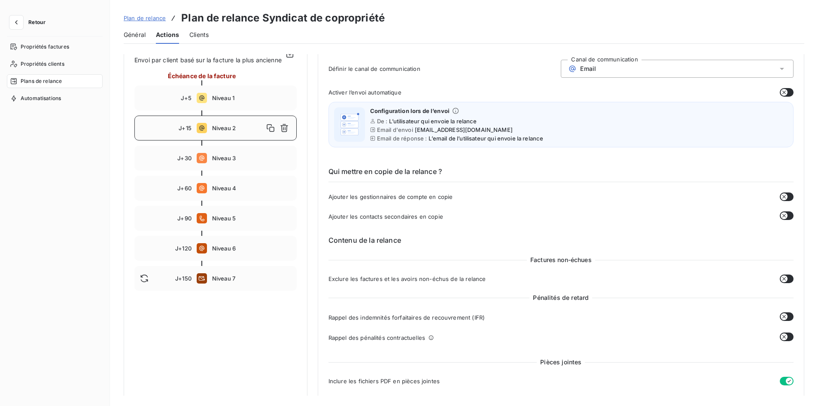
scroll to position [86, 0]
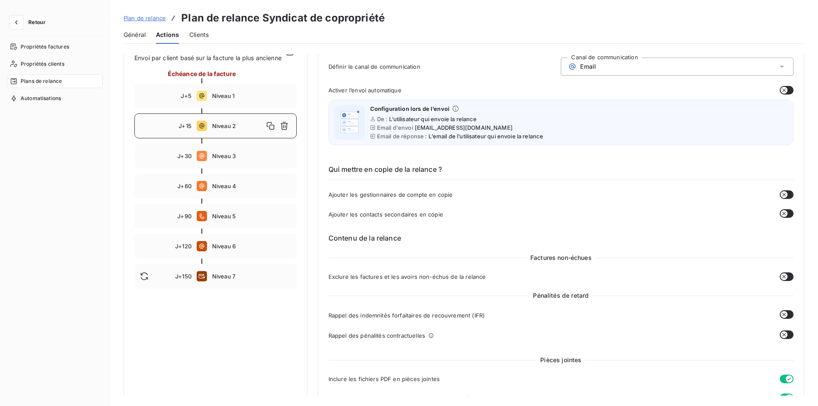
click at [787, 334] on button "button" at bounding box center [787, 334] width 14 height 9
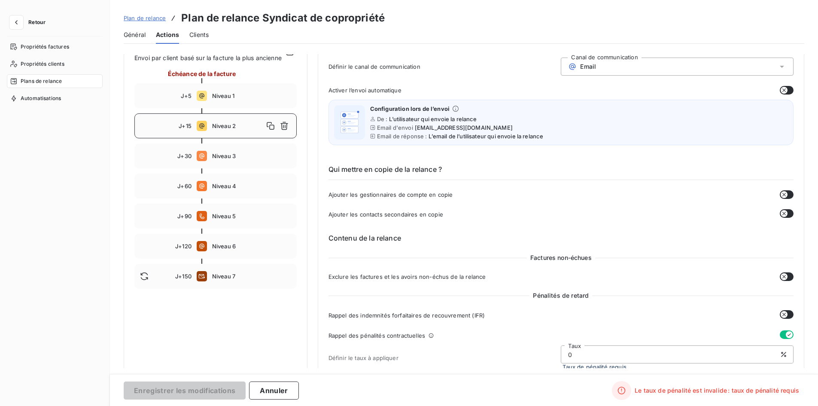
drag, startPoint x: 598, startPoint y: 356, endPoint x: 566, endPoint y: 356, distance: 31.8
click at [566, 356] on input "0" at bounding box center [677, 354] width 232 height 17
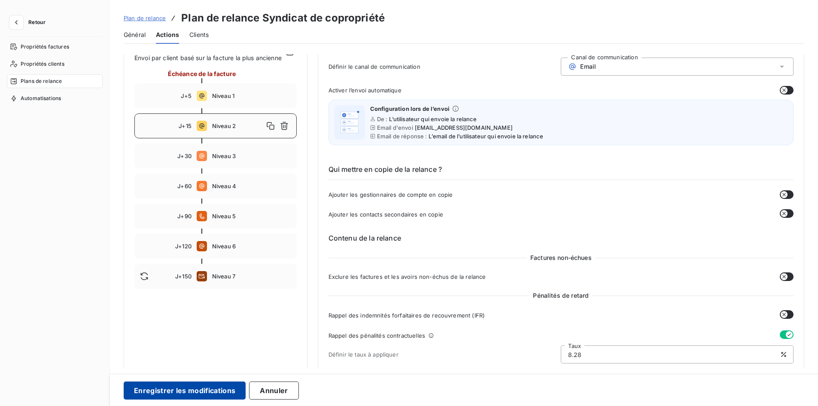
type input "8.28"
click at [180, 395] on button "Enregistrer les modifications" at bounding box center [185, 390] width 122 height 18
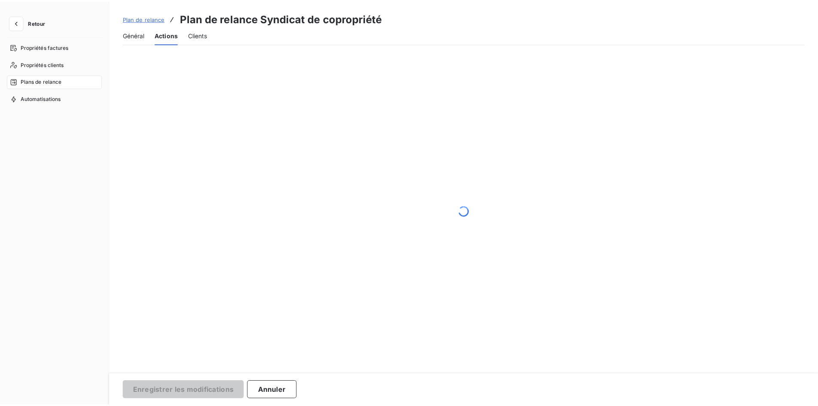
scroll to position [17, 0]
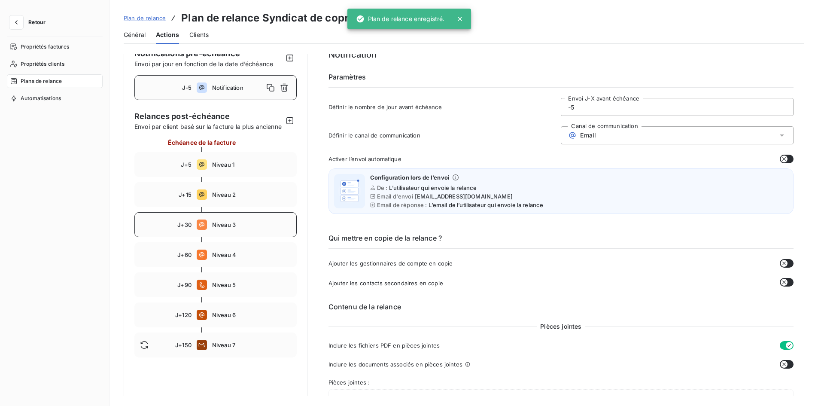
click at [225, 228] on span "Niveau 3" at bounding box center [251, 224] width 79 height 7
type input "30"
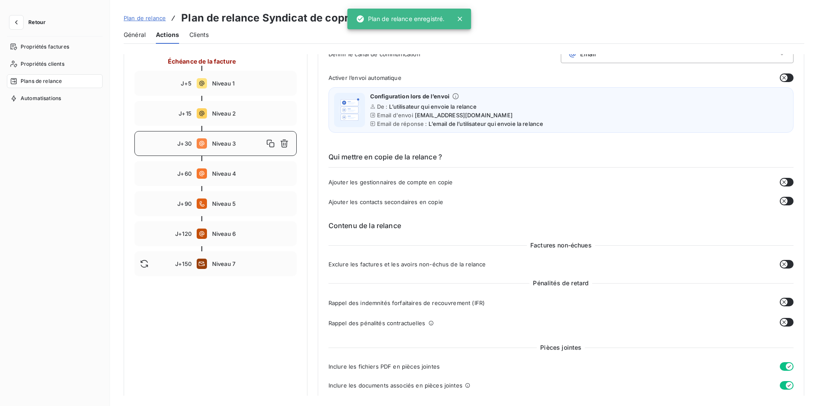
scroll to position [103, 0]
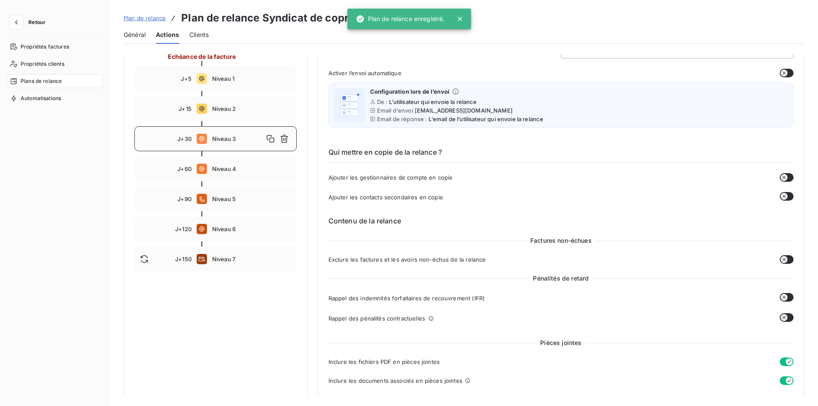
click at [787, 319] on button "button" at bounding box center [787, 317] width 14 height 9
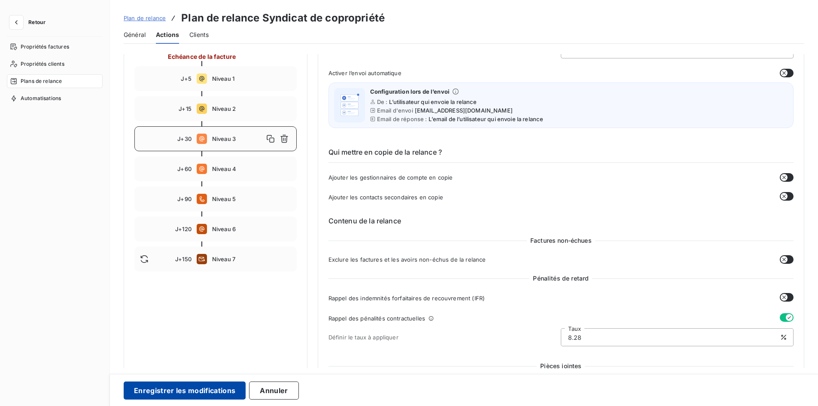
click at [216, 389] on button "Enregistrer les modifications" at bounding box center [185, 390] width 122 height 18
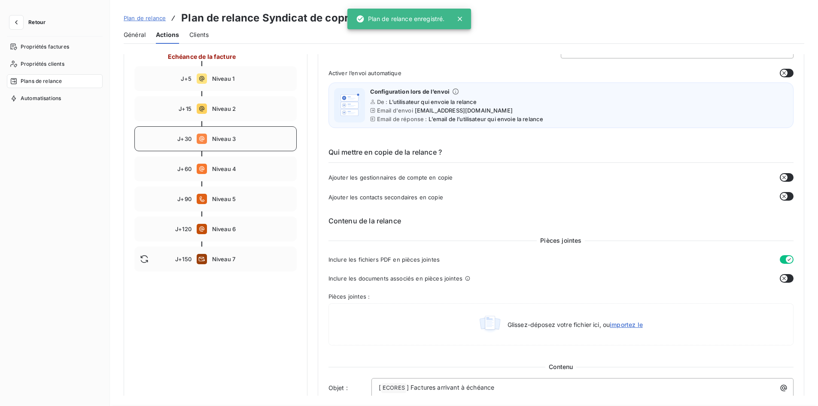
scroll to position [17, 0]
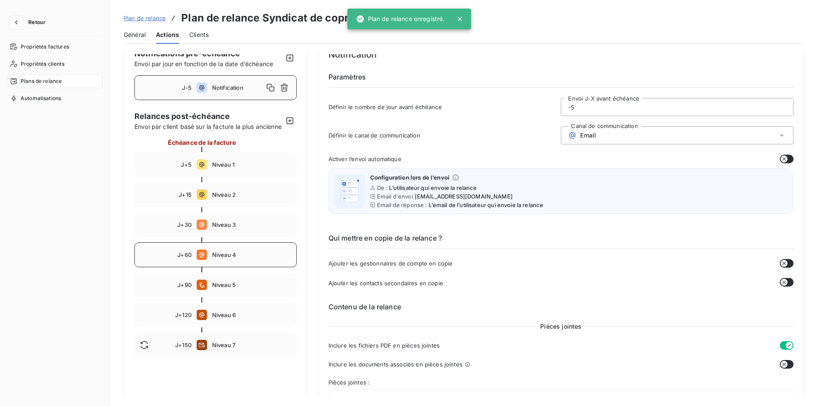
click at [221, 267] on div "J+60 Niveau 4" at bounding box center [215, 254] width 162 height 25
type input "60"
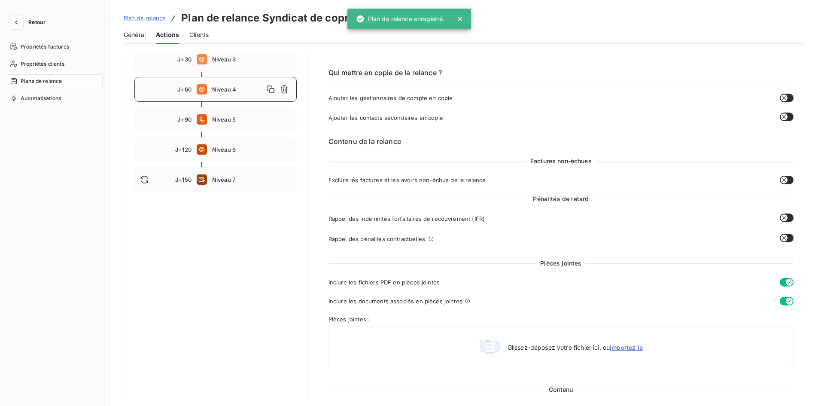
scroll to position [189, 0]
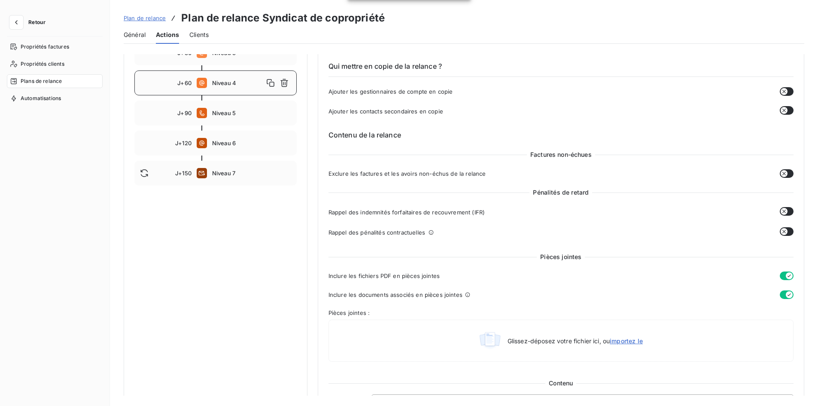
click at [787, 232] on button "button" at bounding box center [787, 231] width 14 height 9
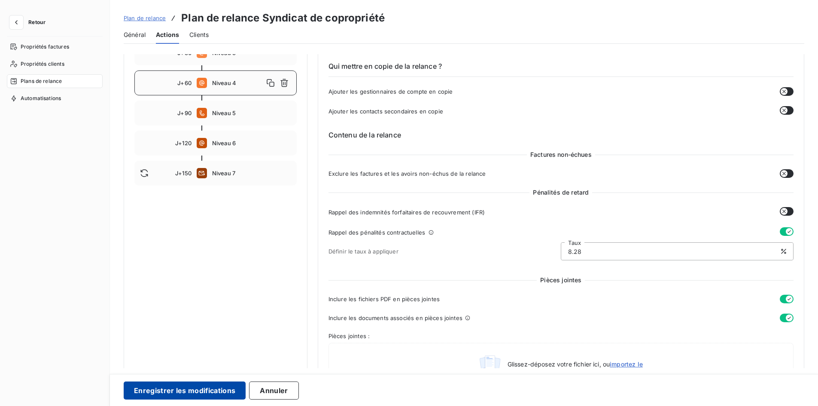
click at [191, 386] on button "Enregistrer les modifications" at bounding box center [185, 390] width 122 height 18
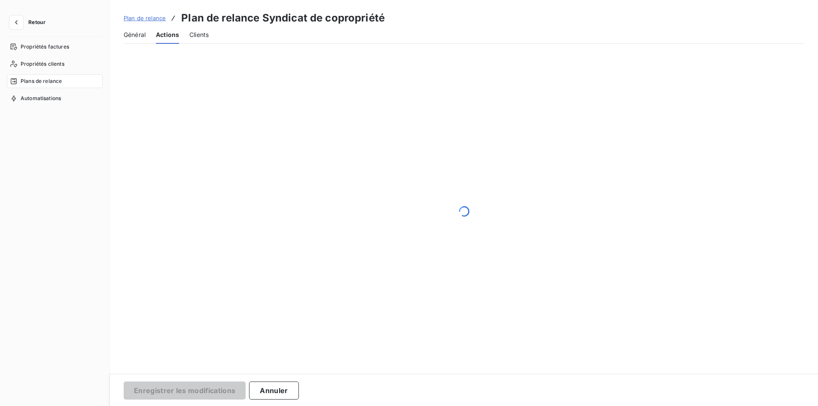
scroll to position [17, 0]
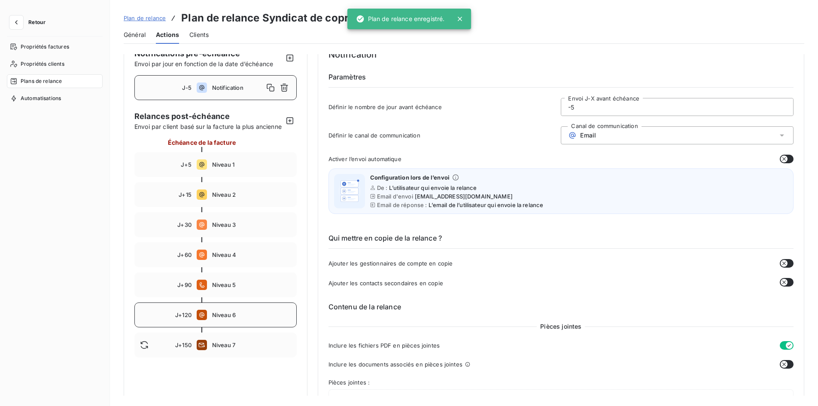
click at [228, 318] on div "J+120 Niveau 6" at bounding box center [215, 314] width 162 height 25
type input "120"
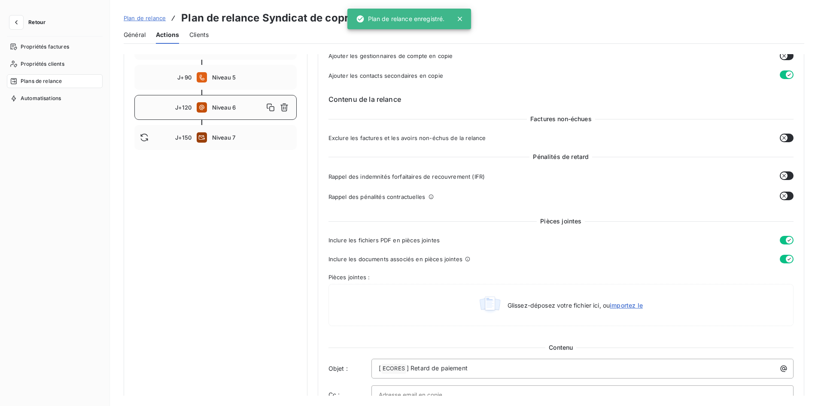
scroll to position [275, 0]
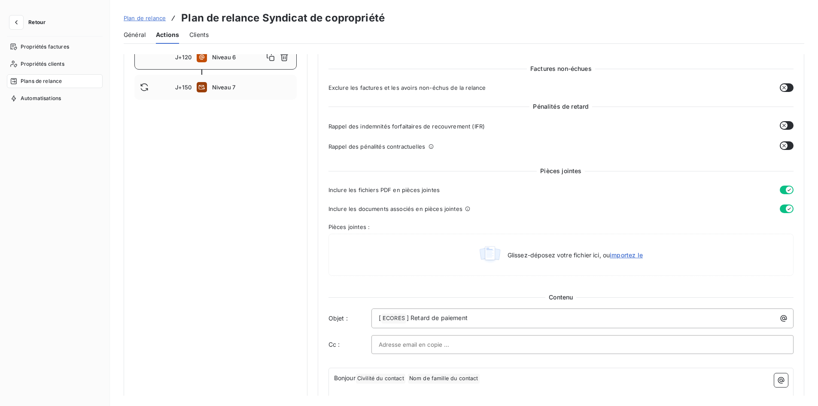
click at [786, 146] on button "button" at bounding box center [787, 145] width 14 height 9
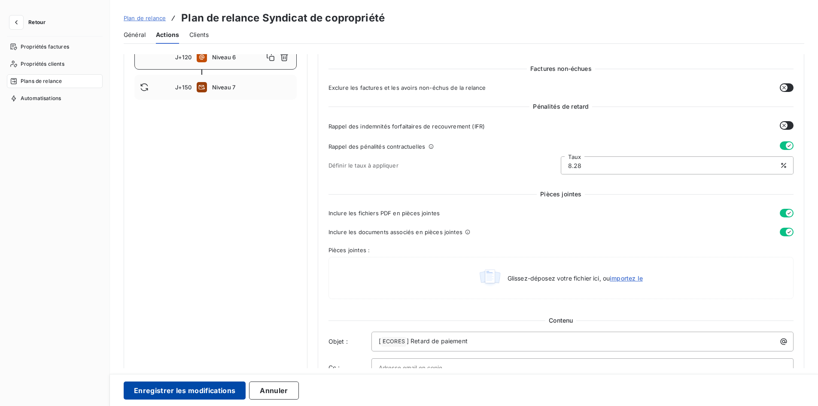
click at [192, 393] on button "Enregistrer les modifications" at bounding box center [185, 390] width 122 height 18
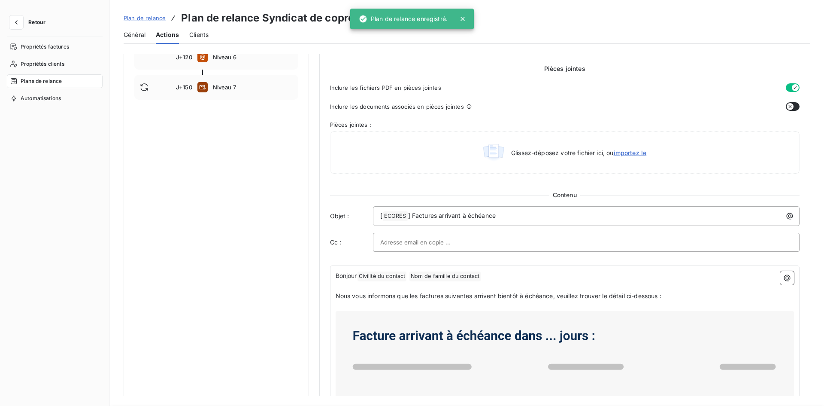
scroll to position [17, 0]
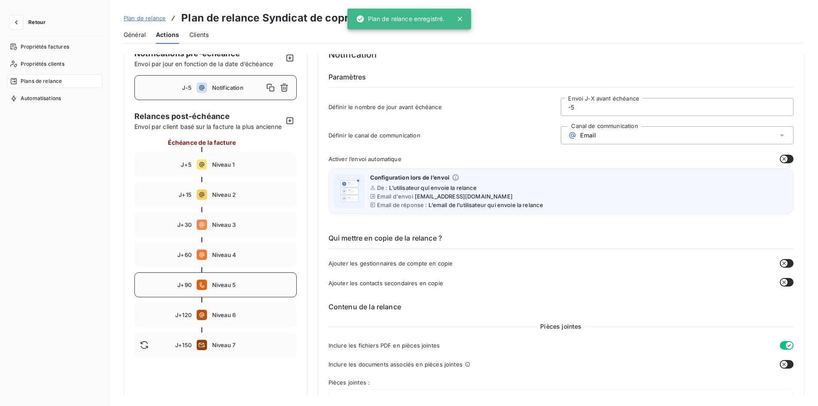
click at [208, 297] on div "J+90 Niveau 5" at bounding box center [215, 284] width 162 height 25
type input "90"
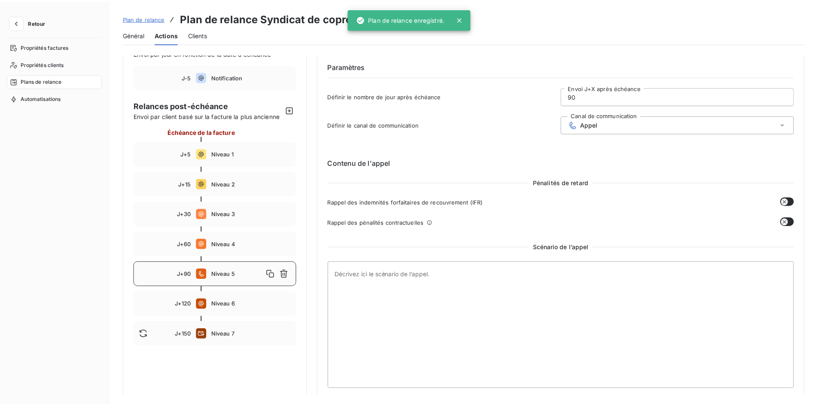
scroll to position [32, 0]
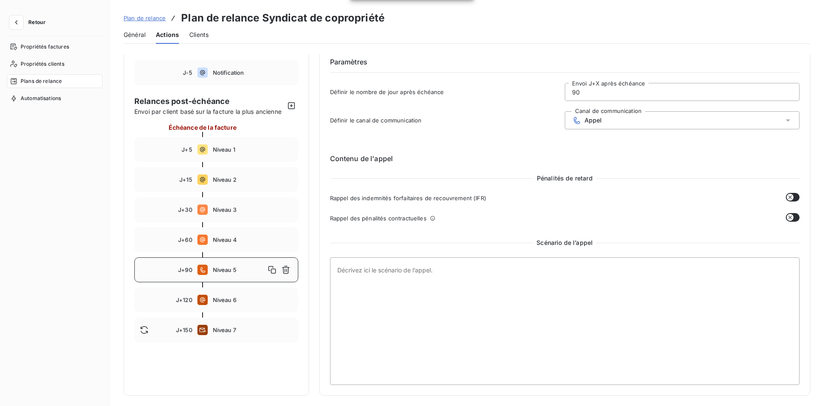
click at [793, 217] on button "button" at bounding box center [793, 217] width 14 height 9
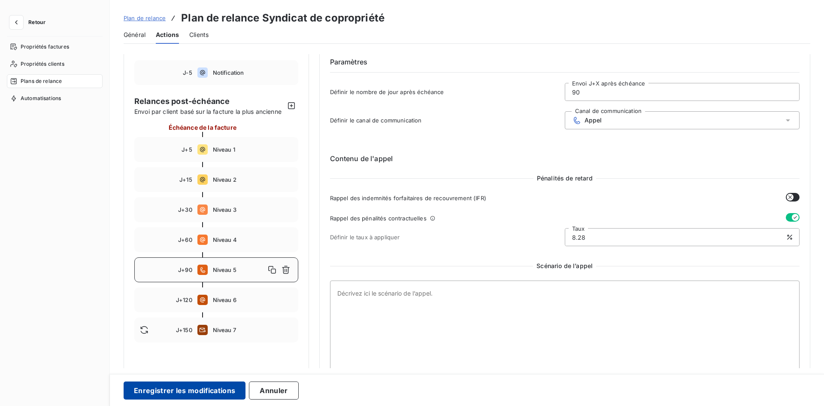
click at [183, 388] on button "Enregistrer les modifications" at bounding box center [185, 390] width 122 height 18
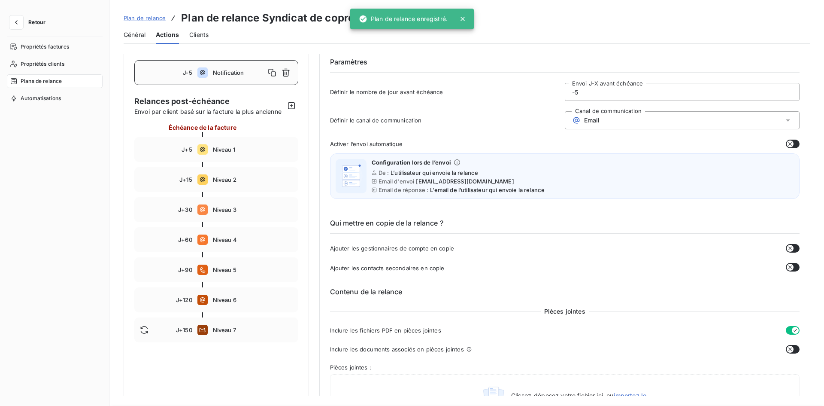
scroll to position [17, 0]
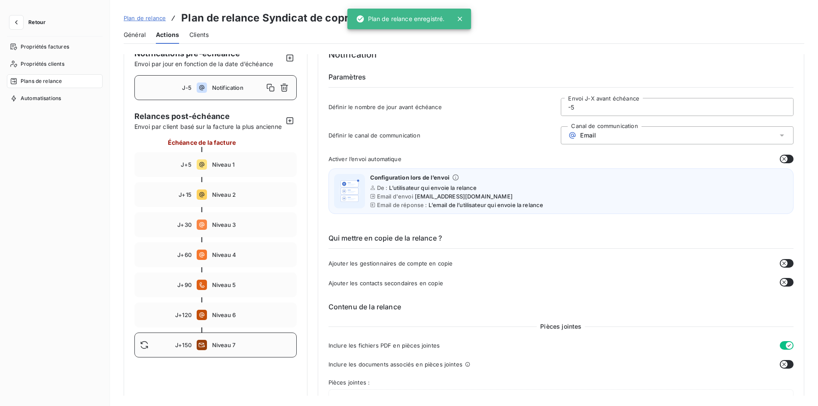
click at [224, 348] on span "Niveau 7" at bounding box center [251, 344] width 79 height 7
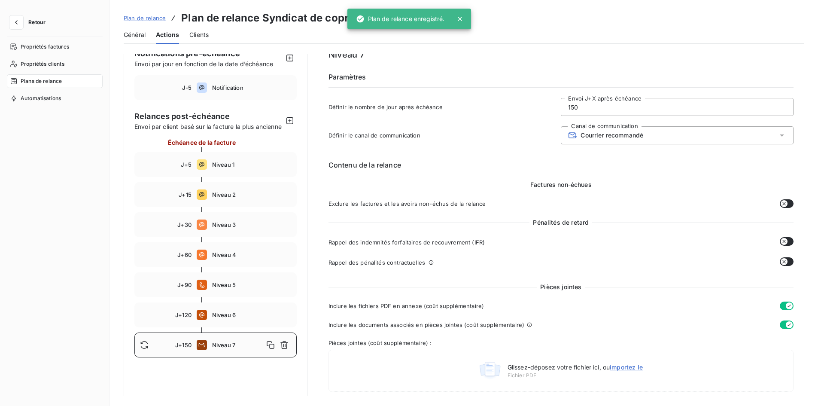
type input "150"
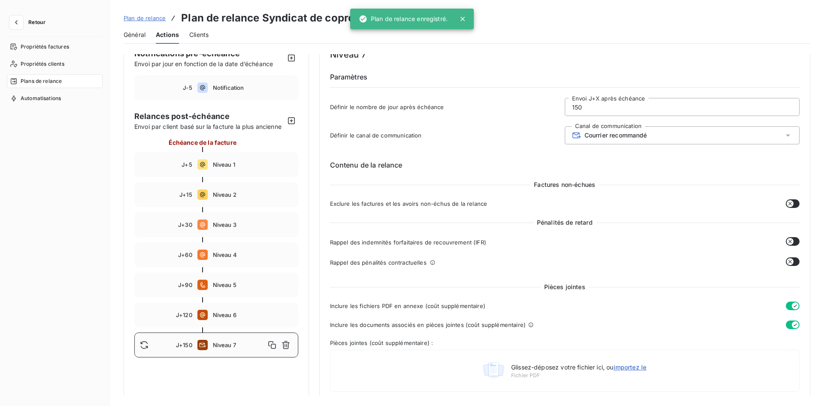
click at [792, 260] on button "button" at bounding box center [793, 261] width 14 height 9
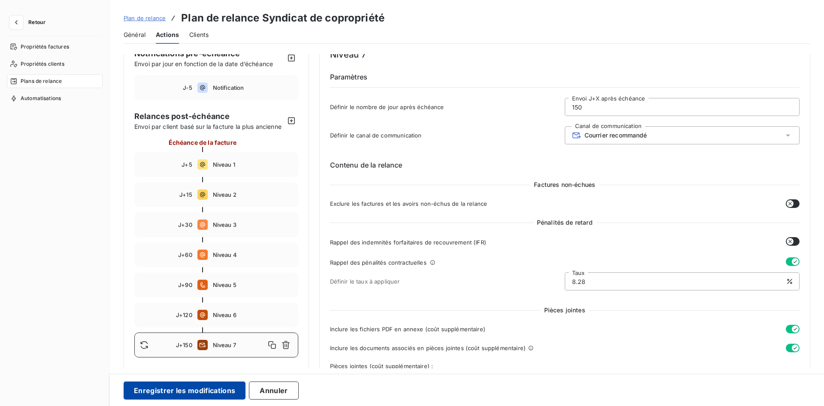
click at [196, 386] on button "Enregistrer les modifications" at bounding box center [185, 390] width 122 height 18
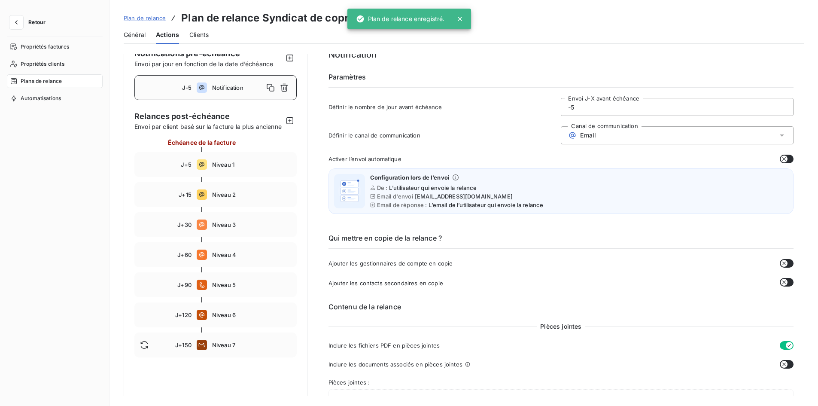
click at [141, 19] on span "Plan de relance" at bounding box center [145, 18] width 42 height 7
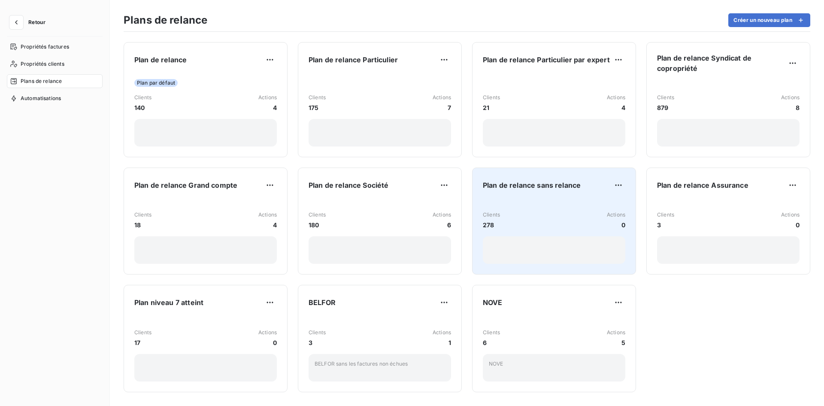
click at [532, 210] on div "Clients 278 Actions 0" at bounding box center [554, 231] width 143 height 65
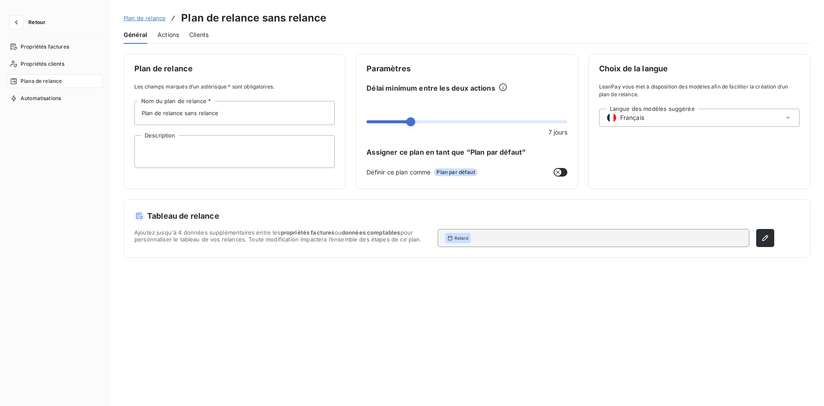
click at [201, 37] on span "Clients" at bounding box center [198, 34] width 19 height 9
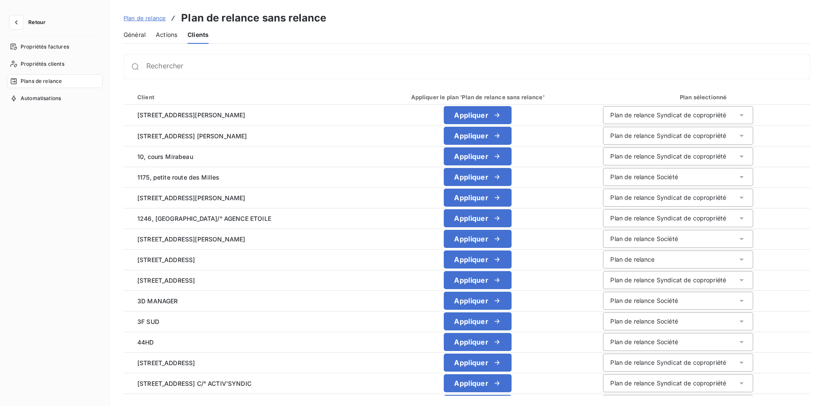
click at [155, 18] on span "Plan de relance" at bounding box center [145, 18] width 42 height 7
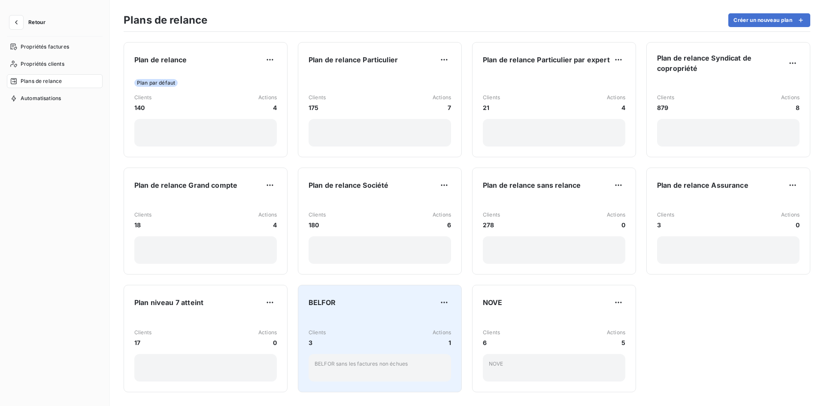
click at [360, 328] on div "Clients 3 Actions 1 BELFOR sans les factures non échues" at bounding box center [380, 348] width 143 height 65
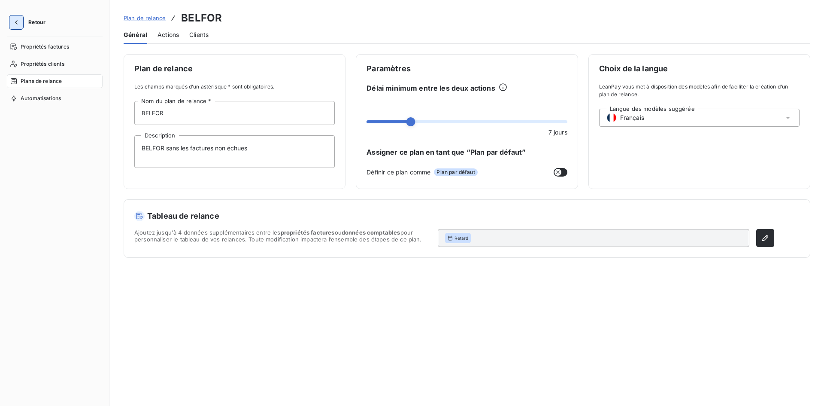
click at [22, 23] on button "button" at bounding box center [16, 22] width 14 height 14
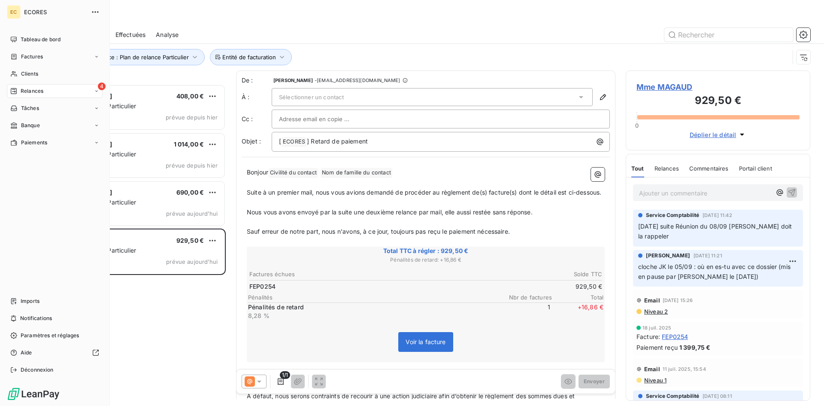
scroll to position [315, 178]
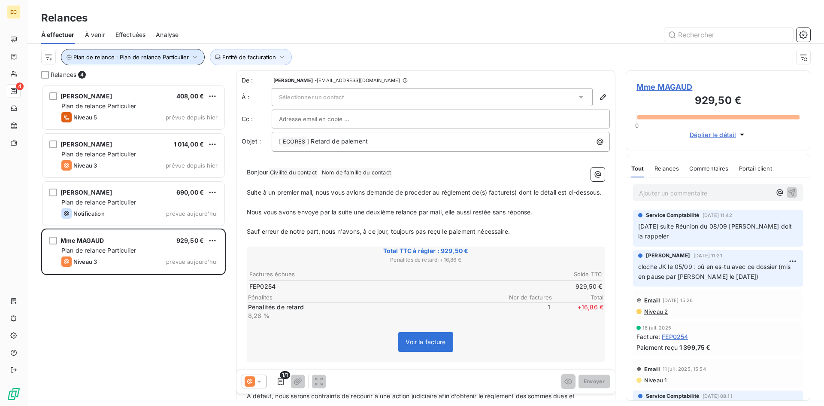
click at [193, 55] on icon "button" at bounding box center [195, 57] width 9 height 9
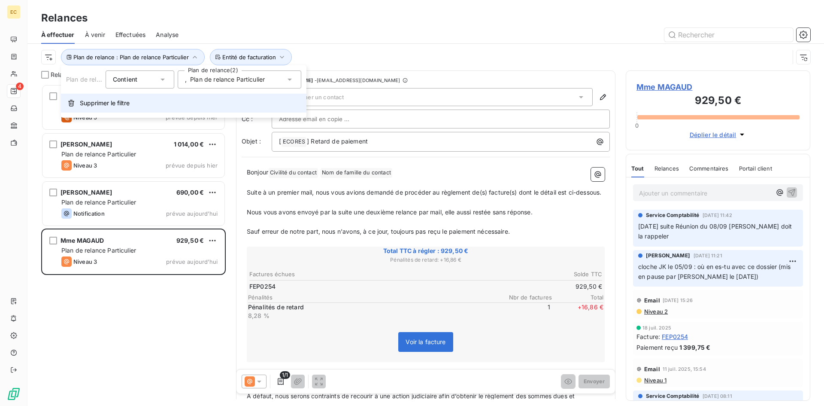
click at [104, 104] on span "Supprimer le filtre" at bounding box center [105, 103] width 50 height 9
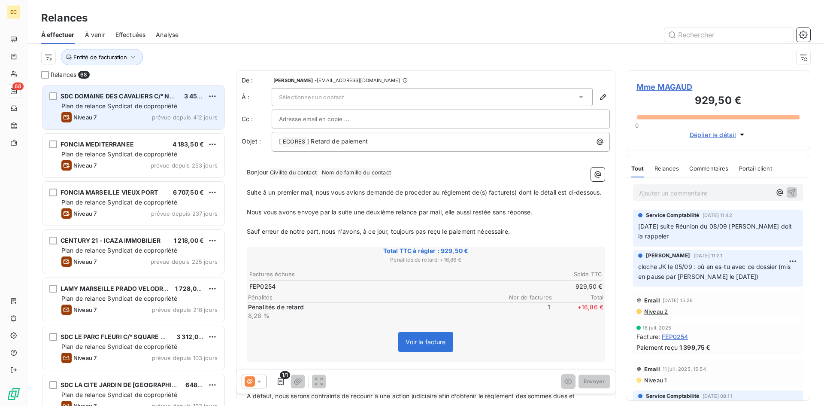
click at [115, 119] on div "Niveau 7 prévue depuis 412 jours" at bounding box center [139, 117] width 156 height 10
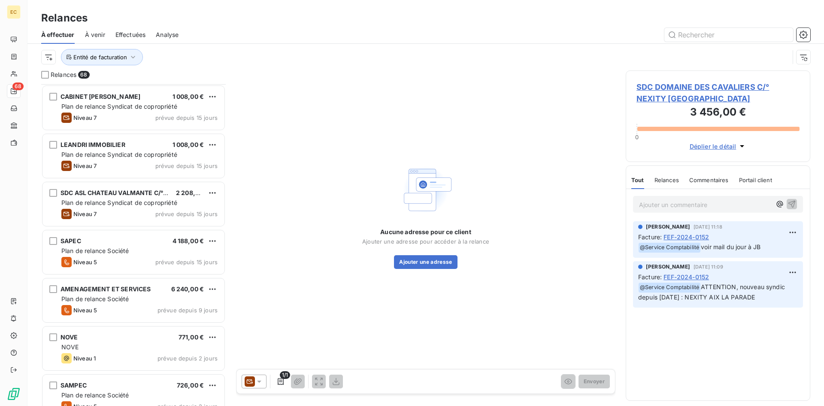
scroll to position [1203, 0]
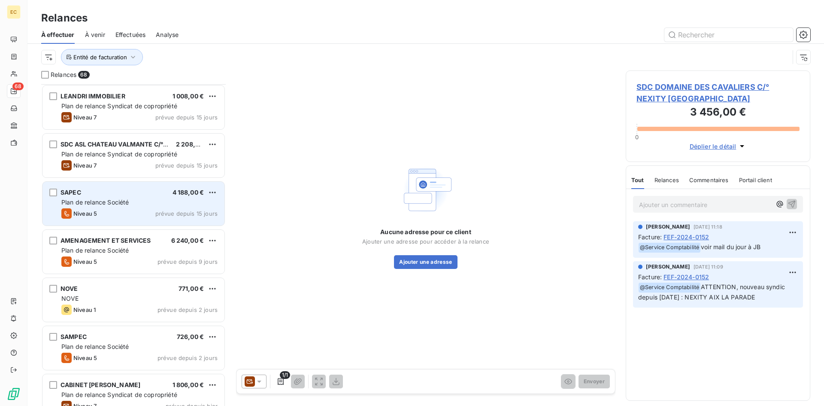
click at [109, 206] on div "Plan de relance Société" at bounding box center [139, 202] width 156 height 9
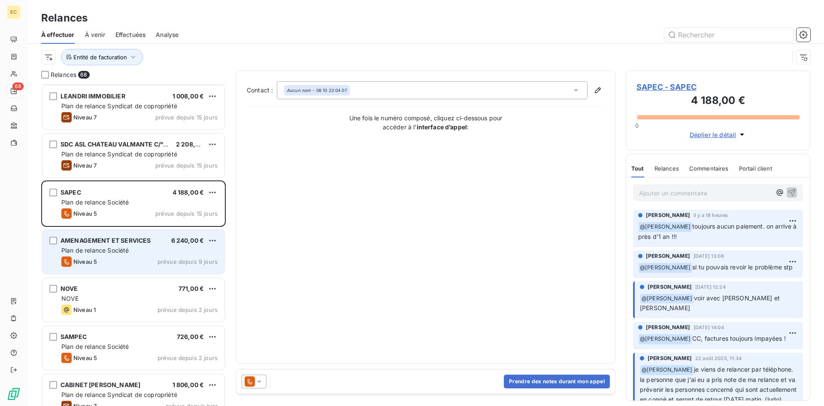
click at [109, 261] on div "Niveau 5 prévue depuis 9 jours" at bounding box center [139, 261] width 156 height 10
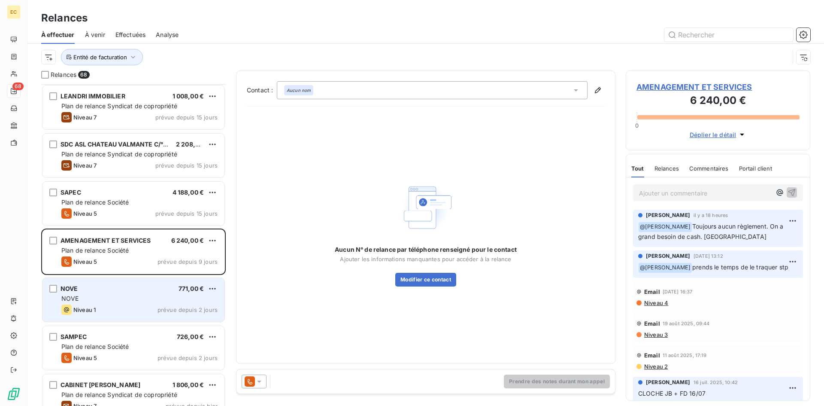
click at [103, 306] on div "Niveau 1 prévue depuis 2 jours" at bounding box center [139, 309] width 156 height 10
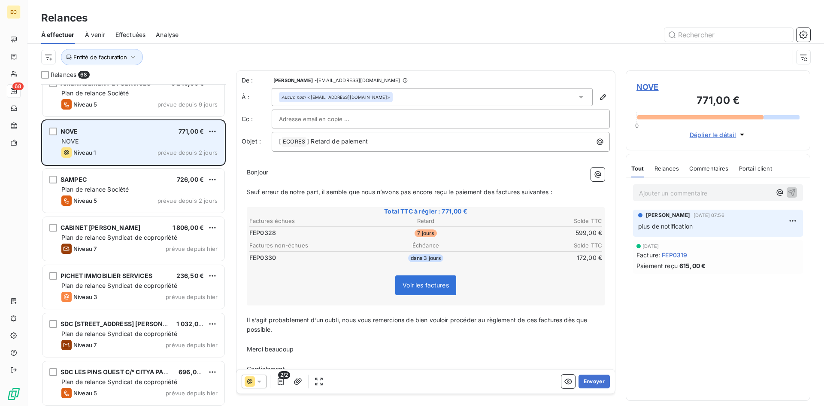
scroll to position [1374, 0]
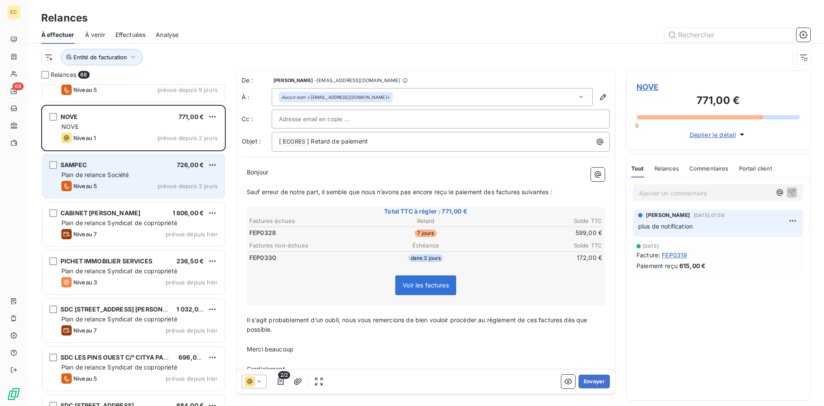
click at [85, 183] on span "Niveau 5" at bounding box center [85, 185] width 24 height 7
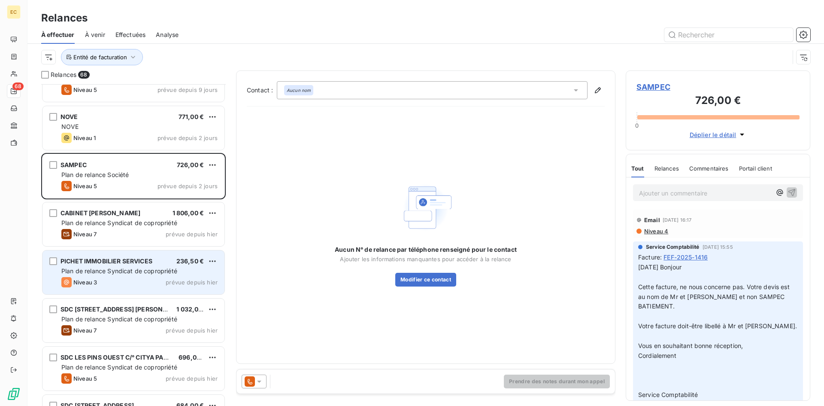
click at [90, 280] on span "Niveau 3" at bounding box center [85, 282] width 24 height 7
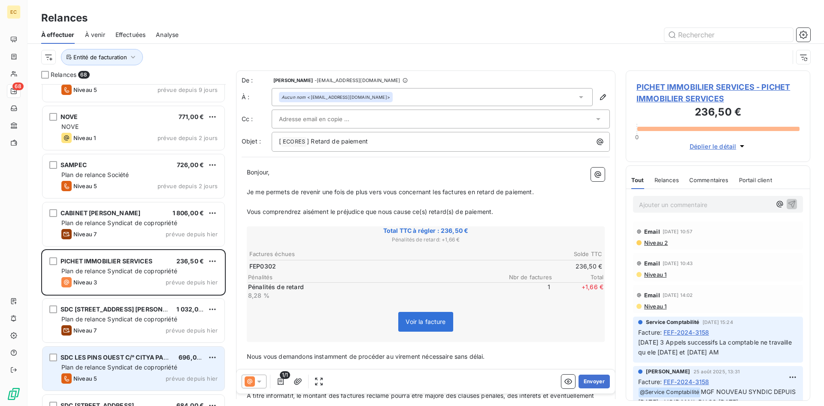
click at [122, 376] on div "Niveau 5 prévue depuis hier" at bounding box center [139, 378] width 156 height 10
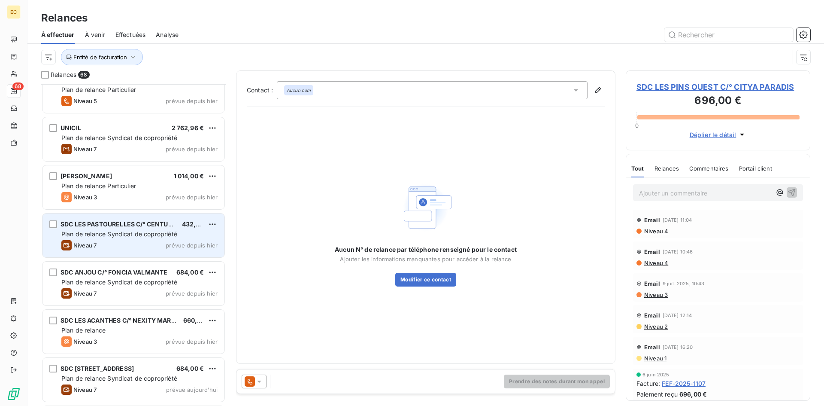
scroll to position [1804, 0]
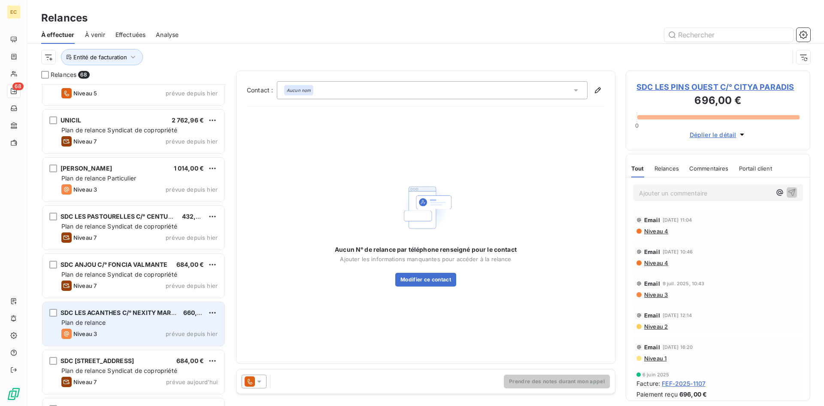
click at [107, 322] on div "Plan de relance" at bounding box center [139, 322] width 156 height 9
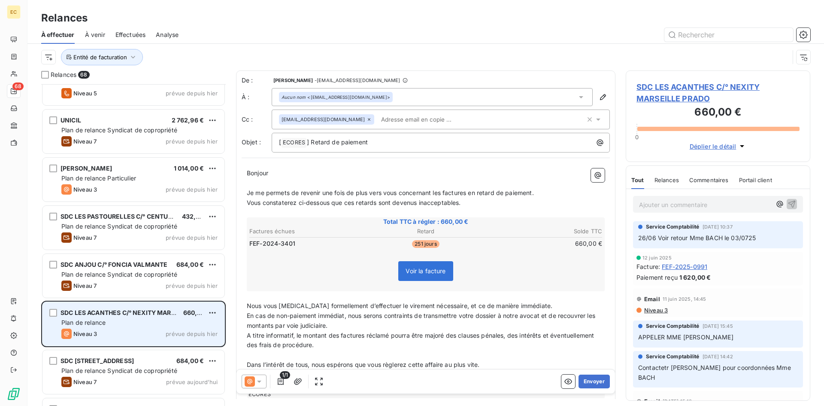
click at [107, 325] on div "Plan de relance" at bounding box center [139, 322] width 156 height 9
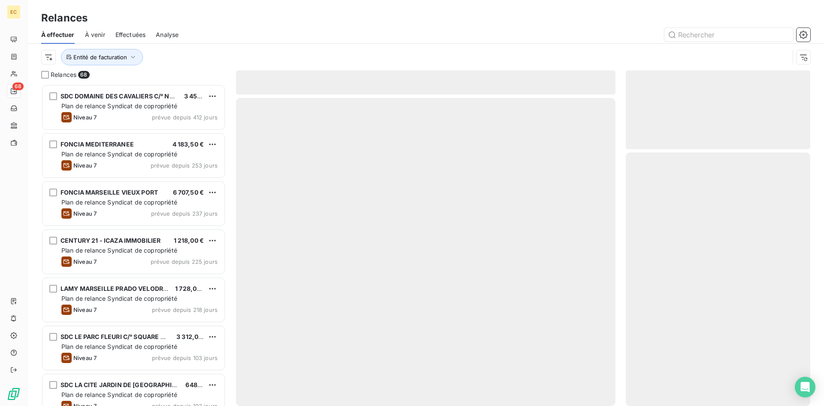
scroll to position [315, 178]
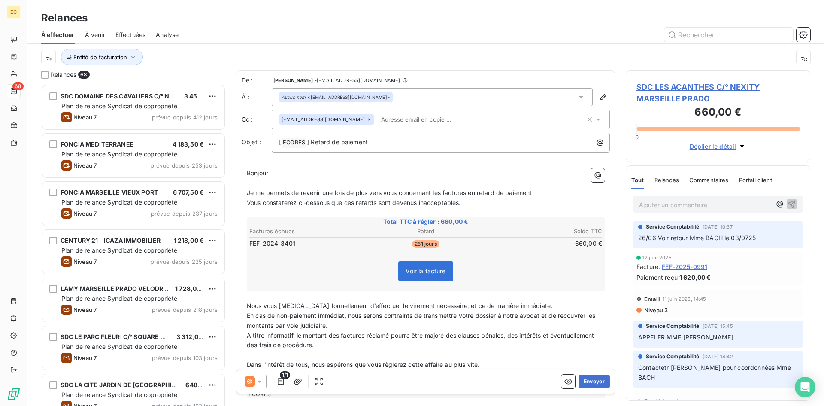
click at [692, 90] on span "SDC LES ACANTHES C/° NEXITY MARSEILLE PRADO" at bounding box center [718, 92] width 163 height 23
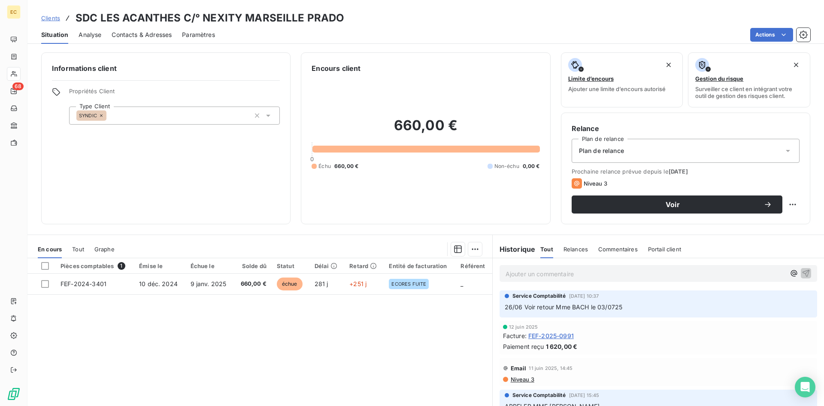
click at [664, 152] on div "Plan de relance" at bounding box center [686, 151] width 228 height 24
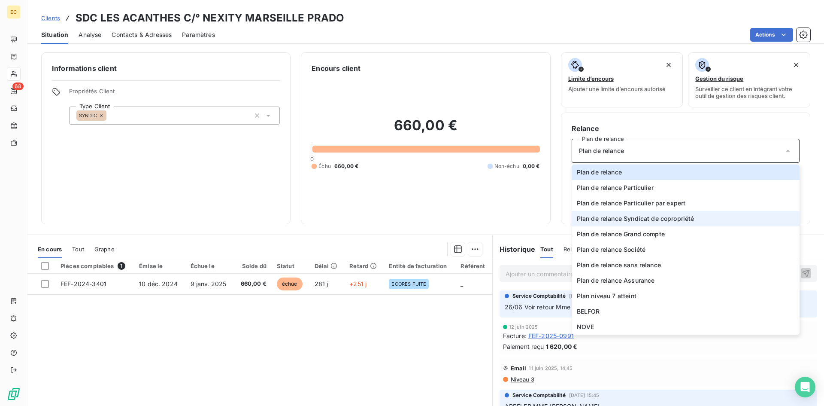
click at [656, 220] on span "Plan de relance Syndicat de copropriété" at bounding box center [636, 218] width 118 height 9
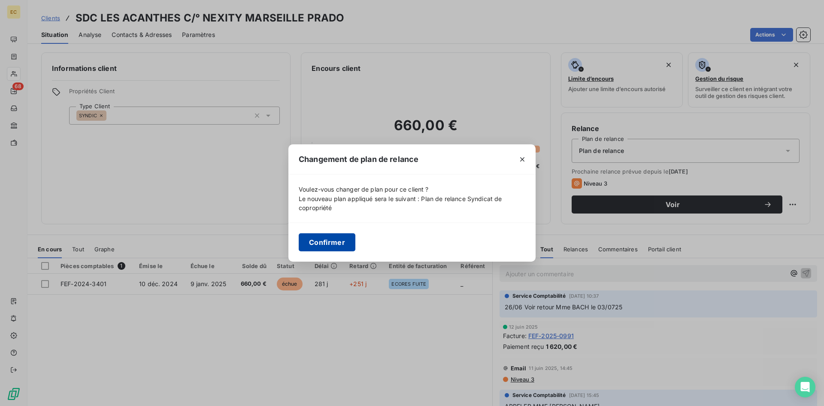
click at [343, 245] on button "Confirmer" at bounding box center [327, 242] width 57 height 18
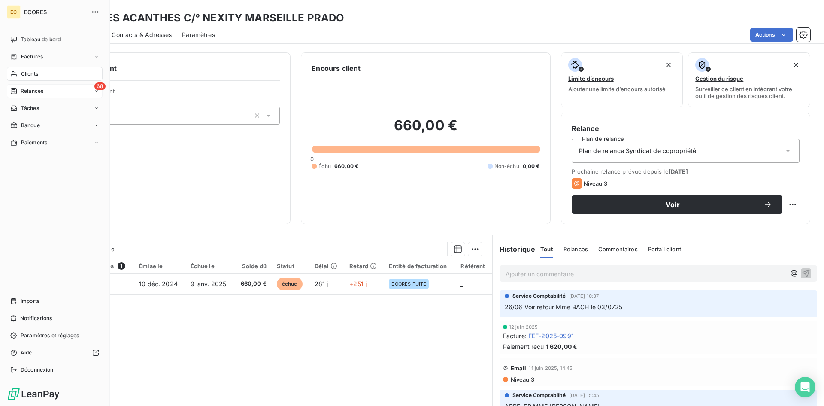
click at [30, 92] on span "Relances" at bounding box center [32, 91] width 23 height 8
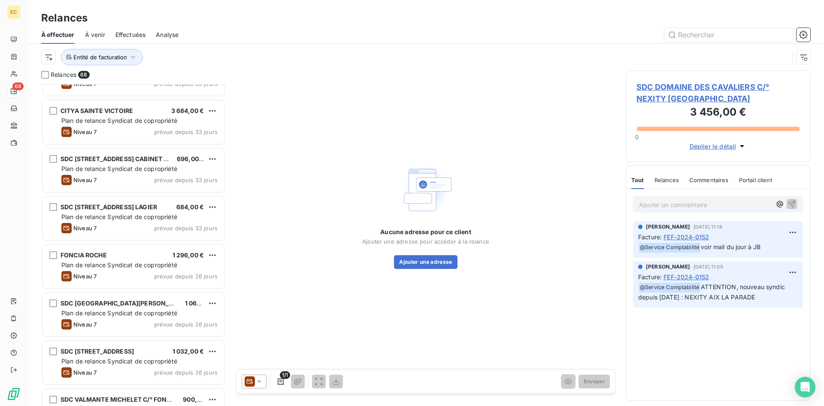
scroll to position [644, 0]
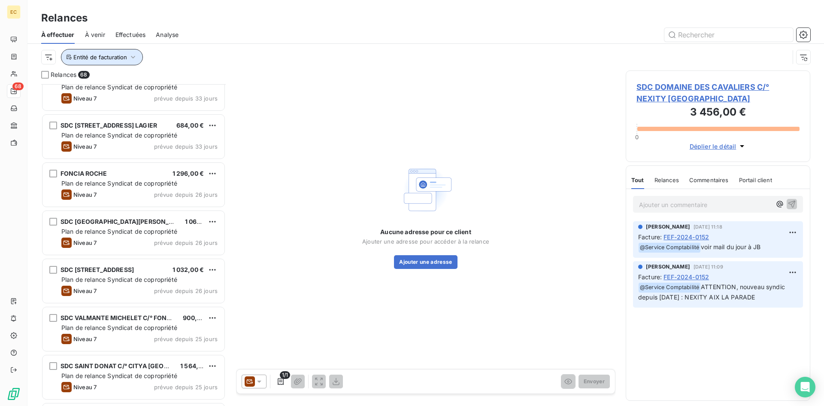
click at [131, 58] on icon "button" at bounding box center [133, 57] width 9 height 9
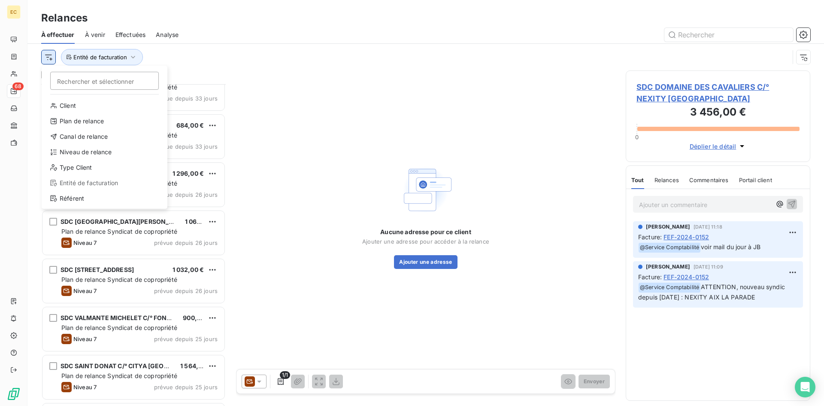
click at [50, 58] on html "EC 68 Relances À effectuer À venir Effectuées Analyse Rechercher et sélectionne…" at bounding box center [412, 203] width 824 height 406
click at [73, 149] on div "Niveau de relance" at bounding box center [104, 152] width 119 height 14
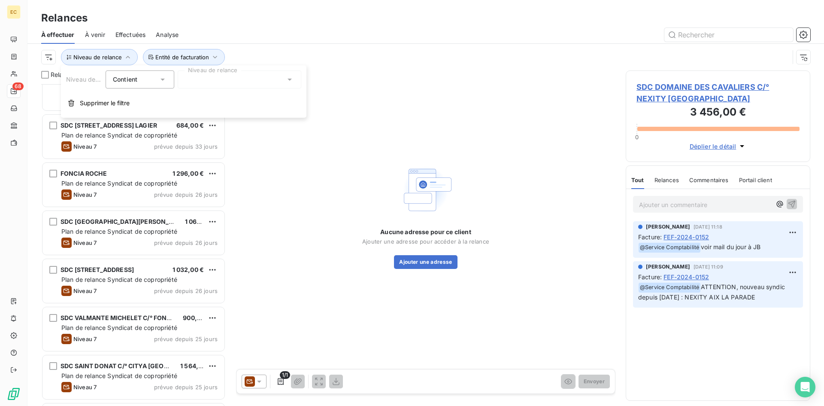
click at [232, 83] on div at bounding box center [240, 79] width 124 height 18
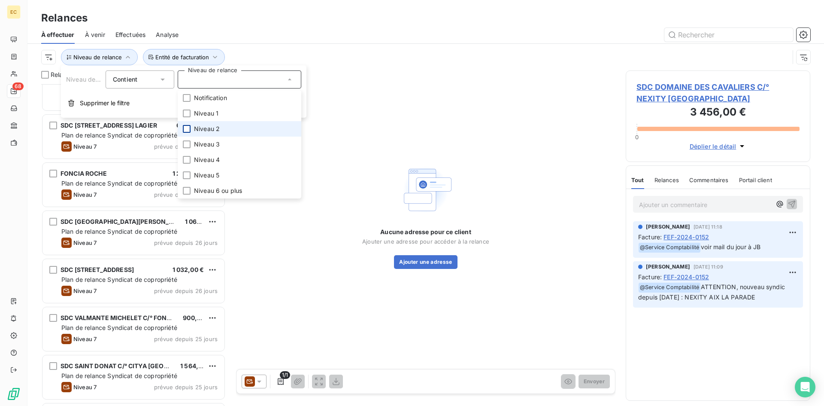
click at [187, 127] on div at bounding box center [187, 129] width 8 height 8
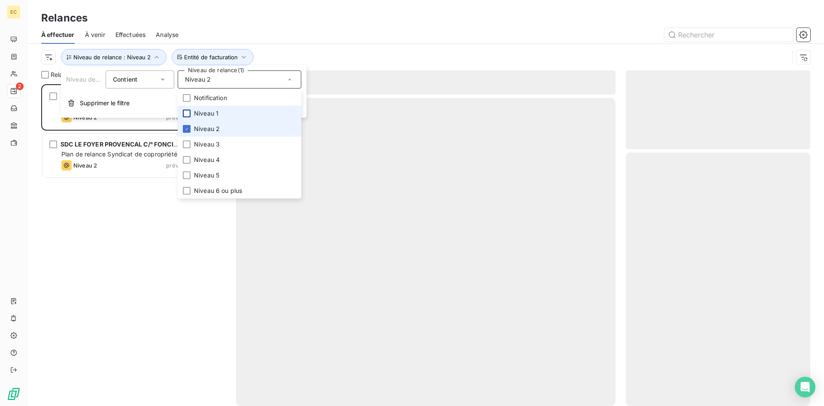
scroll to position [315, 178]
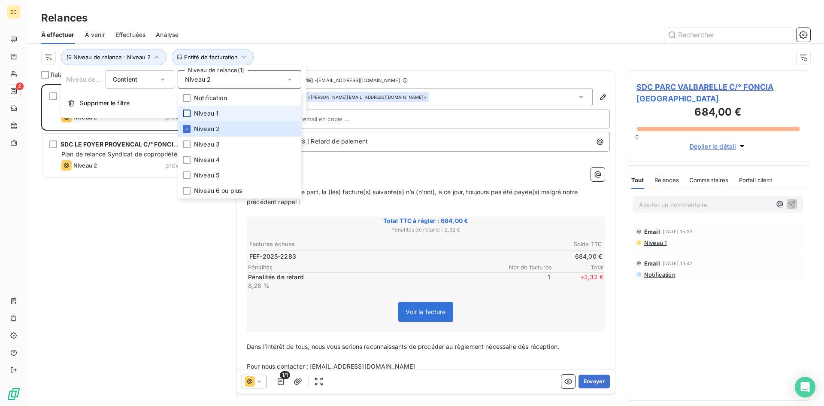
click at [186, 115] on div at bounding box center [187, 113] width 8 height 8
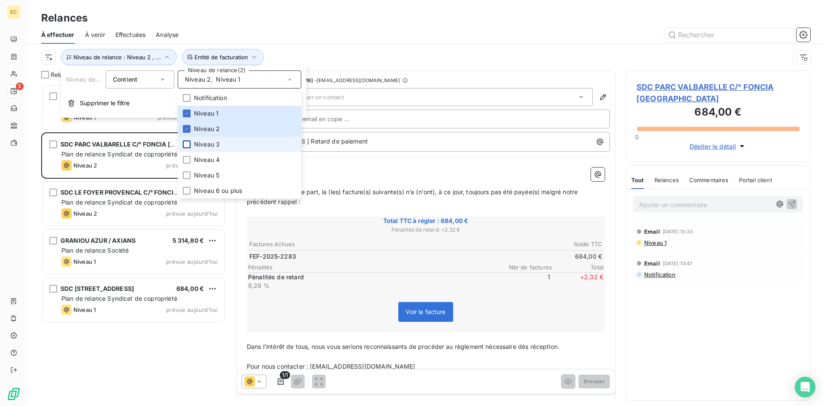
click at [186, 143] on div at bounding box center [187, 144] width 8 height 8
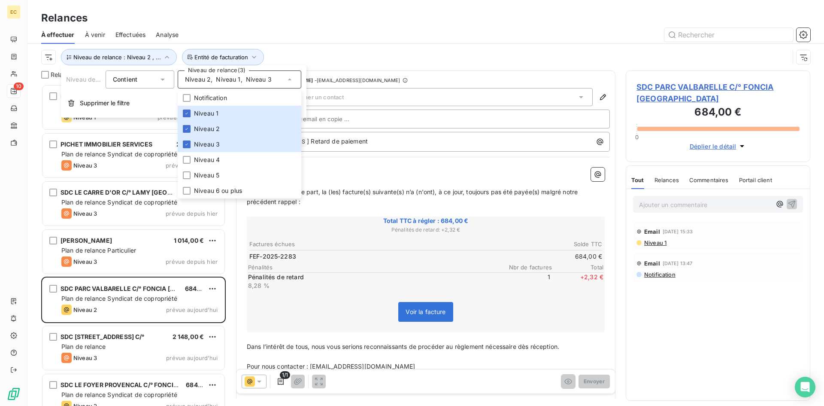
click at [416, 38] on div at bounding box center [500, 35] width 622 height 14
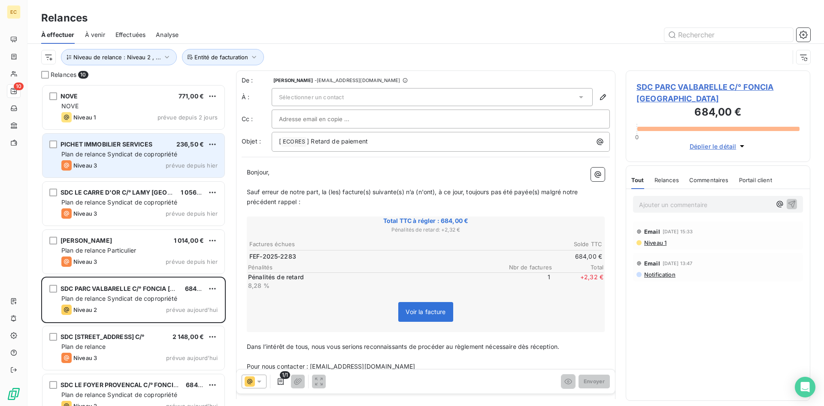
click at [117, 161] on div "Niveau 3 prévue depuis hier" at bounding box center [139, 165] width 156 height 10
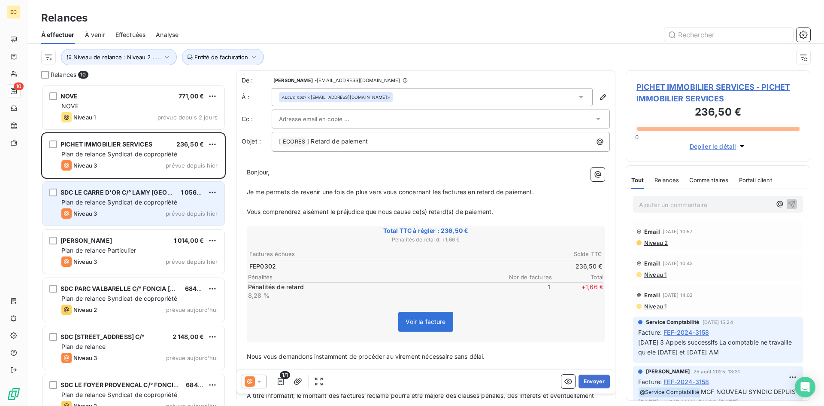
click at [118, 208] on div "SDC LE CARRE D'OR C/° LAMY MARSEILLE PRADO 1 056,00 € Plan de relance Syndicat …" at bounding box center [134, 204] width 182 height 44
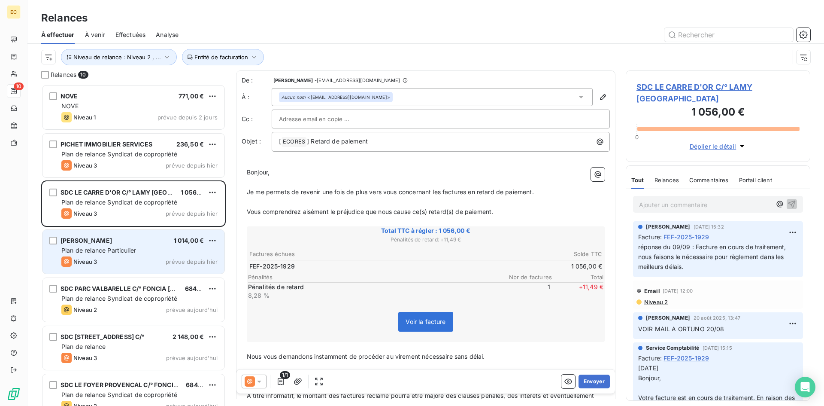
click at [116, 253] on span "Plan de relance Particulier" at bounding box center [98, 249] width 75 height 7
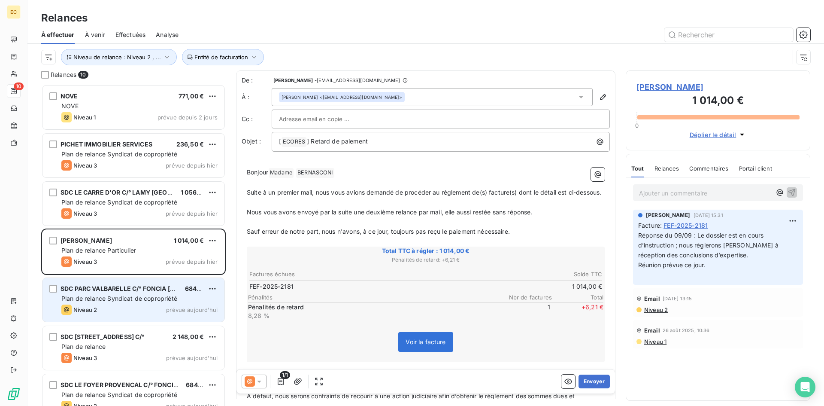
click at [112, 302] on div "Plan de relance Syndicat de copropriété" at bounding box center [139, 298] width 156 height 9
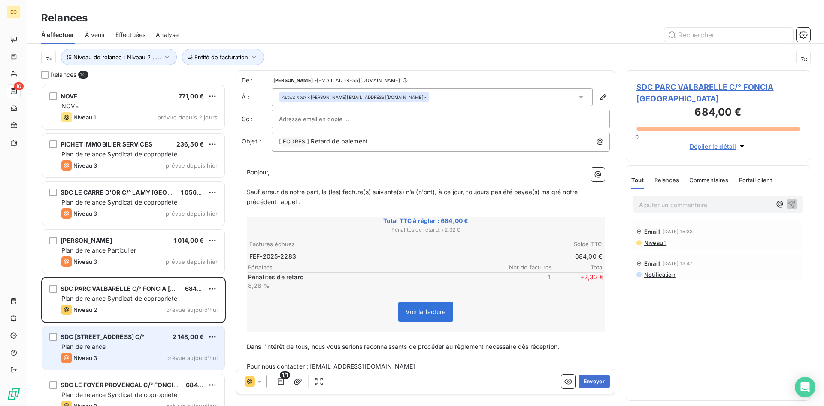
click at [103, 351] on div "SDC 1, RUE GUINTRAND - 2/4, RUE DU PANIER C/° 2 148,00 € Plan de relance Niveau…" at bounding box center [134, 348] width 182 height 44
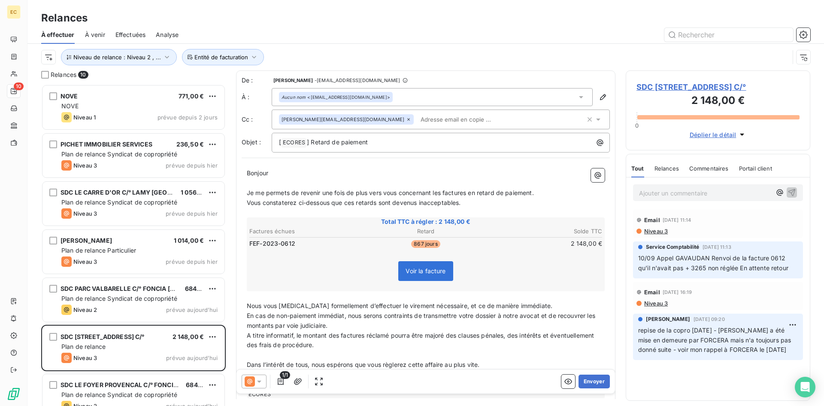
click at [666, 90] on span "SDC 1, RUE GUINTRAND - 2/4, RUE DU PANIER C/°" at bounding box center [718, 87] width 163 height 12
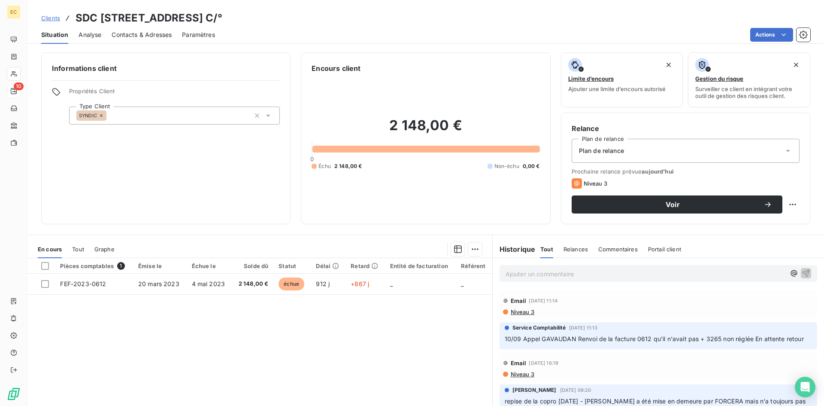
click at [660, 150] on div "Plan de relance" at bounding box center [686, 151] width 228 height 24
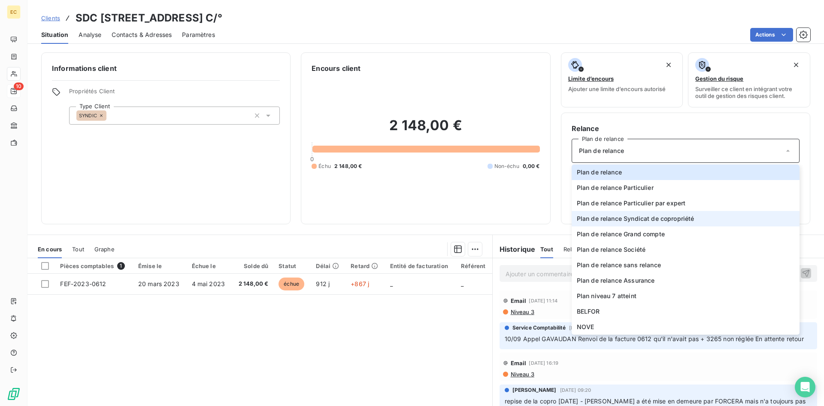
click at [653, 219] on span "Plan de relance Syndicat de copropriété" at bounding box center [636, 218] width 118 height 9
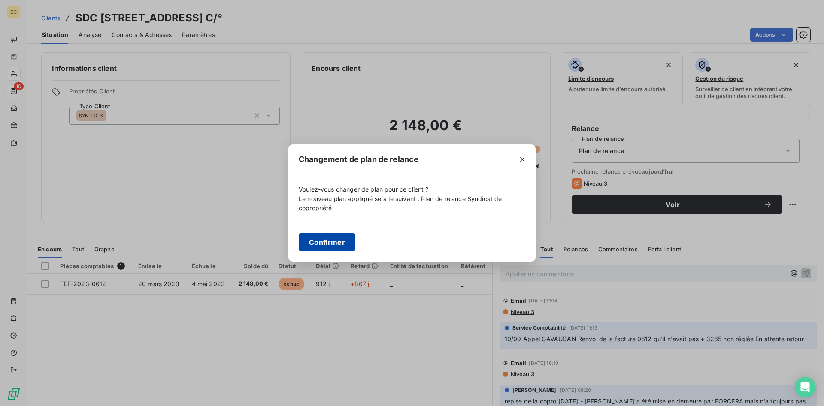
click at [323, 243] on button "Confirmer" at bounding box center [327, 242] width 57 height 18
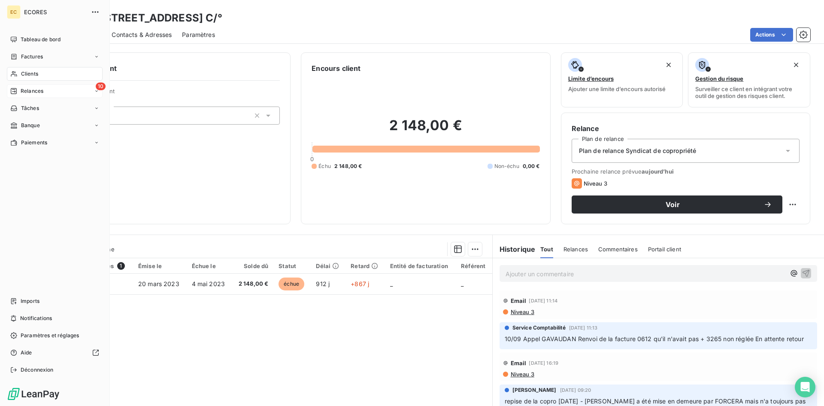
click at [36, 92] on span "Relances" at bounding box center [32, 91] width 23 height 8
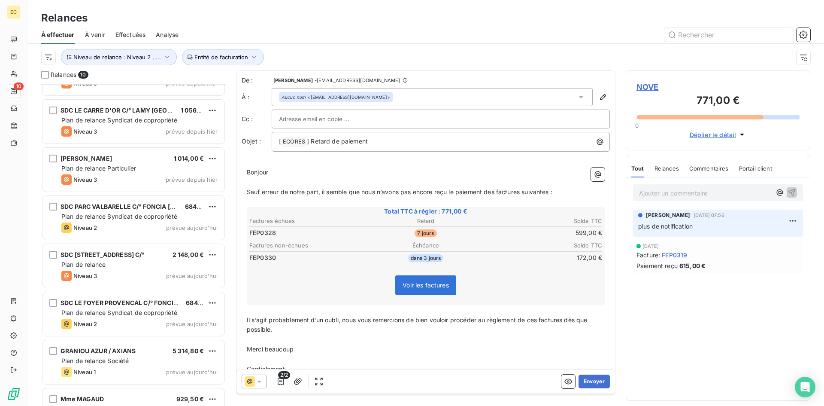
scroll to position [86, 0]
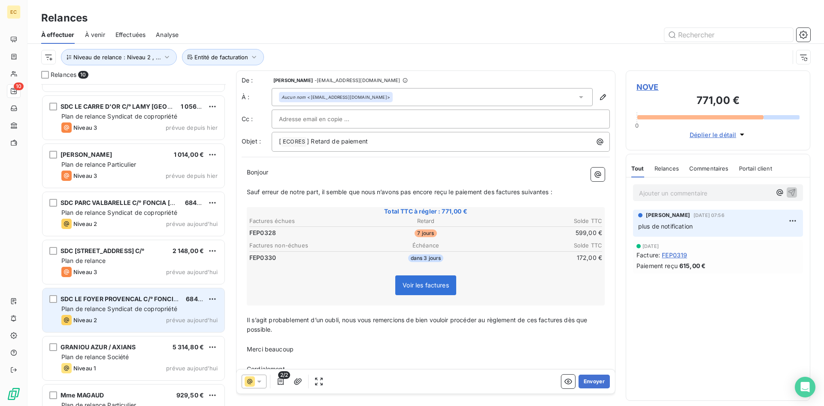
click at [121, 310] on span "Plan de relance Syndicat de copropriété" at bounding box center [119, 308] width 116 height 7
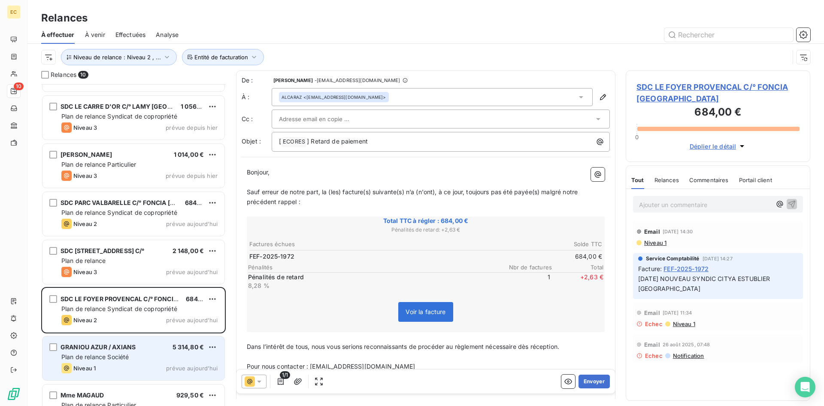
click at [118, 356] on span "Plan de relance Société" at bounding box center [94, 356] width 67 height 7
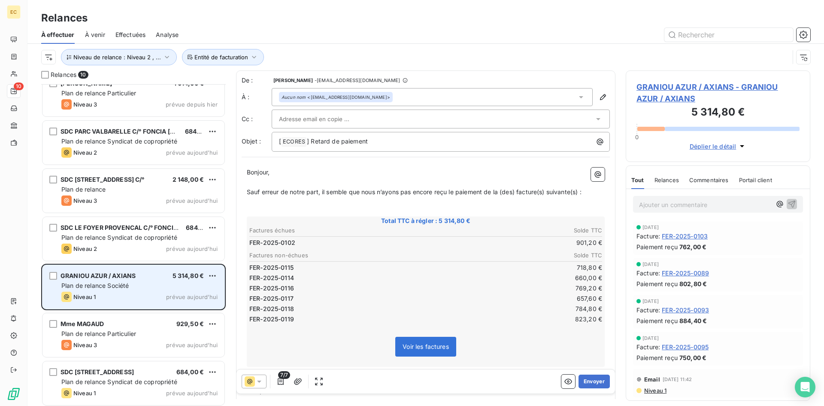
scroll to position [160, 0]
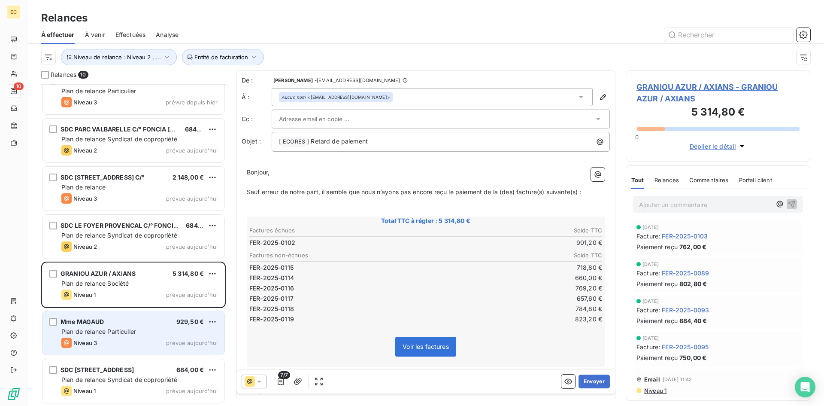
click at [118, 340] on div "Niveau 3 prévue aujourd’hui" at bounding box center [139, 342] width 156 height 10
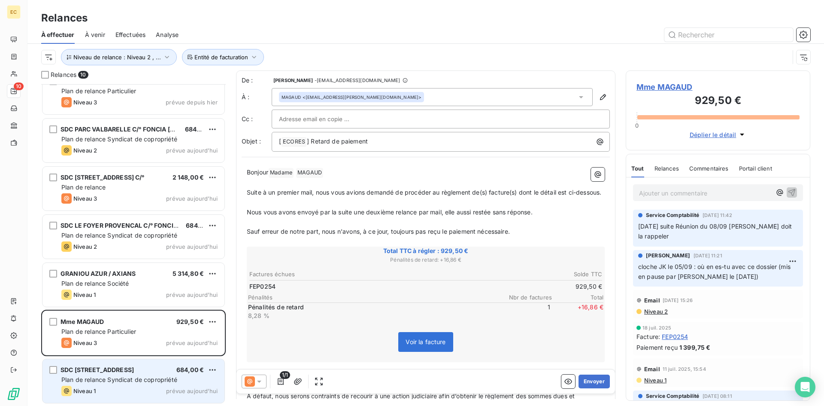
click at [115, 382] on span "Plan de relance Syndicat de copropriété" at bounding box center [119, 379] width 116 height 7
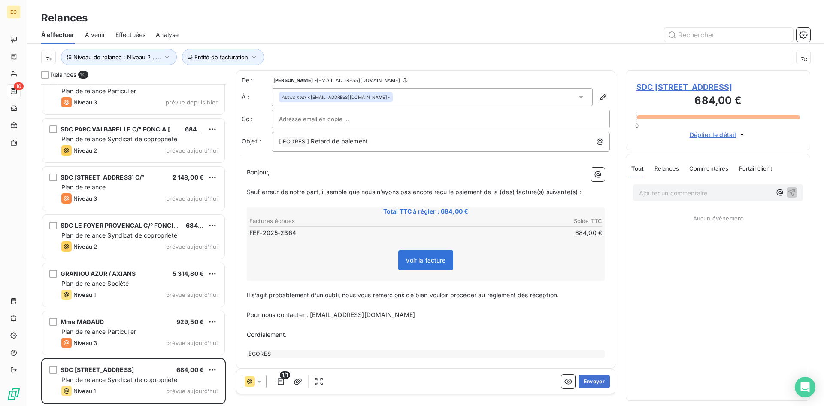
click at [702, 88] on span "SDC 128, RUE DE CRIMEE C/° PROJET IMMO GESTION" at bounding box center [718, 87] width 163 height 12
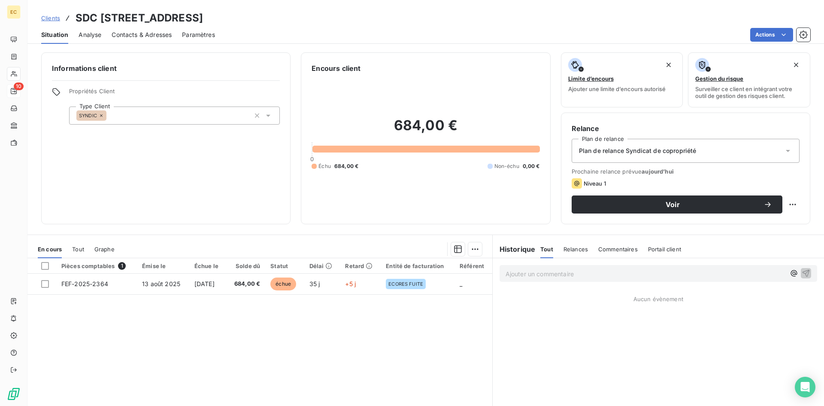
click at [637, 148] on span "Plan de relance Syndicat de copropriété" at bounding box center [638, 150] width 118 height 9
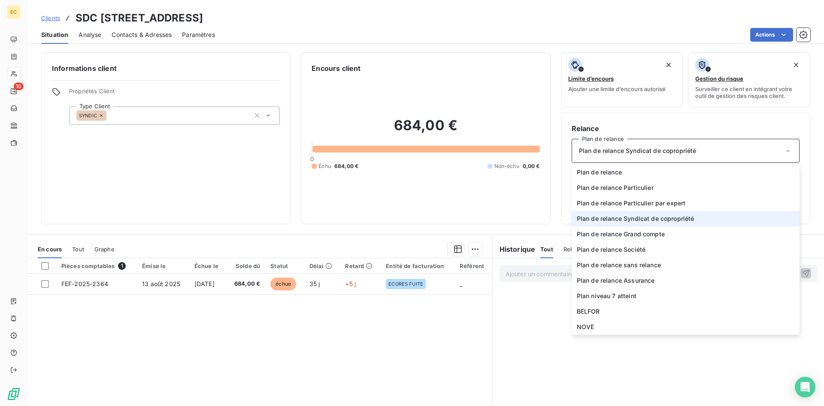
click at [640, 219] on span "Plan de relance Syndicat de copropriété" at bounding box center [636, 218] width 118 height 9
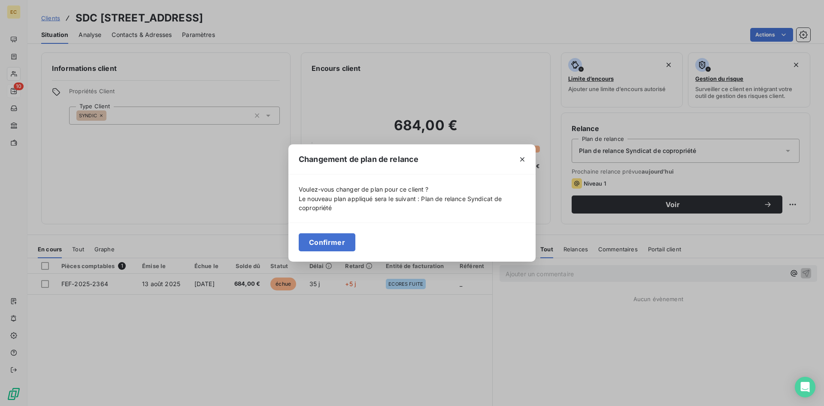
click at [342, 253] on div "Confirmer" at bounding box center [412, 241] width 247 height 39
click at [318, 244] on button "Confirmer" at bounding box center [327, 242] width 57 height 18
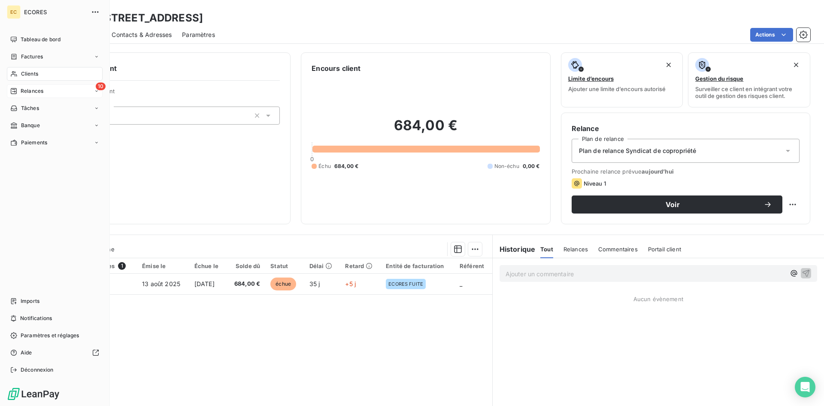
click at [37, 94] on span "Relances" at bounding box center [32, 91] width 23 height 8
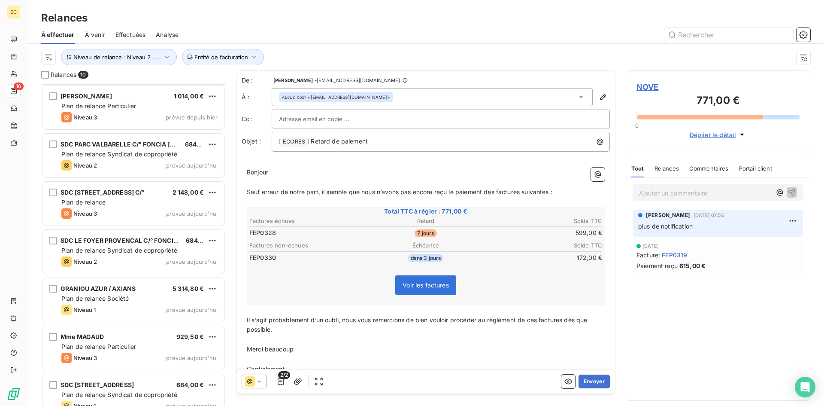
scroll to position [160, 0]
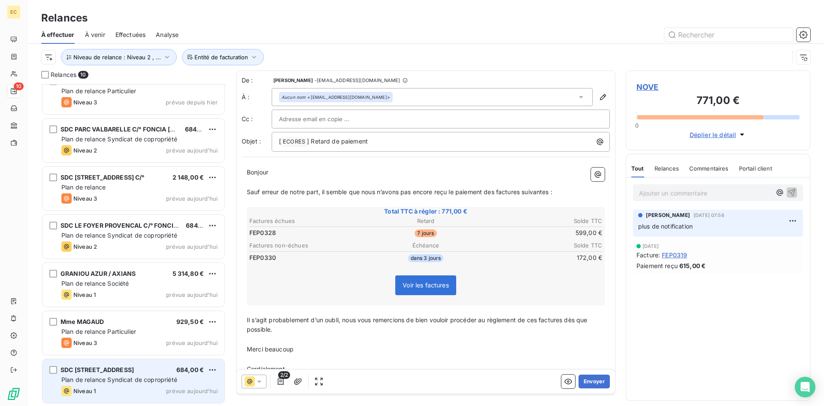
click at [131, 384] on div "SDC 128, RUE DE CRIMEE C/° PROJET IMMO GESTION 684,00 € Plan de relance Syndica…" at bounding box center [134, 381] width 182 height 44
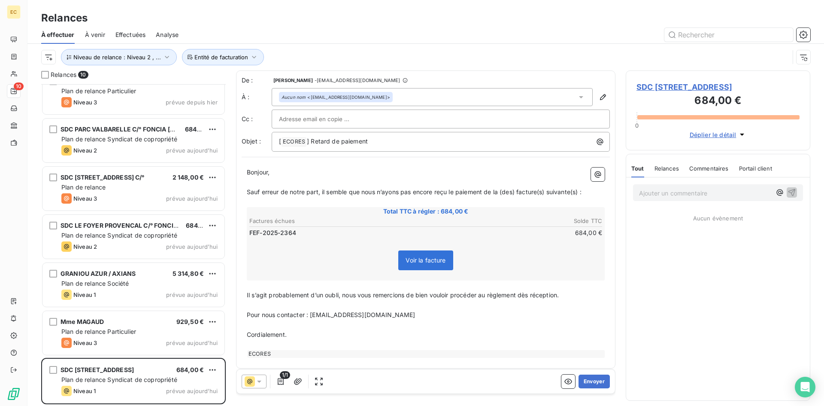
click at [671, 93] on span "SDC 128, RUE DE CRIMEE C/° PROJET IMMO GESTION" at bounding box center [718, 87] width 163 height 12
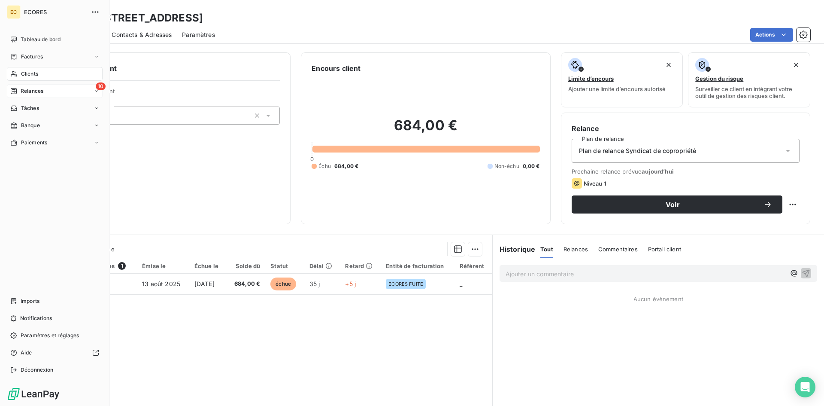
click at [40, 88] on span "Relances" at bounding box center [32, 91] width 23 height 8
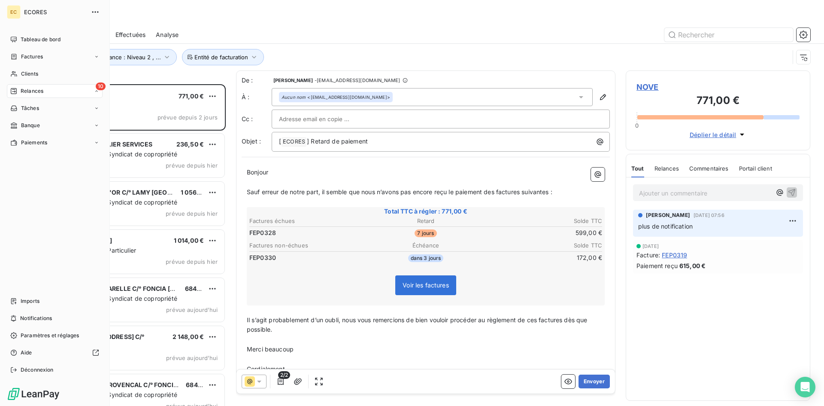
scroll to position [315, 178]
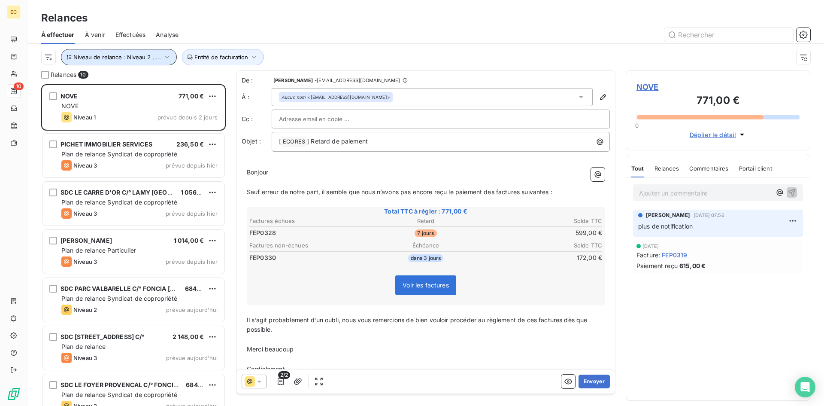
click at [167, 55] on icon "button" at bounding box center [167, 57] width 9 height 9
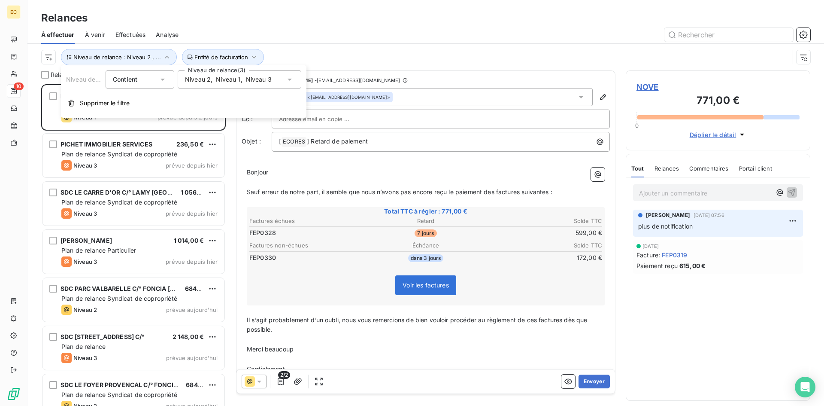
click at [291, 79] on icon at bounding box center [290, 80] width 4 height 2
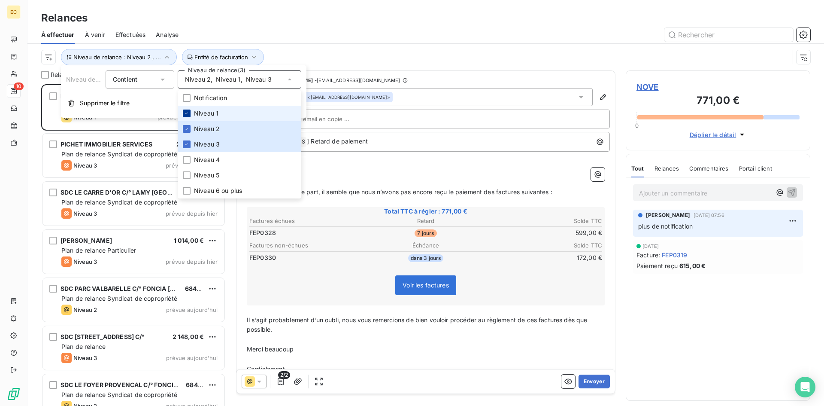
click at [188, 112] on icon at bounding box center [186, 113] width 5 height 5
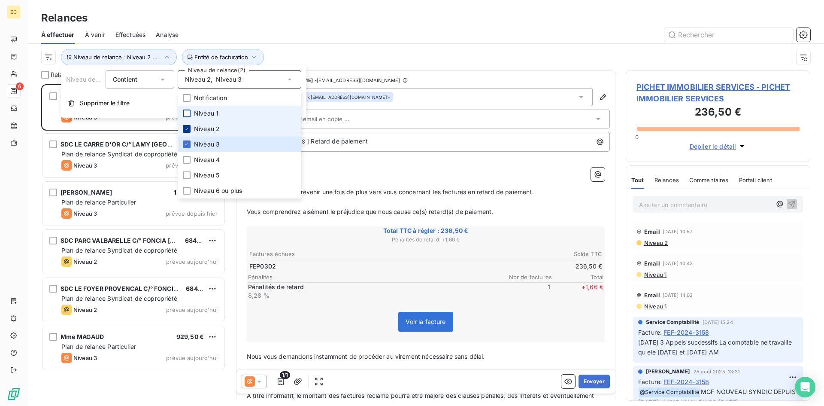
scroll to position [315, 178]
click at [188, 125] on div at bounding box center [187, 129] width 8 height 8
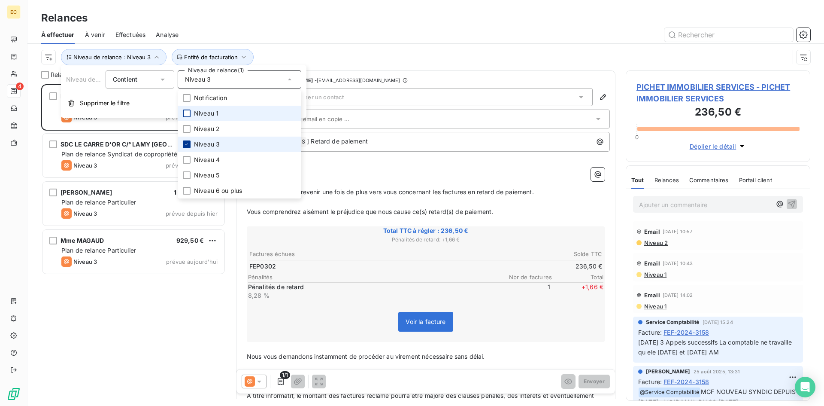
click at [184, 144] on icon at bounding box center [186, 144] width 5 height 5
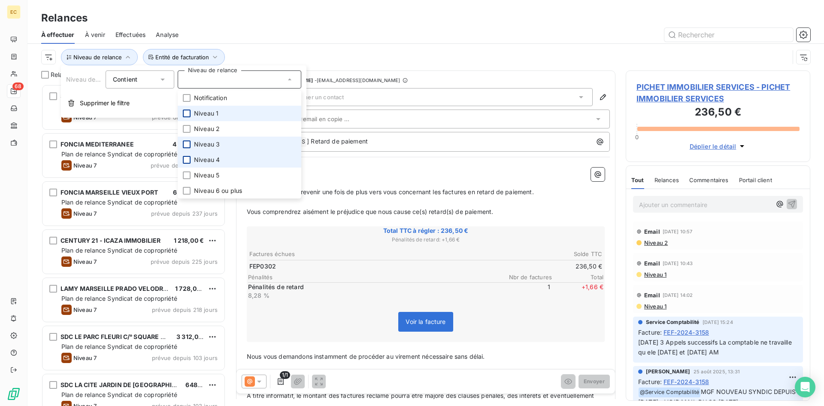
click at [185, 161] on div at bounding box center [187, 160] width 8 height 8
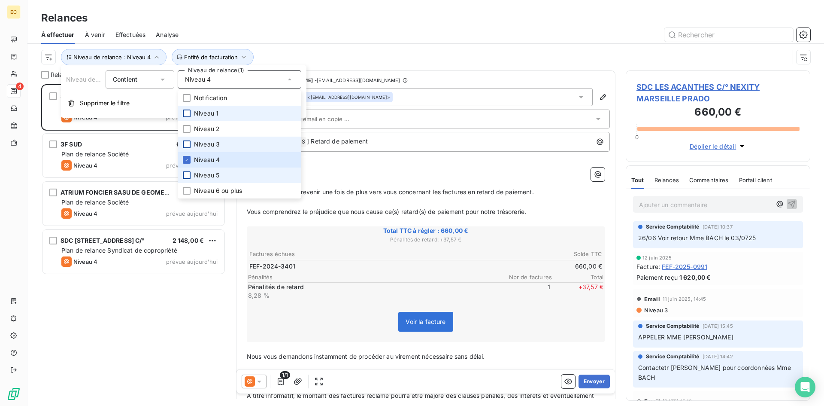
scroll to position [315, 178]
click at [186, 173] on div at bounding box center [187, 175] width 8 height 8
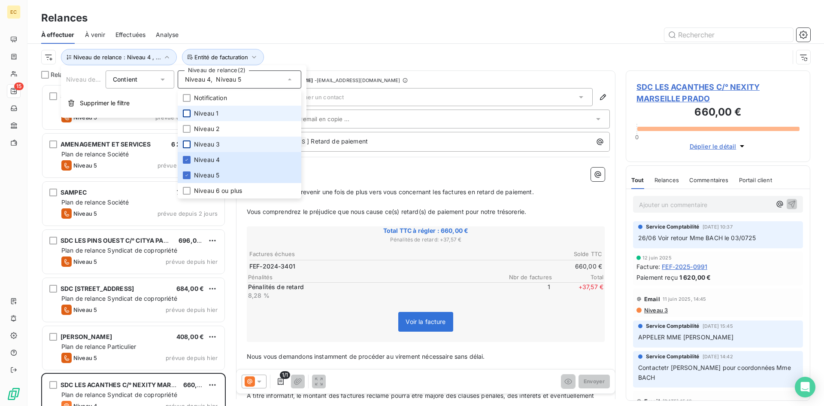
click at [432, 43] on div "À effectuer À venir Effectuées Analyse" at bounding box center [425, 35] width 797 height 18
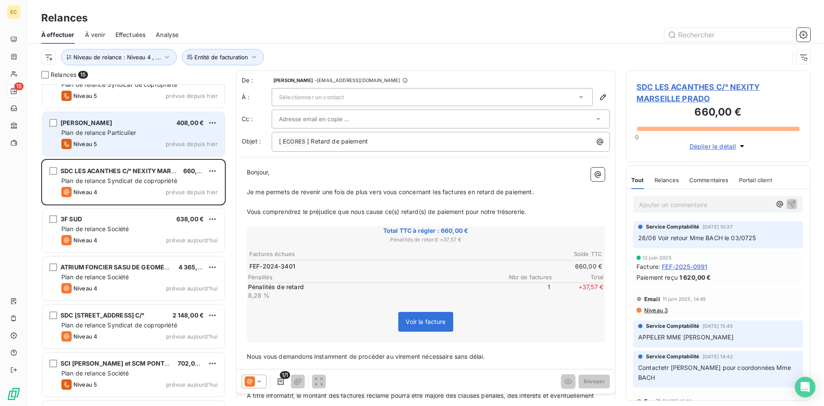
scroll to position [215, 0]
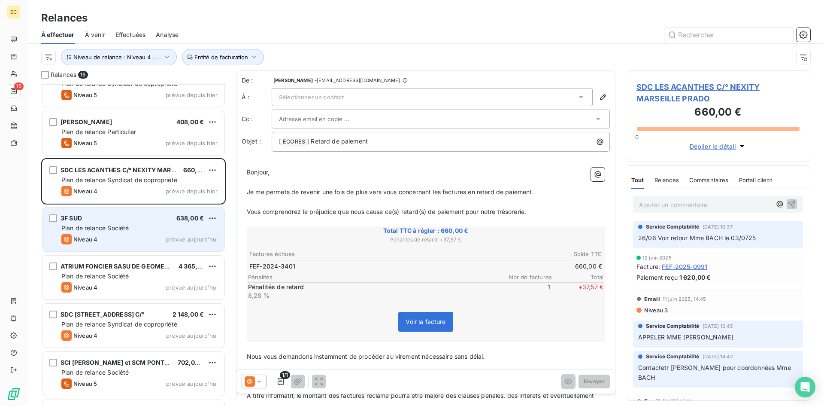
click at [130, 240] on div "Niveau 4 prévue aujourd’hui" at bounding box center [139, 239] width 156 height 10
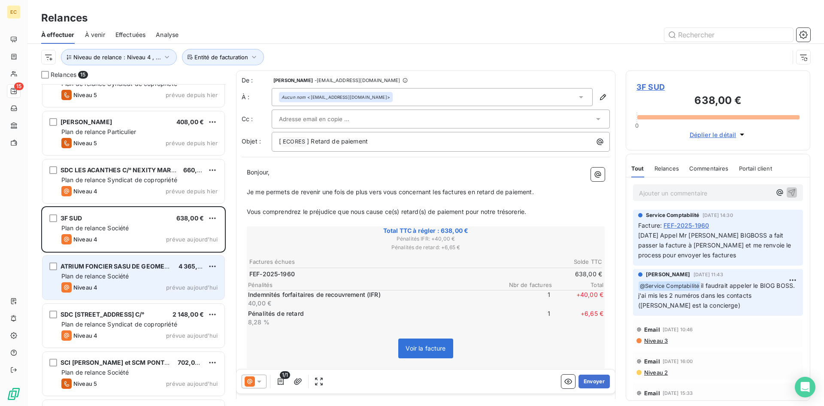
click at [130, 290] on div "Niveau 4 prévue aujourd’hui" at bounding box center [139, 287] width 156 height 10
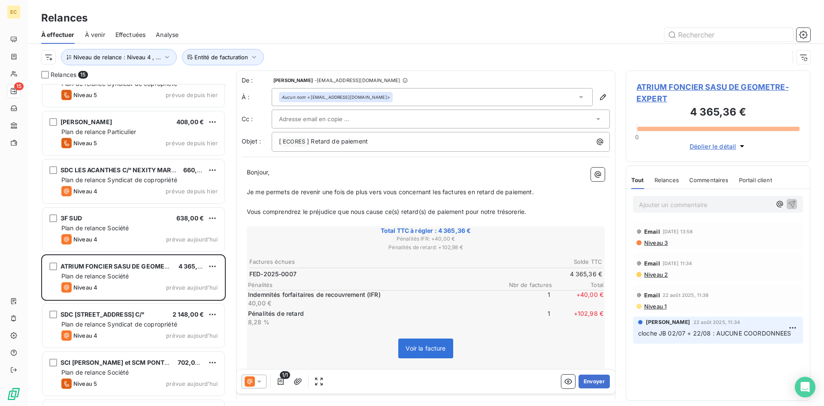
click at [334, 122] on input "text" at bounding box center [325, 118] width 92 height 13
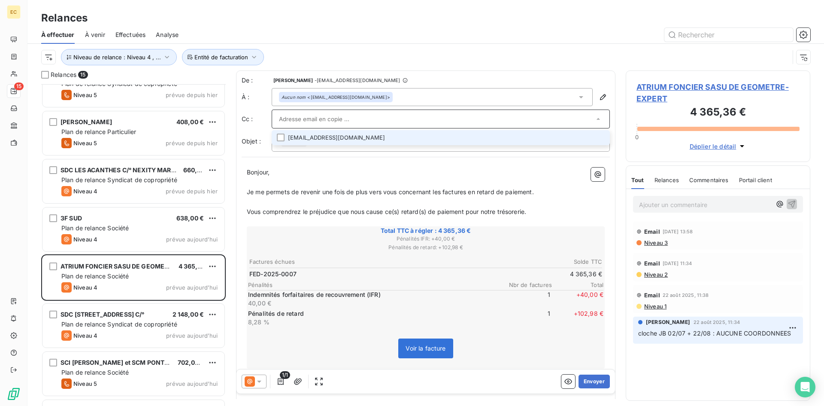
click at [334, 122] on input "text" at bounding box center [436, 118] width 315 height 13
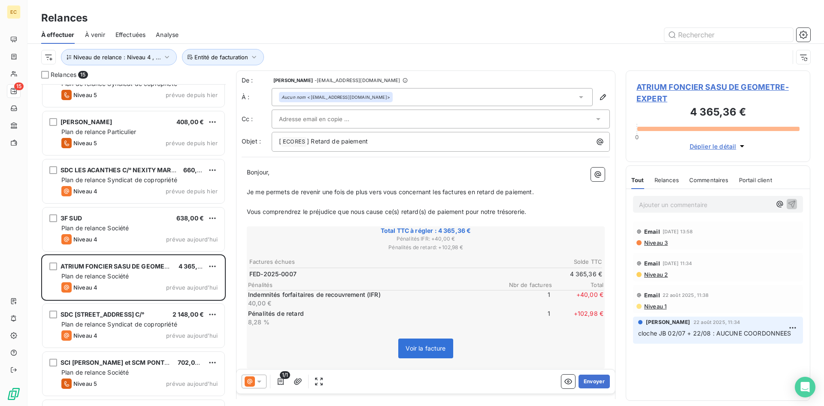
click at [313, 123] on input "text" at bounding box center [325, 118] width 92 height 13
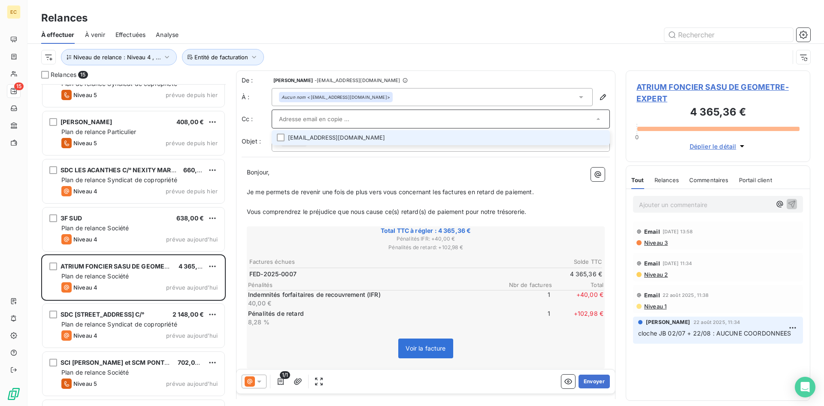
click at [288, 138] on li "gael.freneat@geometre-expert.fr" at bounding box center [441, 137] width 338 height 15
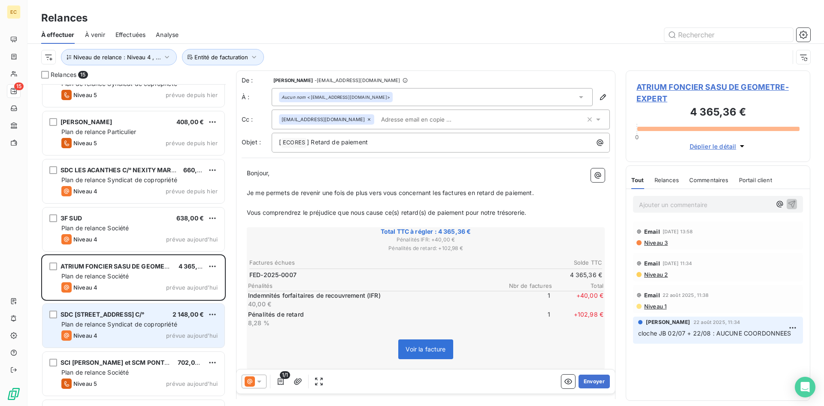
click at [115, 330] on div "SDC 1, RUE GUINTRAND - 2/4, RUE DU PANIER C/° 2 148,00 € Plan de relance Syndic…" at bounding box center [134, 326] width 182 height 44
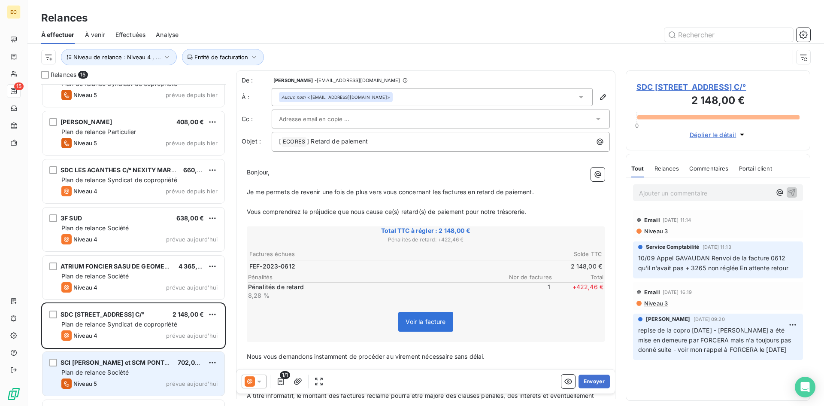
click at [111, 380] on div "Niveau 5 prévue aujourd’hui" at bounding box center [139, 383] width 156 height 10
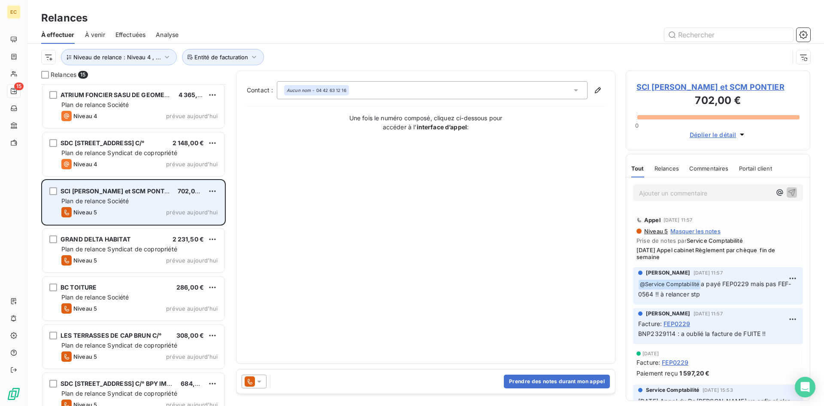
scroll to position [387, 0]
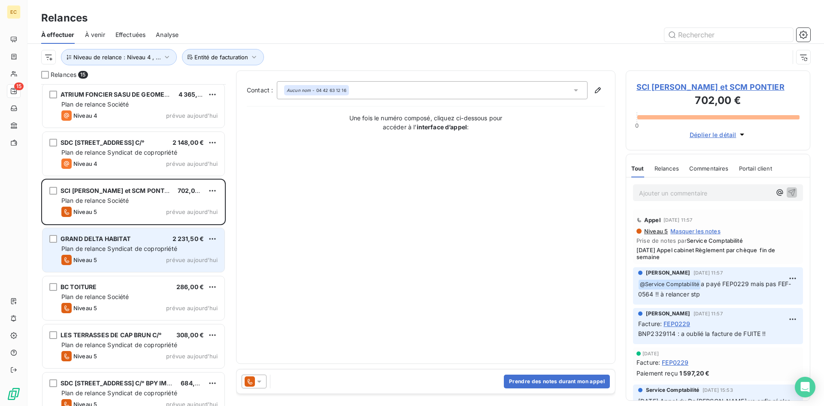
click at [135, 247] on span "Plan de relance Syndicat de copropriété" at bounding box center [119, 248] width 116 height 7
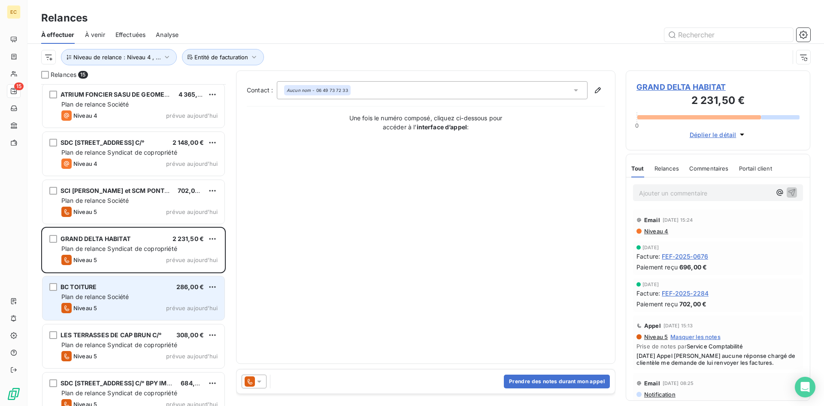
click at [131, 295] on div "Plan de relance Société" at bounding box center [139, 296] width 156 height 9
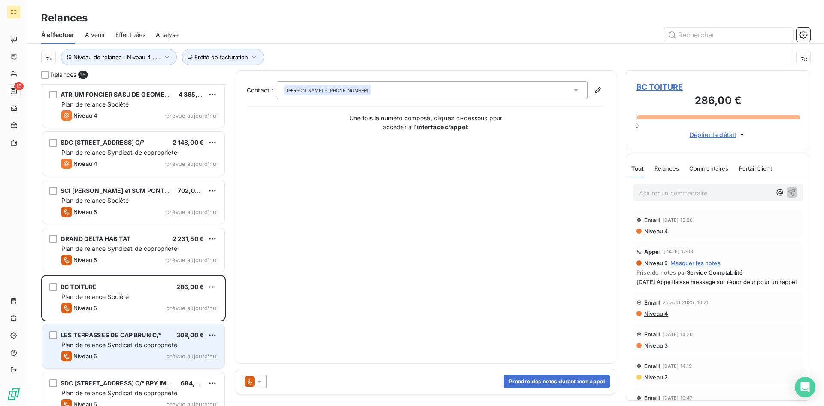
click at [128, 343] on span "Plan de relance Syndicat de copropriété" at bounding box center [119, 344] width 116 height 7
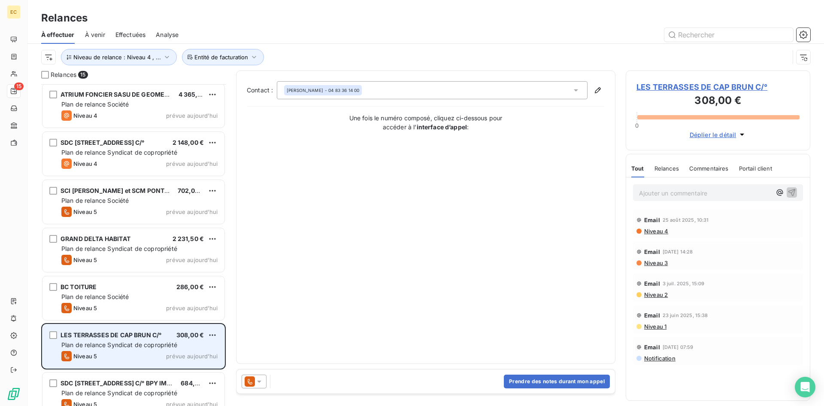
scroll to position [400, 0]
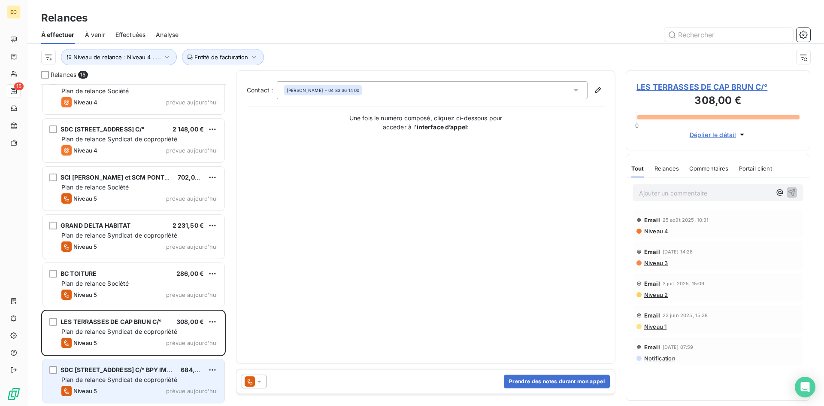
click at [126, 374] on div "SDC 45, RUE FLEGIER C/° BPY IMMOBILIER" at bounding box center [117, 369] width 113 height 9
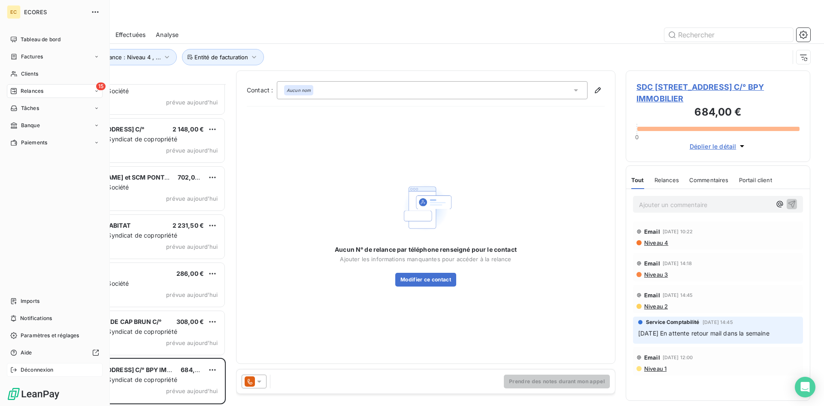
click at [33, 368] on span "Déconnexion" at bounding box center [37, 370] width 33 height 8
